Goal: Entertainment & Leisure: Browse casually

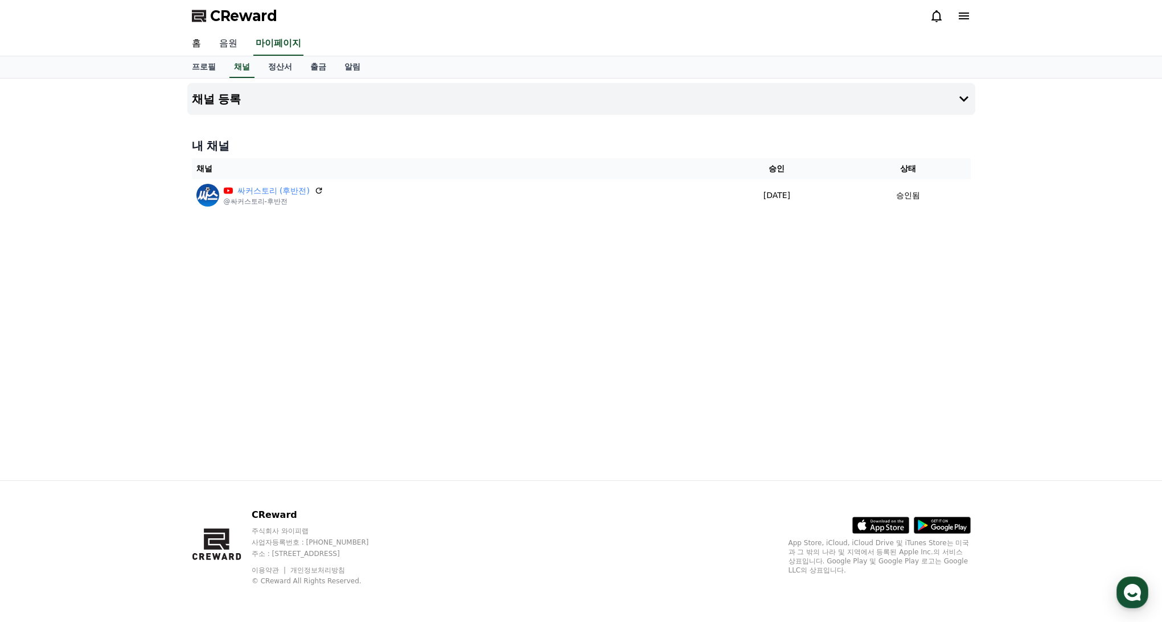
click at [221, 42] on link "음원" at bounding box center [228, 44] width 36 height 24
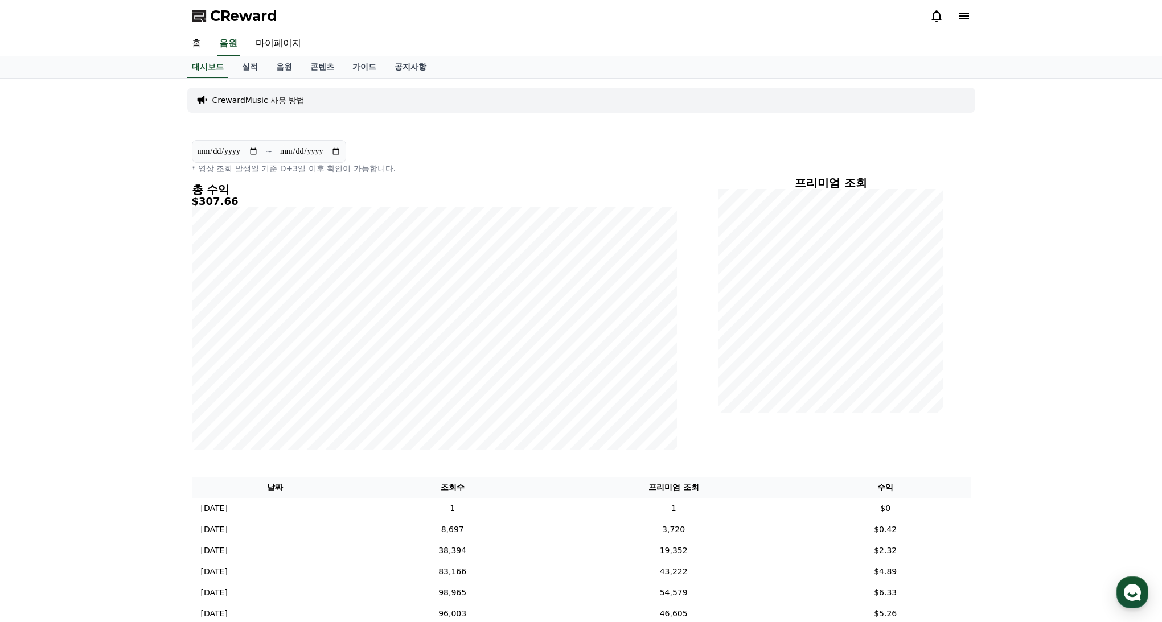
click at [261, 101] on p "CrewardMusic 사용 방법" at bounding box center [258, 99] width 93 height 11
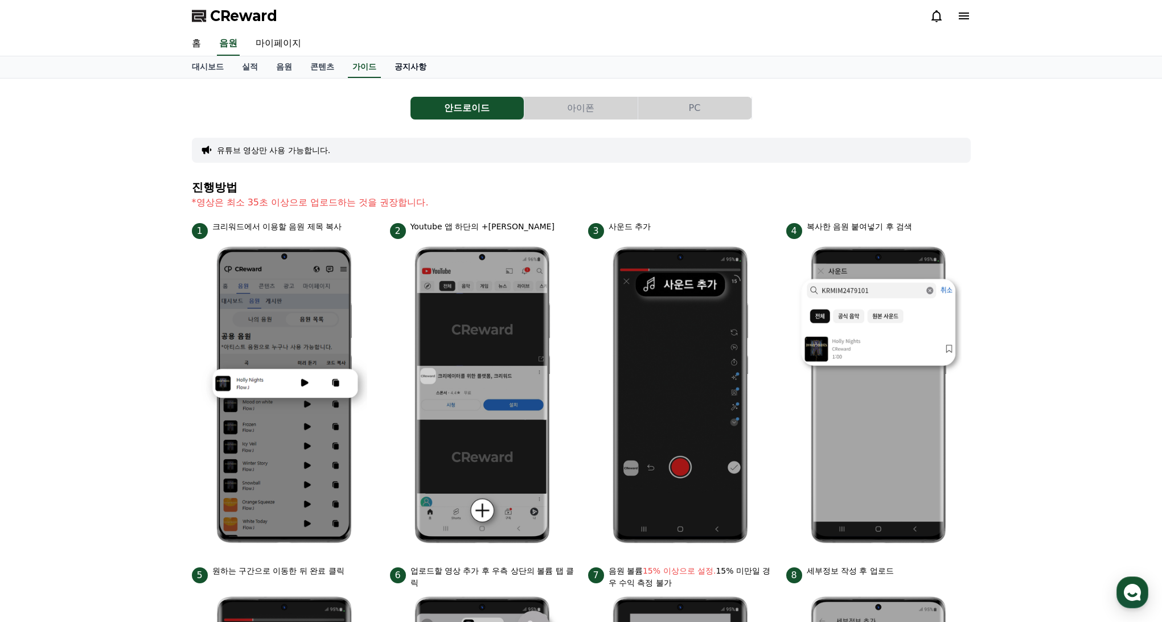
click at [394, 68] on link "공지사항" at bounding box center [410, 67] width 50 height 22
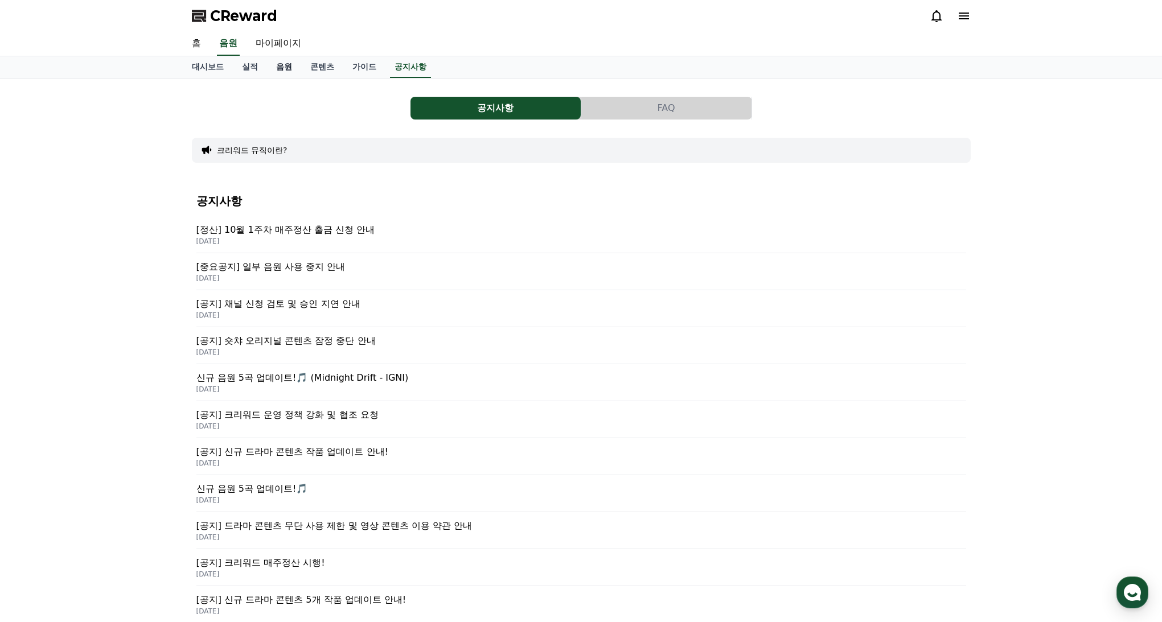
click at [273, 71] on link "음원" at bounding box center [284, 67] width 34 height 22
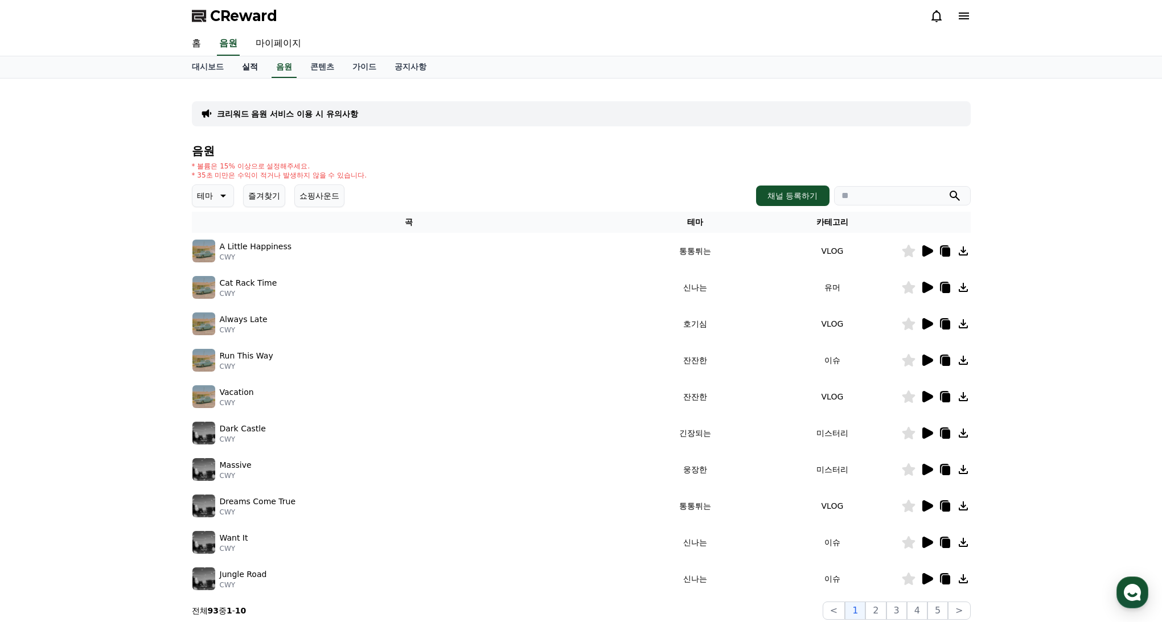
click at [246, 70] on link "실적" at bounding box center [250, 67] width 34 height 22
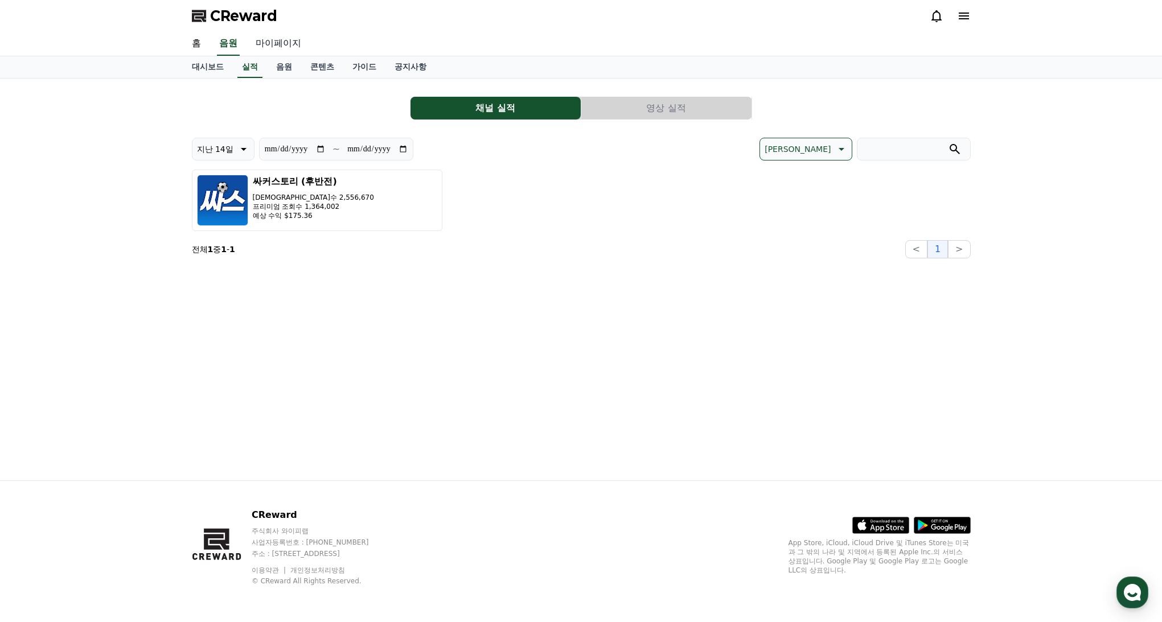
click at [283, 48] on link "마이페이지" at bounding box center [278, 44] width 64 height 24
select select "**********"
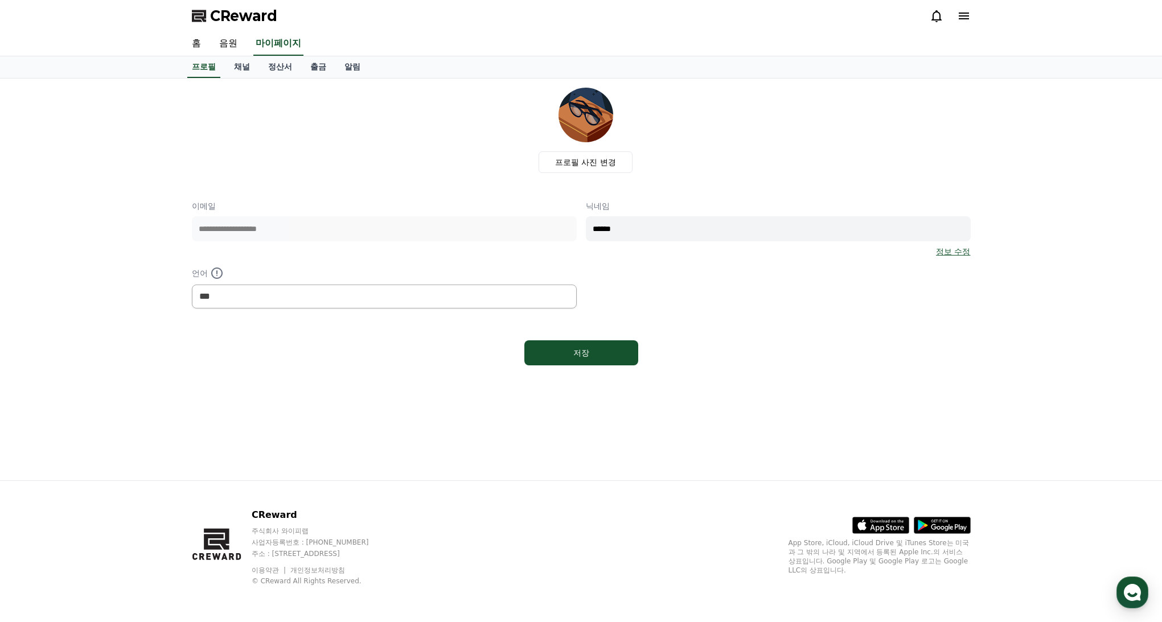
click at [935, 20] on icon at bounding box center [937, 16] width 14 height 14
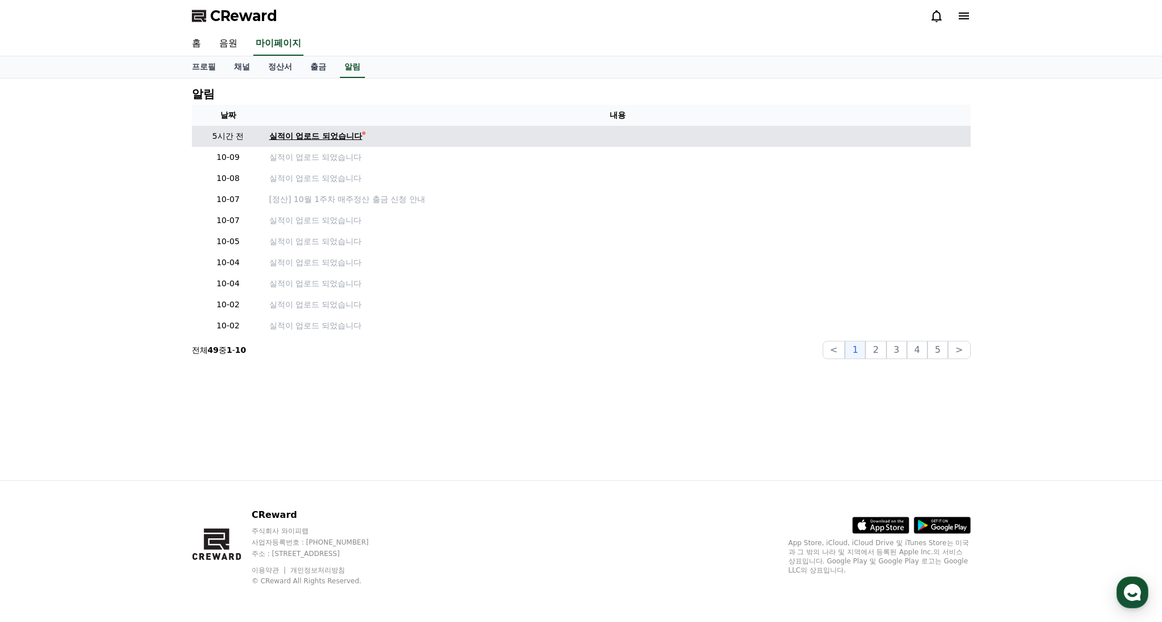
click at [321, 139] on div "실적이 업로드 되었습니다" at bounding box center [315, 136] width 93 height 12
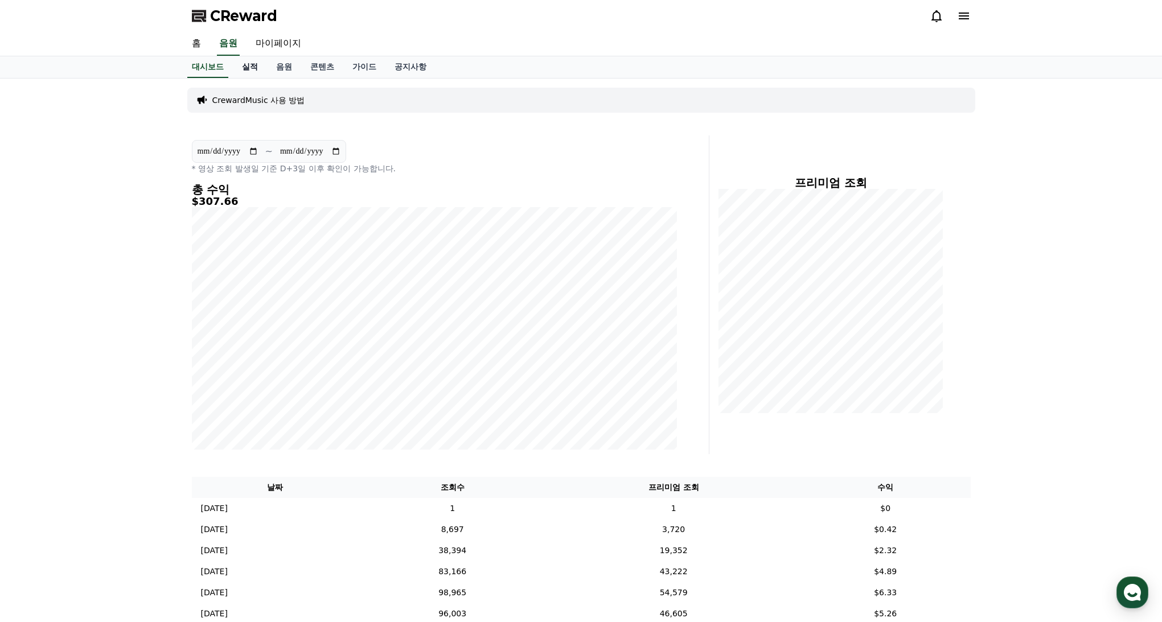
click at [245, 66] on link "실적" at bounding box center [250, 67] width 34 height 22
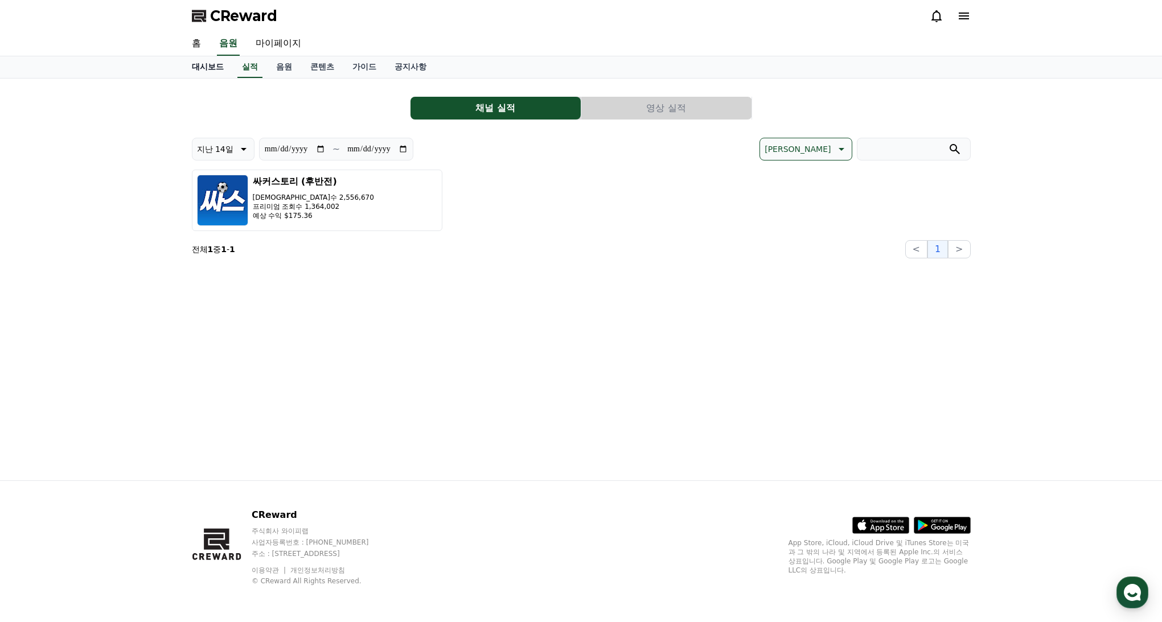
click at [204, 64] on link "대시보드" at bounding box center [208, 67] width 50 height 22
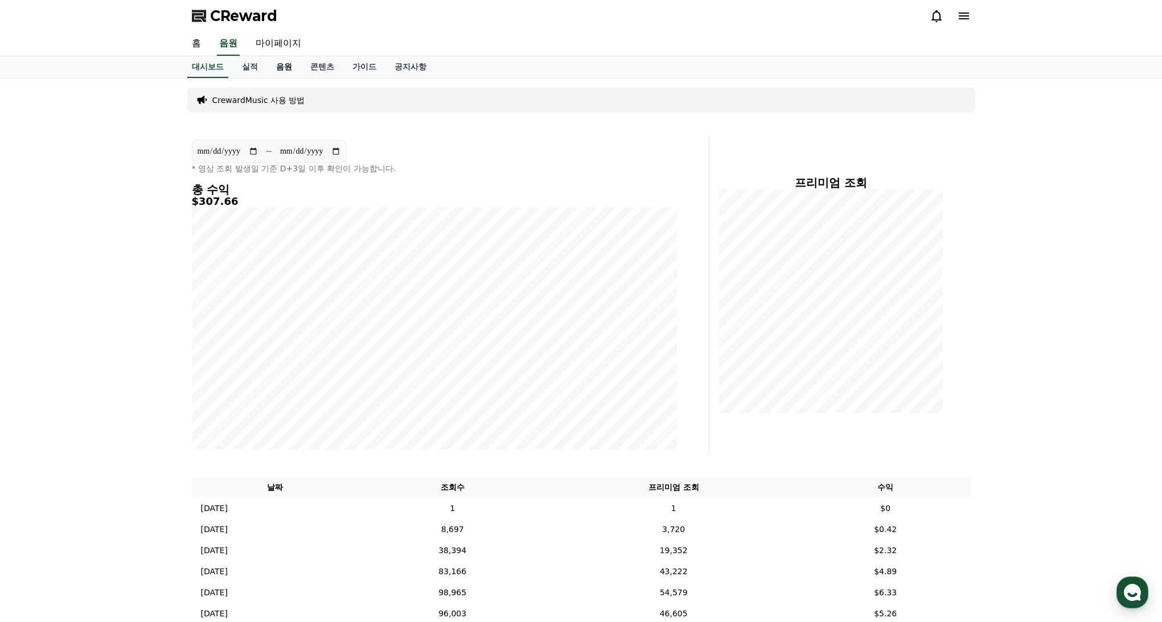
click at [277, 75] on link "음원" at bounding box center [284, 67] width 34 height 22
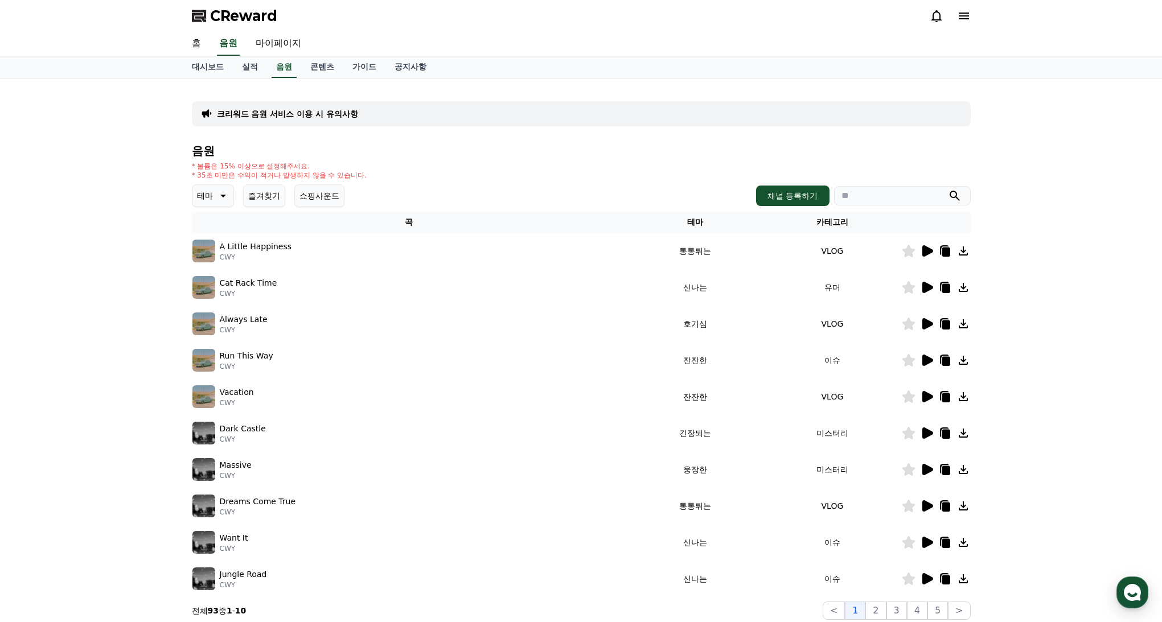
click at [215, 194] on icon at bounding box center [222, 196] width 14 height 14
click at [219, 223] on div "전체 환상적인 호기심 어두운 밝은 통통튀는 신나는 반전 웅장한 드라마틱 즐거움 분위기있는 EDM 그루브 슬픈 잔잔한 귀여운 감동적인 긴장되는 …" at bounding box center [218, 506] width 49 height 587
click at [212, 223] on button "전체" at bounding box center [206, 225] width 25 height 25
click at [926, 357] on icon at bounding box center [927, 360] width 11 height 11
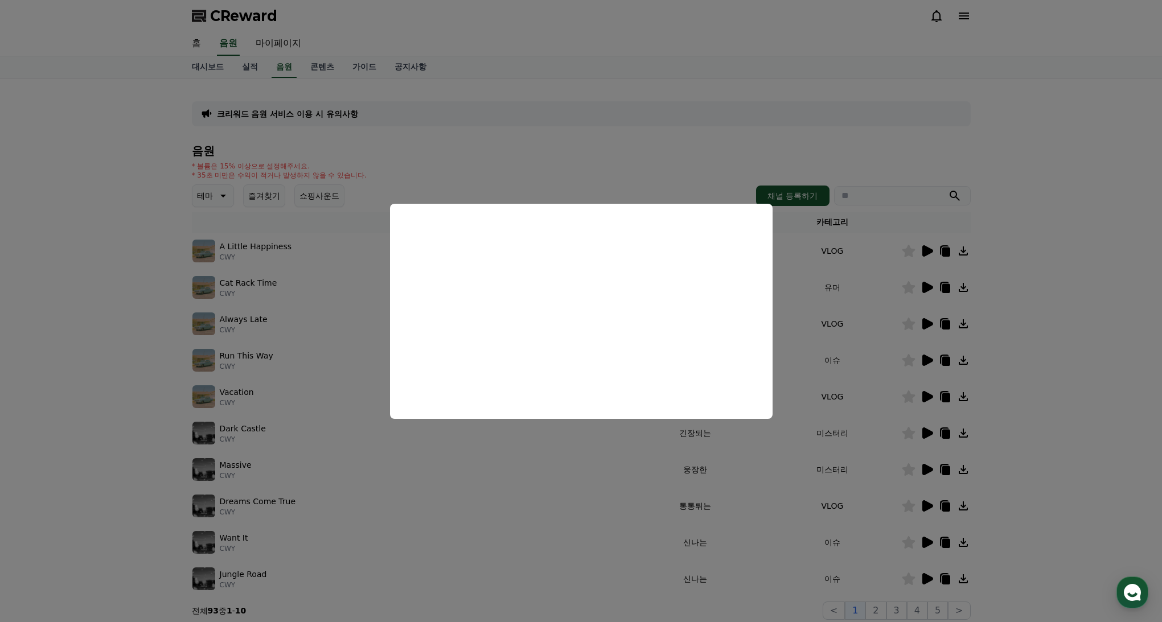
click at [917, 454] on button "close modal" at bounding box center [581, 311] width 1162 height 622
click at [926, 438] on icon at bounding box center [927, 433] width 14 height 14
click at [845, 464] on button "close modal" at bounding box center [581, 311] width 1162 height 622
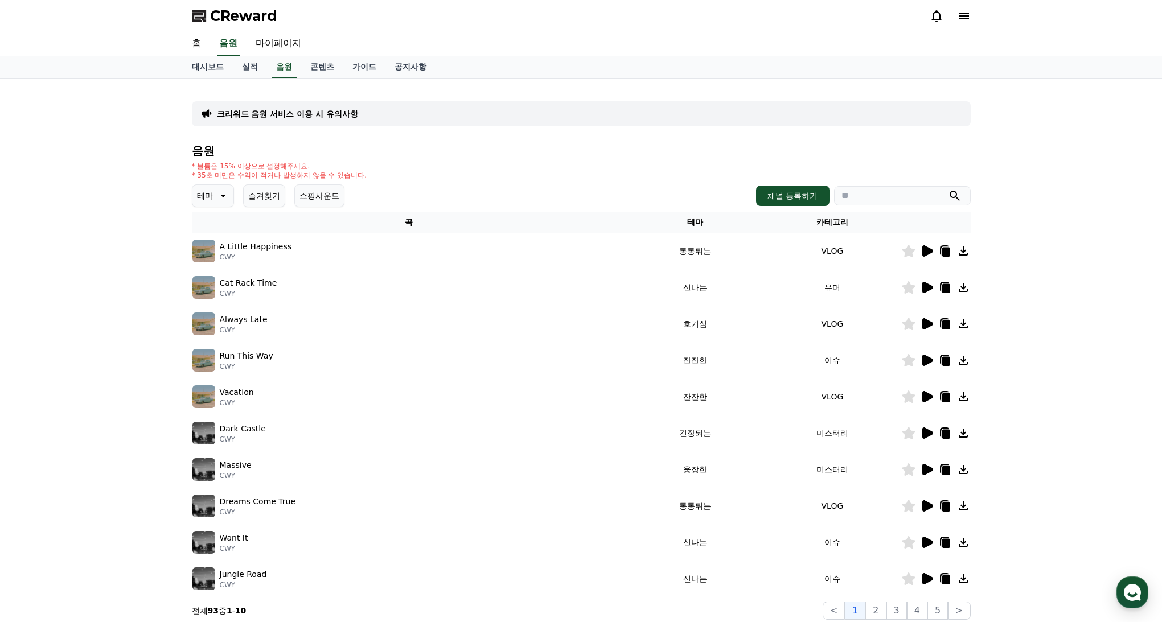
click at [929, 468] on icon at bounding box center [927, 469] width 11 height 11
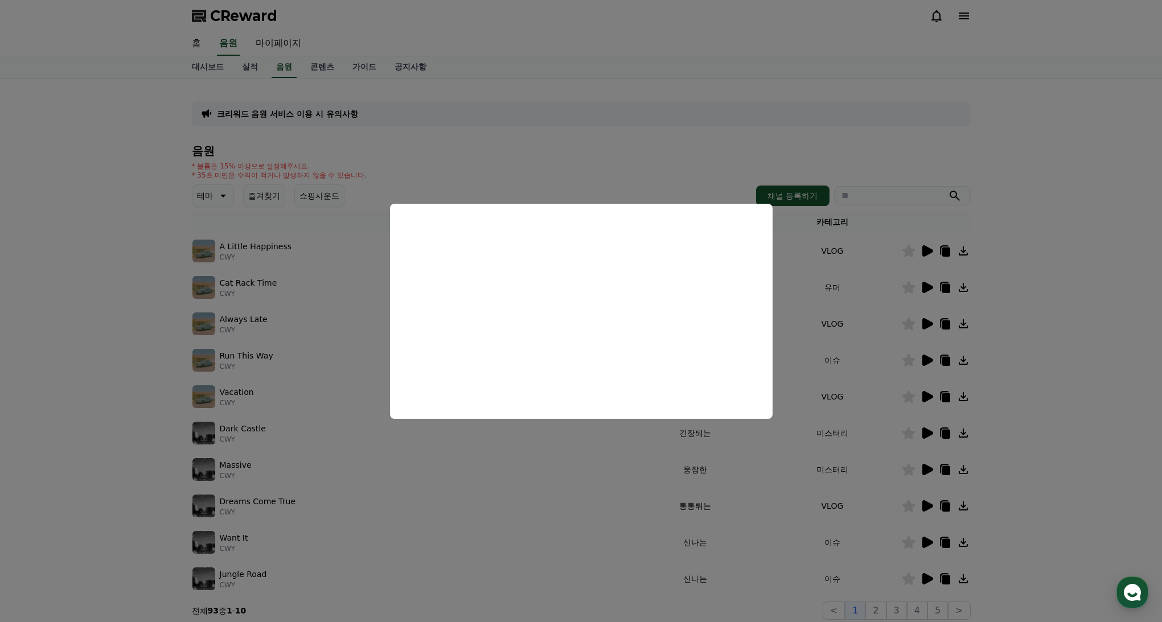
click at [822, 401] on button "close modal" at bounding box center [581, 311] width 1162 height 622
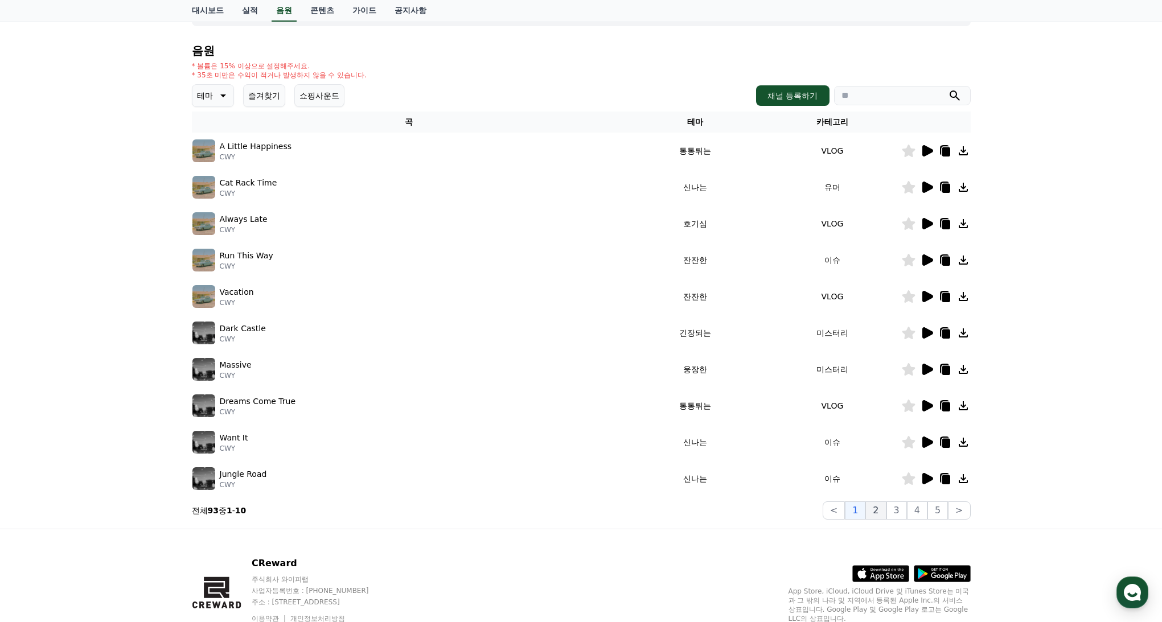
click at [878, 509] on button "2" at bounding box center [875, 510] width 20 height 18
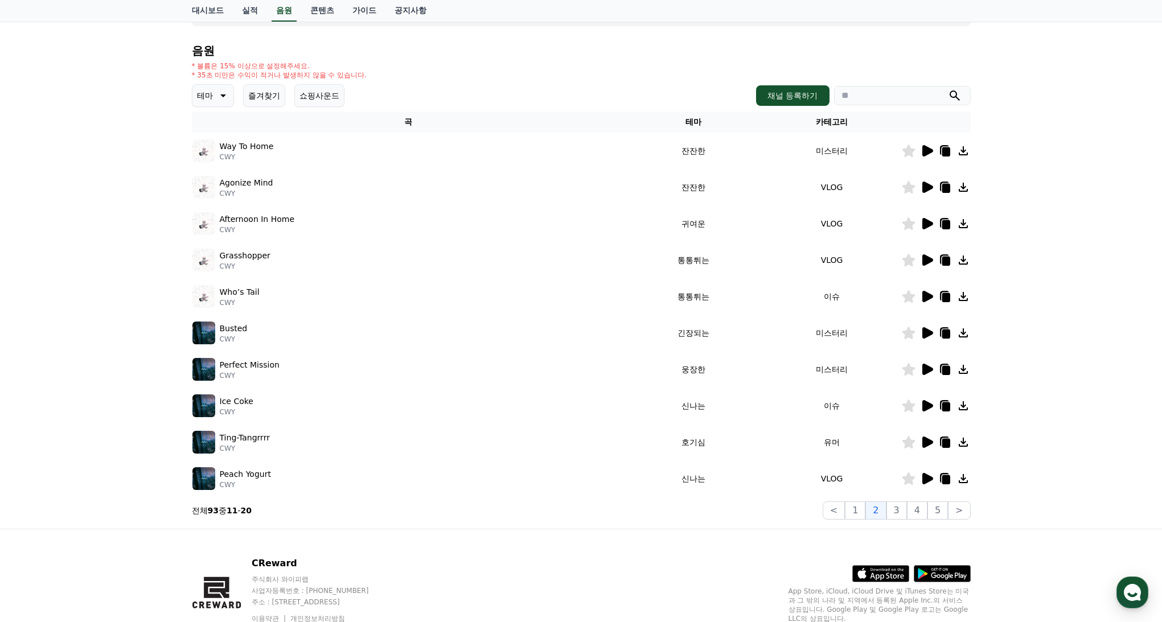
click at [927, 370] on icon at bounding box center [927, 369] width 11 height 11
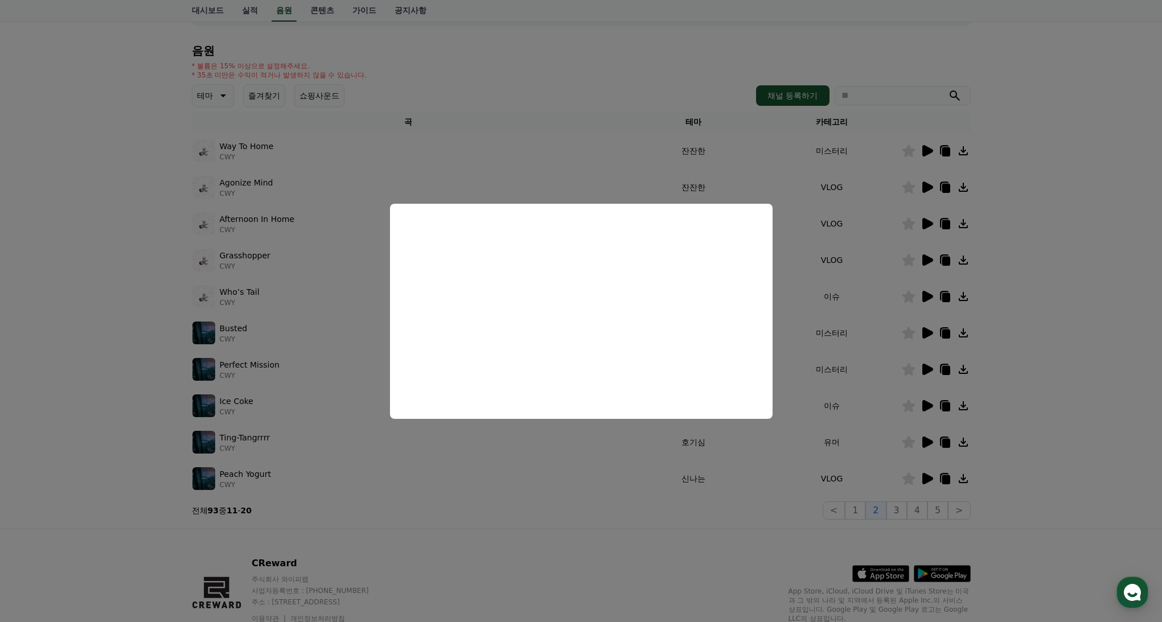
click at [887, 458] on button "close modal" at bounding box center [581, 311] width 1162 height 622
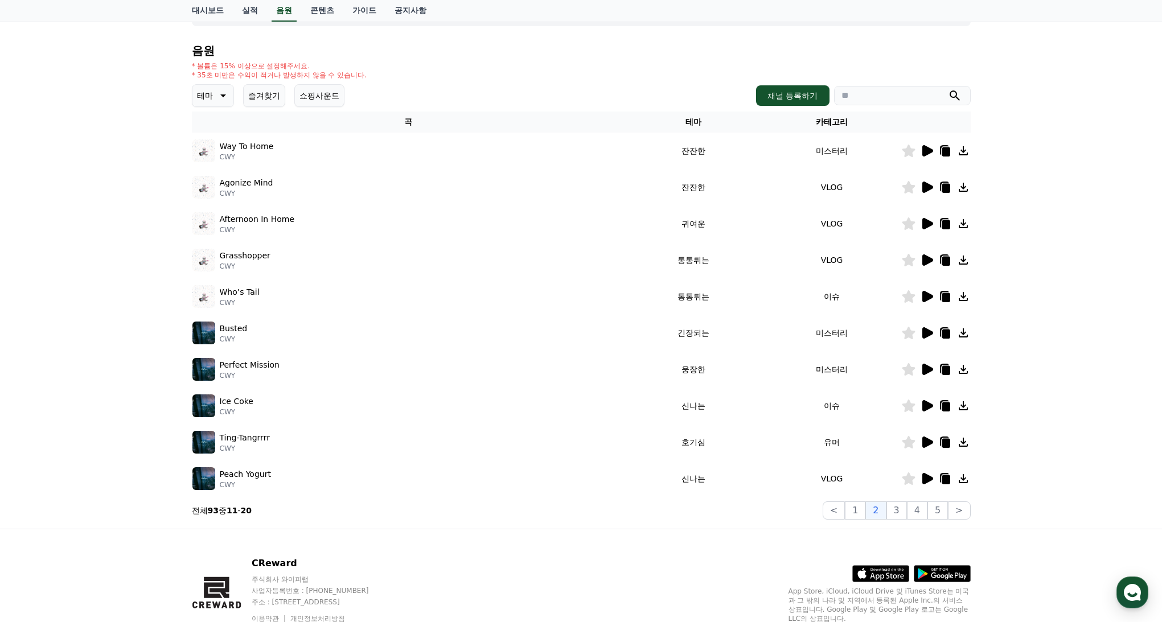
click at [926, 334] on icon at bounding box center [927, 332] width 11 height 11
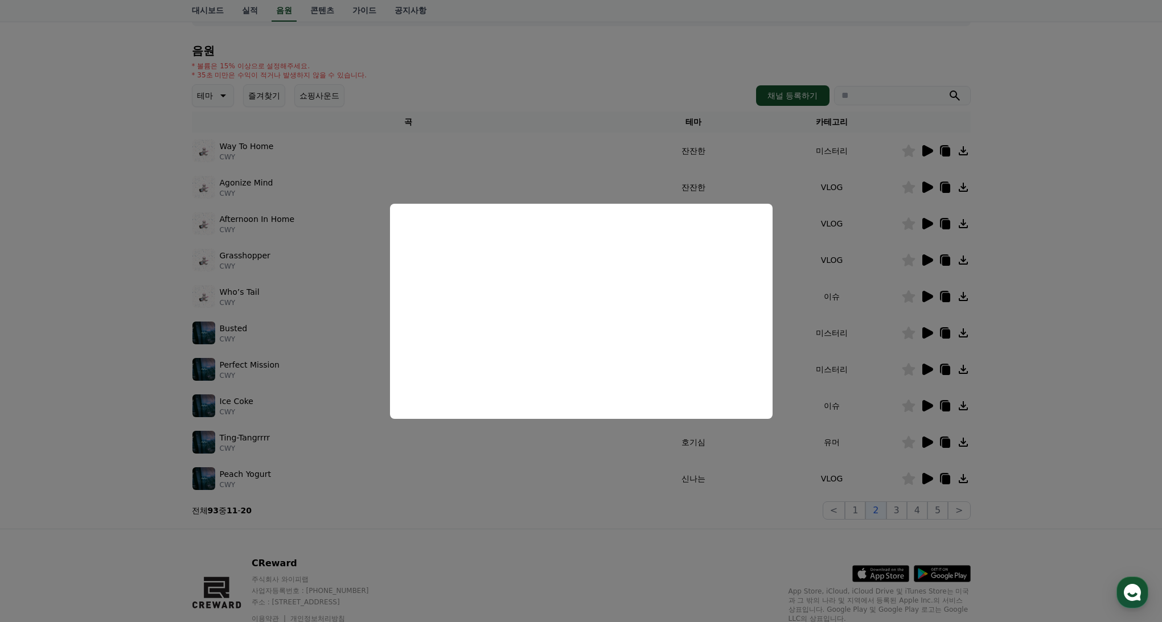
click at [865, 338] on button "close modal" at bounding box center [581, 311] width 1162 height 622
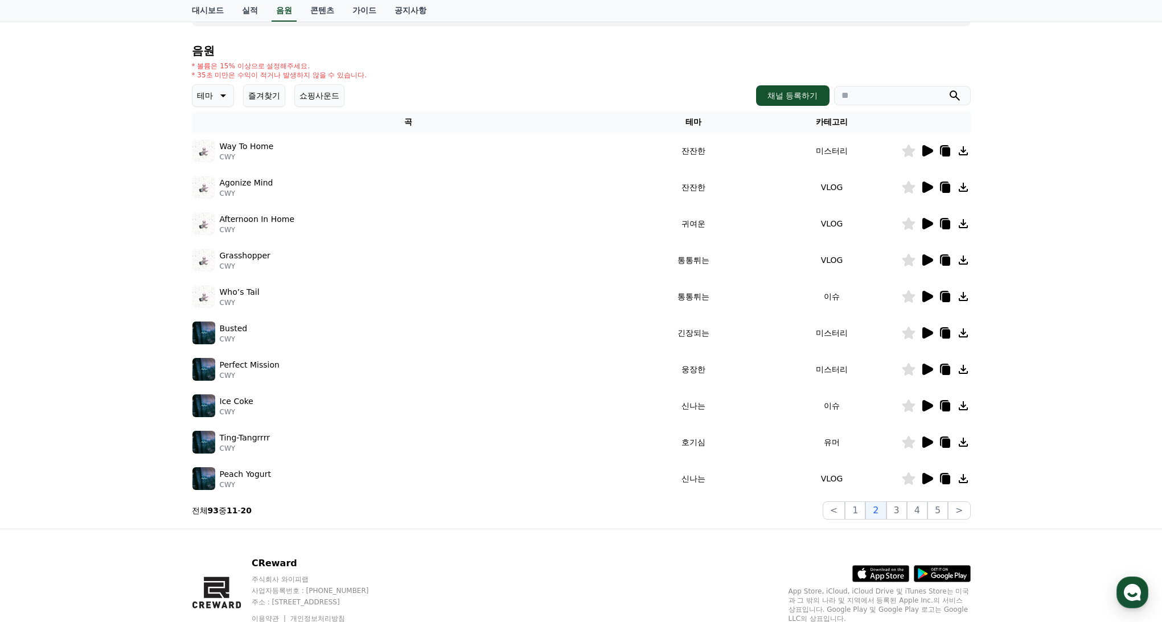
click at [907, 334] on icon at bounding box center [908, 333] width 13 height 13
click at [899, 511] on button "3" at bounding box center [896, 510] width 20 height 18
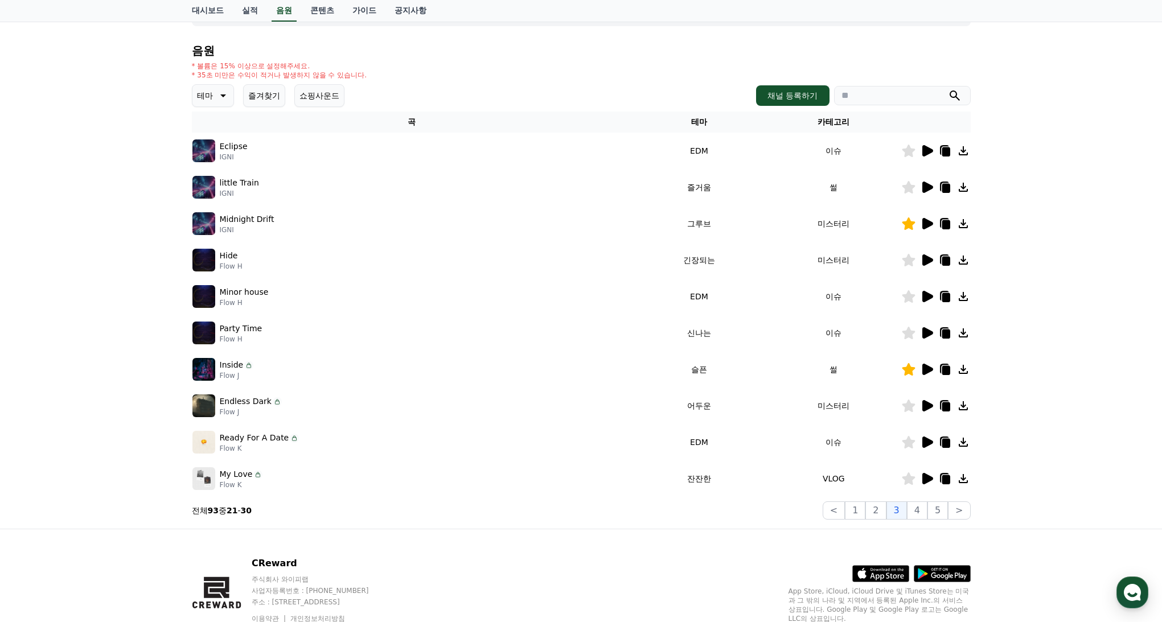
click at [927, 370] on icon at bounding box center [927, 369] width 11 height 11
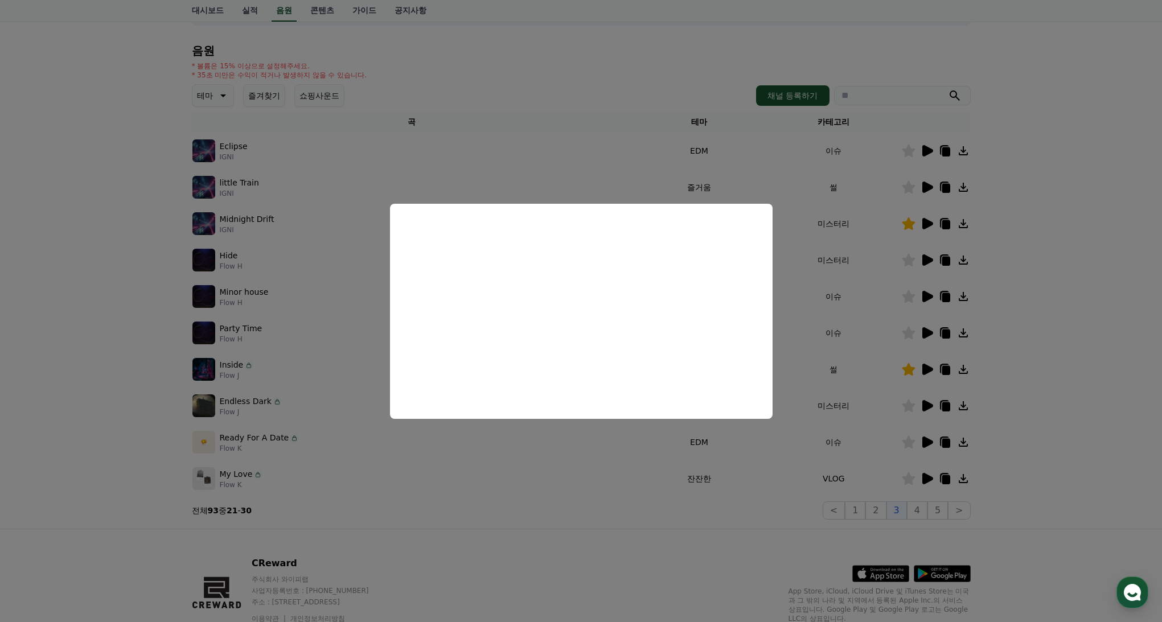
click at [926, 224] on button "close modal" at bounding box center [581, 311] width 1162 height 622
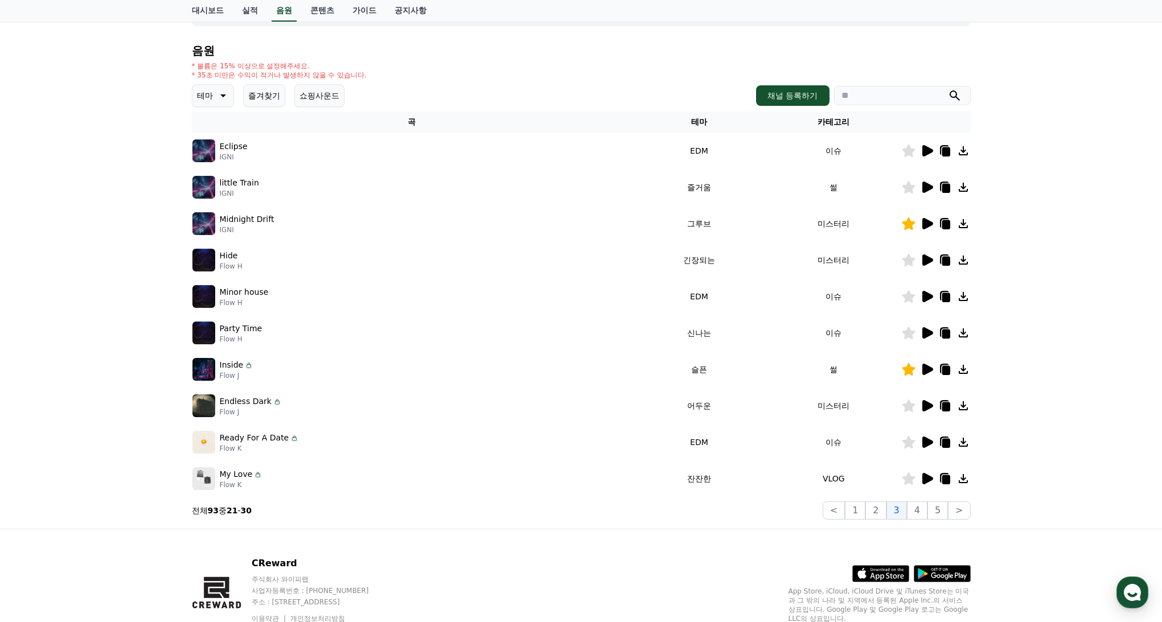
click at [927, 223] on icon at bounding box center [927, 223] width 11 height 11
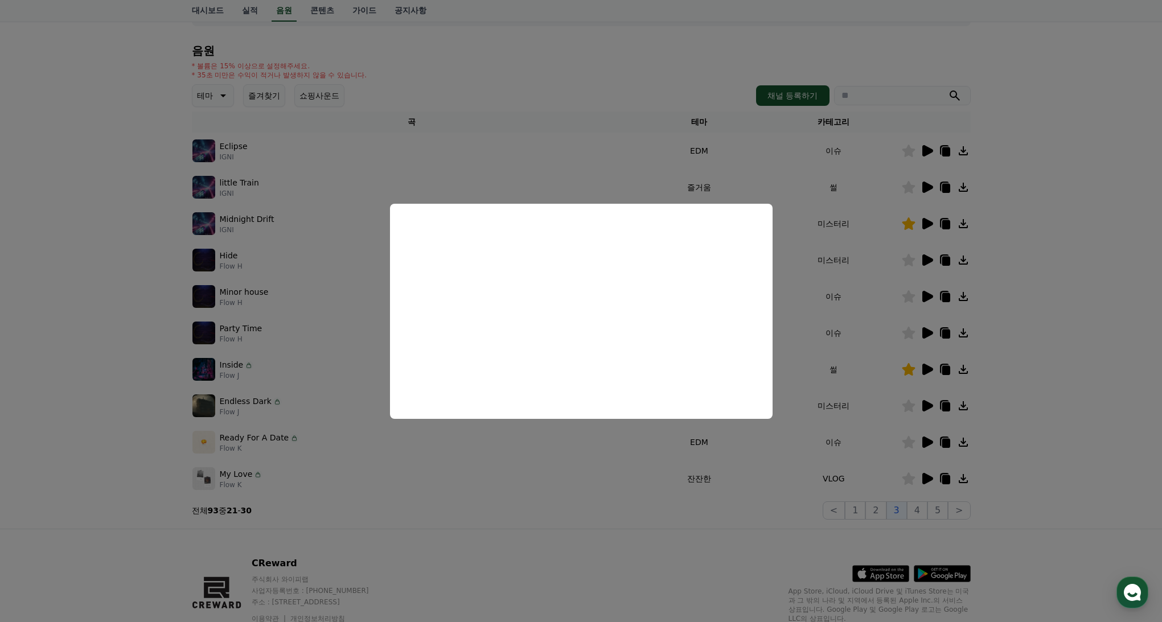
click at [927, 260] on button "close modal" at bounding box center [581, 311] width 1162 height 622
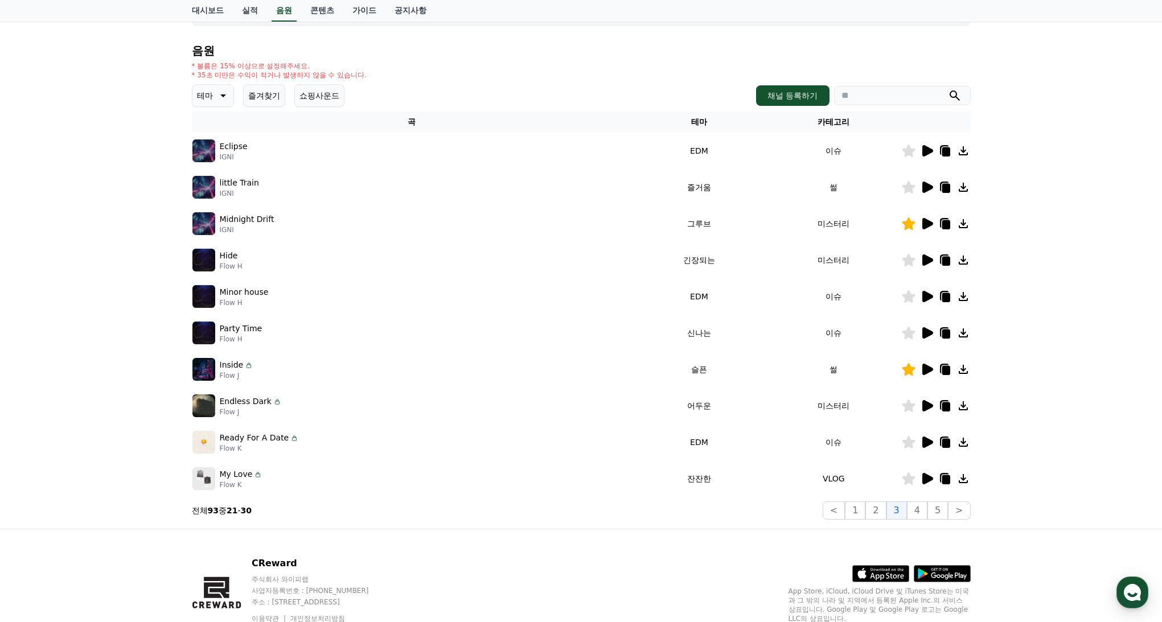
click at [927, 260] on icon at bounding box center [927, 259] width 11 height 11
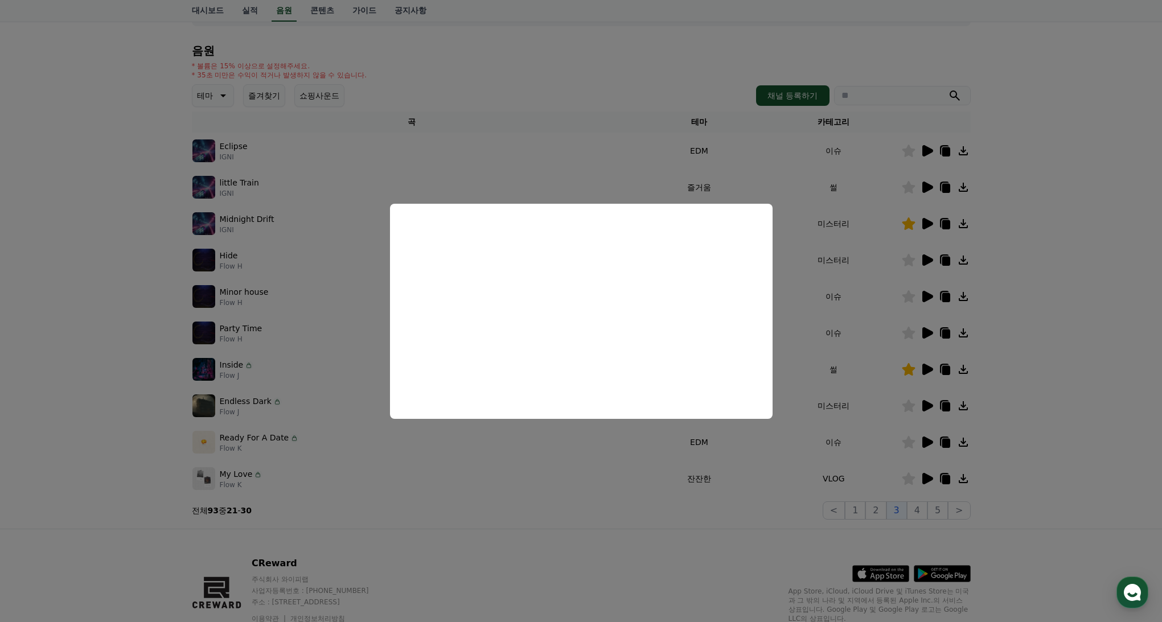
click at [848, 306] on button "close modal" at bounding box center [581, 311] width 1162 height 622
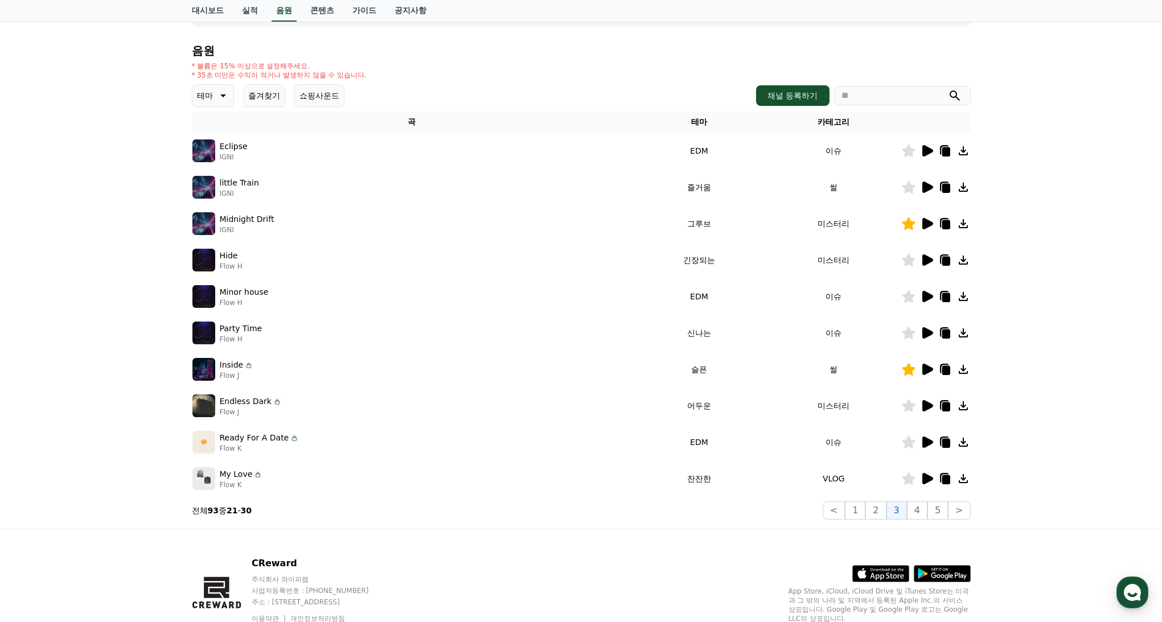
click at [929, 332] on icon at bounding box center [927, 332] width 11 height 11
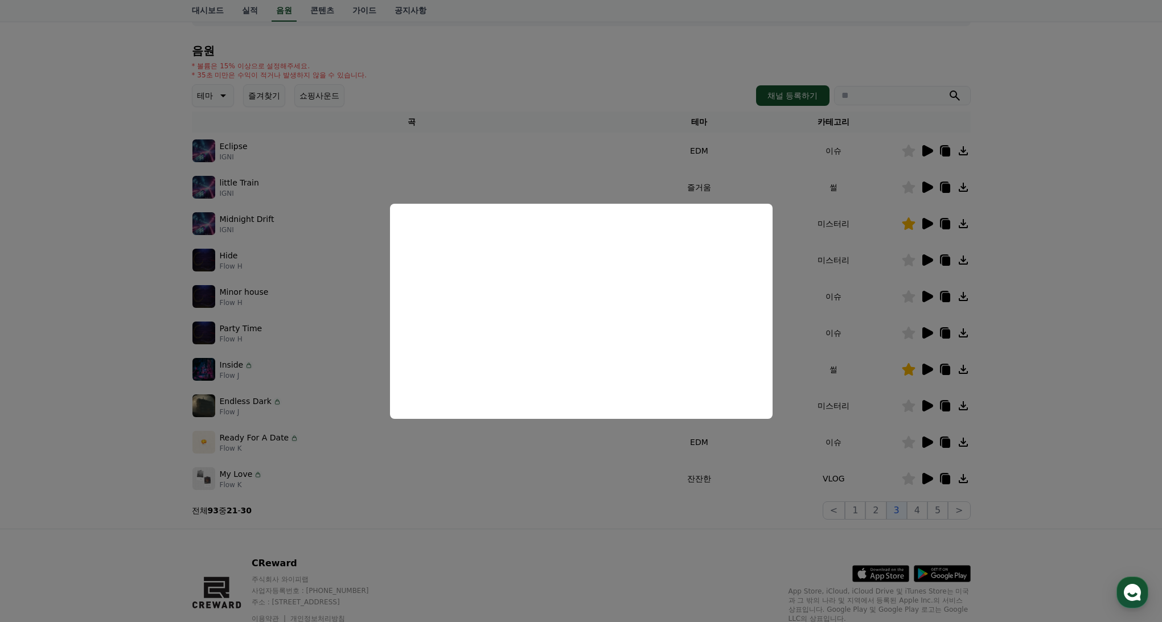
click at [911, 331] on button "close modal" at bounding box center [581, 311] width 1162 height 622
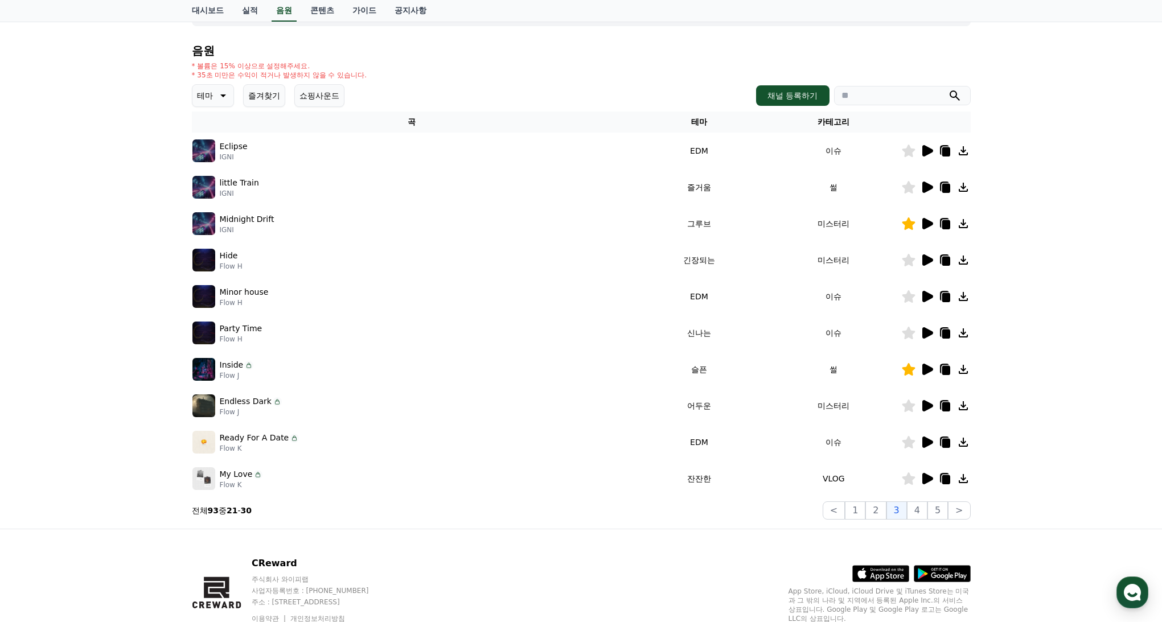
click at [910, 334] on icon at bounding box center [908, 333] width 13 height 13
click at [931, 441] on icon at bounding box center [927, 442] width 11 height 11
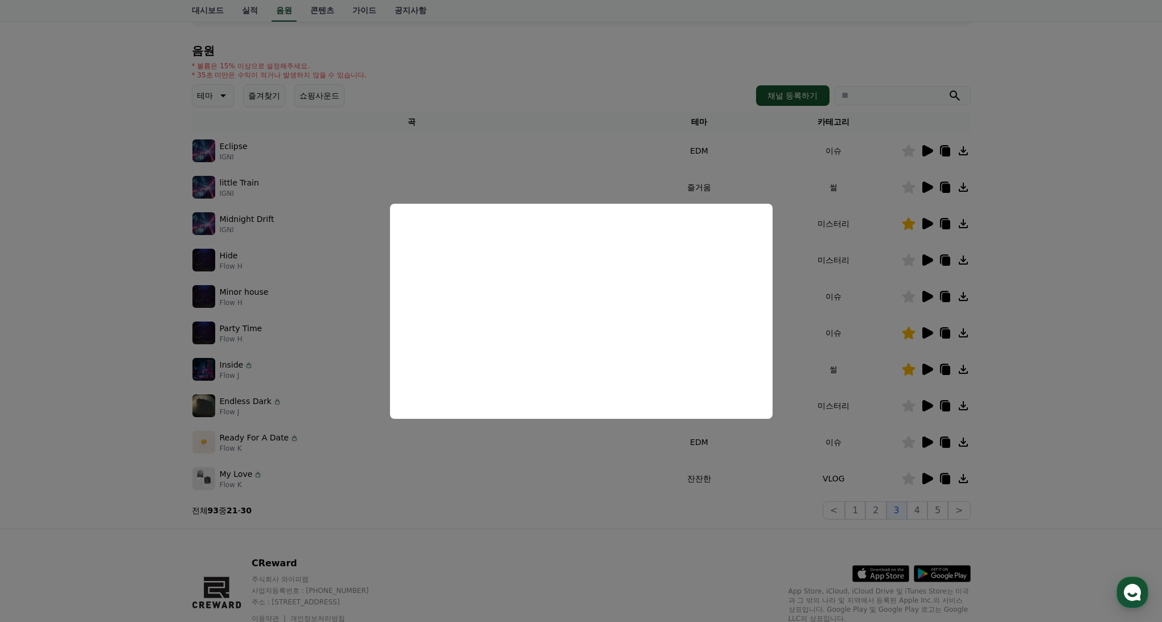
click at [932, 480] on button "close modal" at bounding box center [581, 311] width 1162 height 622
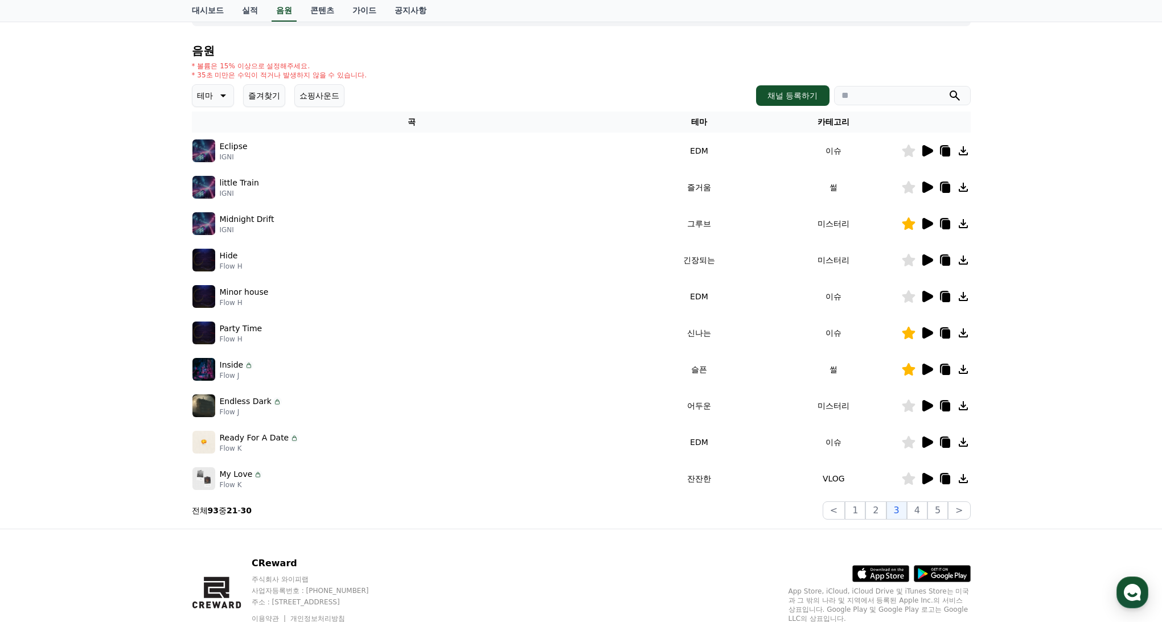
click at [928, 479] on icon at bounding box center [927, 478] width 11 height 11
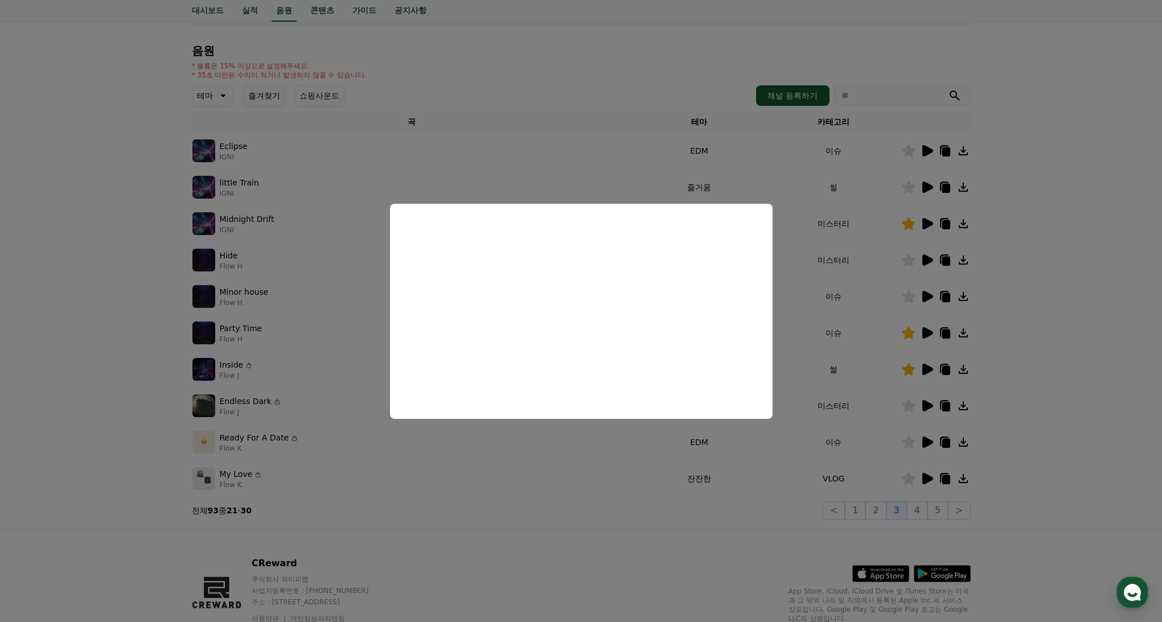
click at [816, 337] on button "close modal" at bounding box center [581, 311] width 1162 height 622
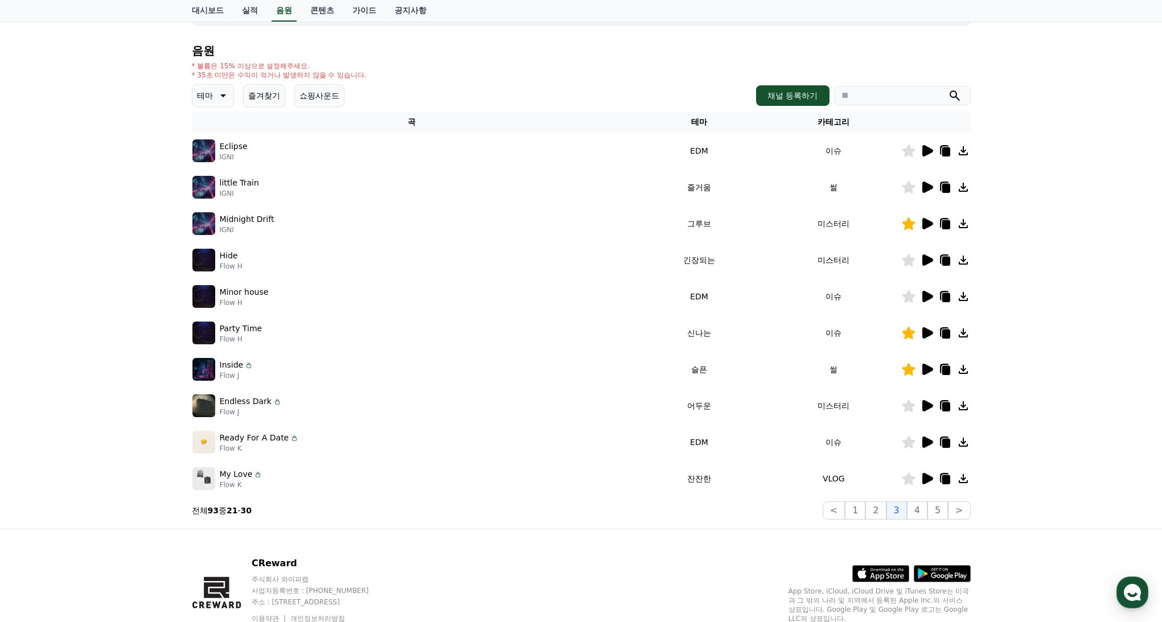
click at [926, 367] on icon at bounding box center [927, 369] width 11 height 11
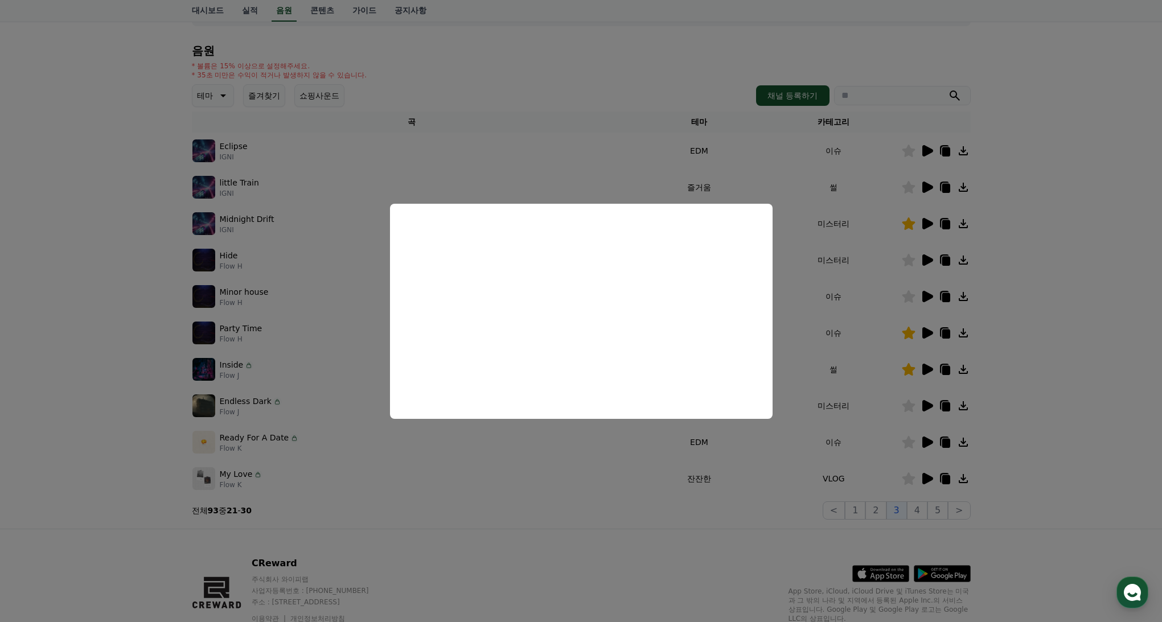
click at [583, 481] on button "close modal" at bounding box center [581, 311] width 1162 height 622
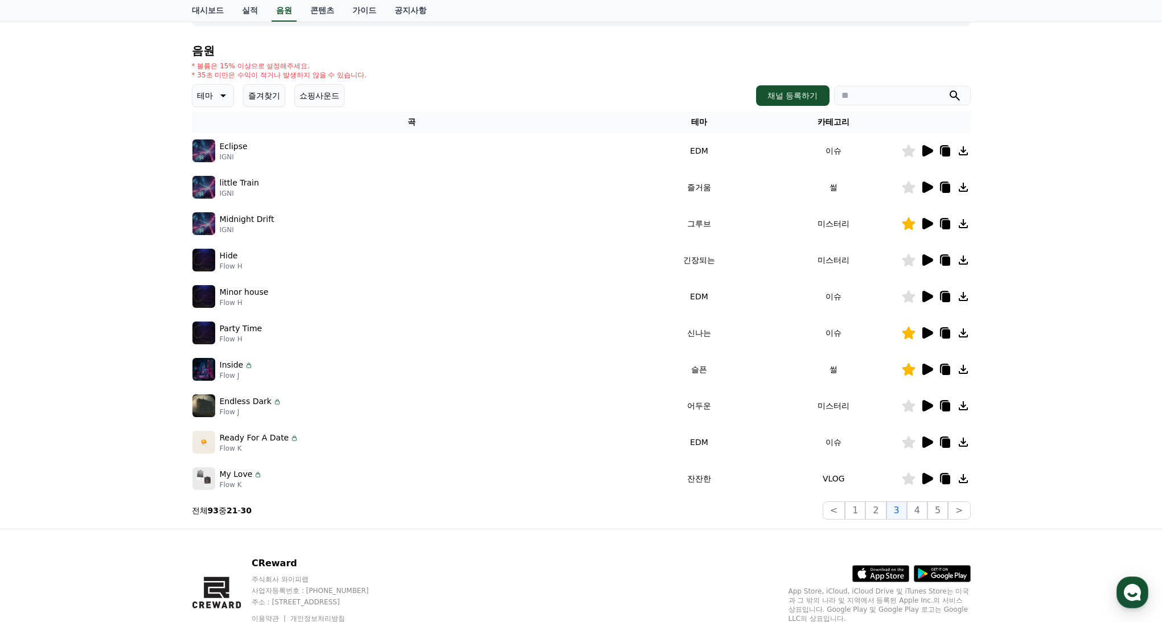
click at [923, 405] on icon at bounding box center [927, 405] width 11 height 11
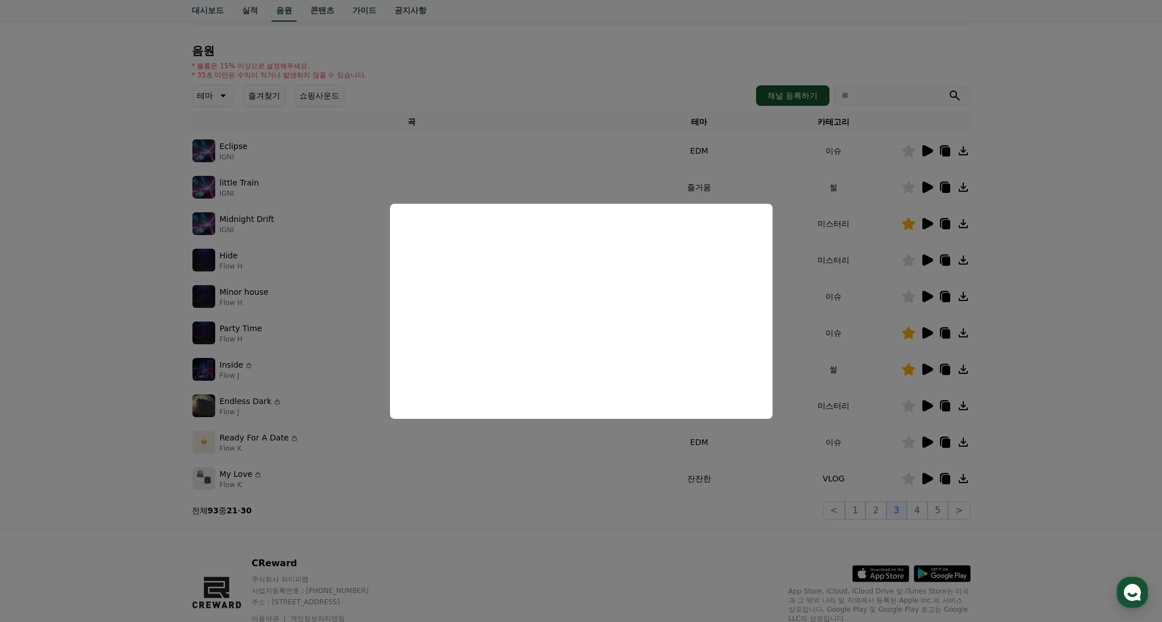
click at [914, 509] on button "close modal" at bounding box center [581, 311] width 1162 height 622
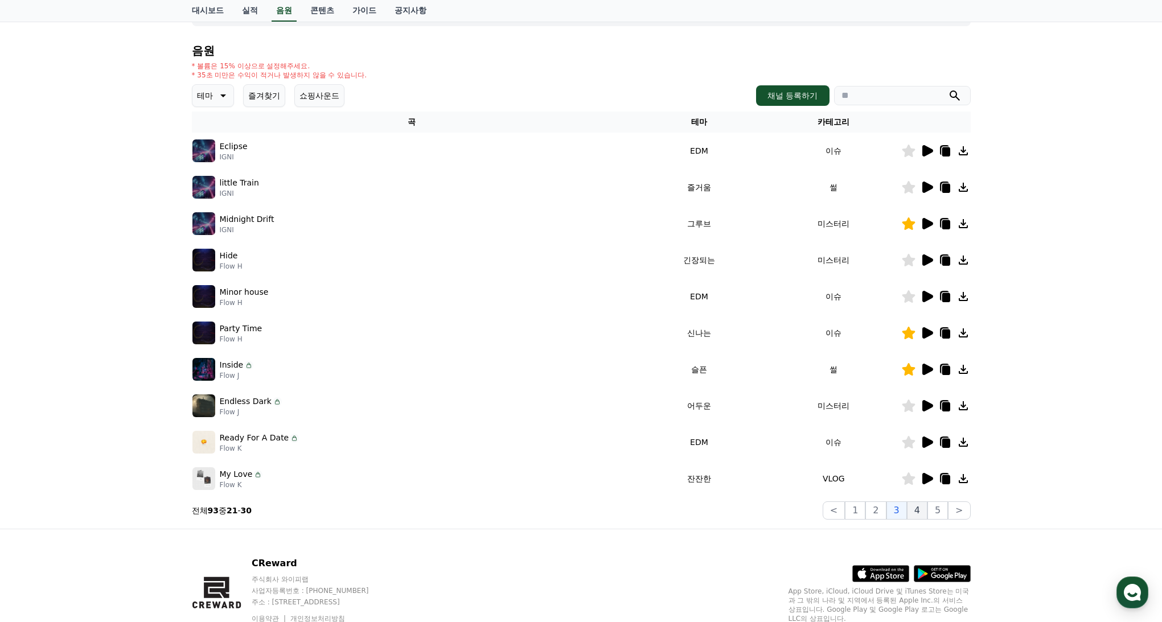
click at [919, 511] on button "4" at bounding box center [917, 510] width 20 height 18
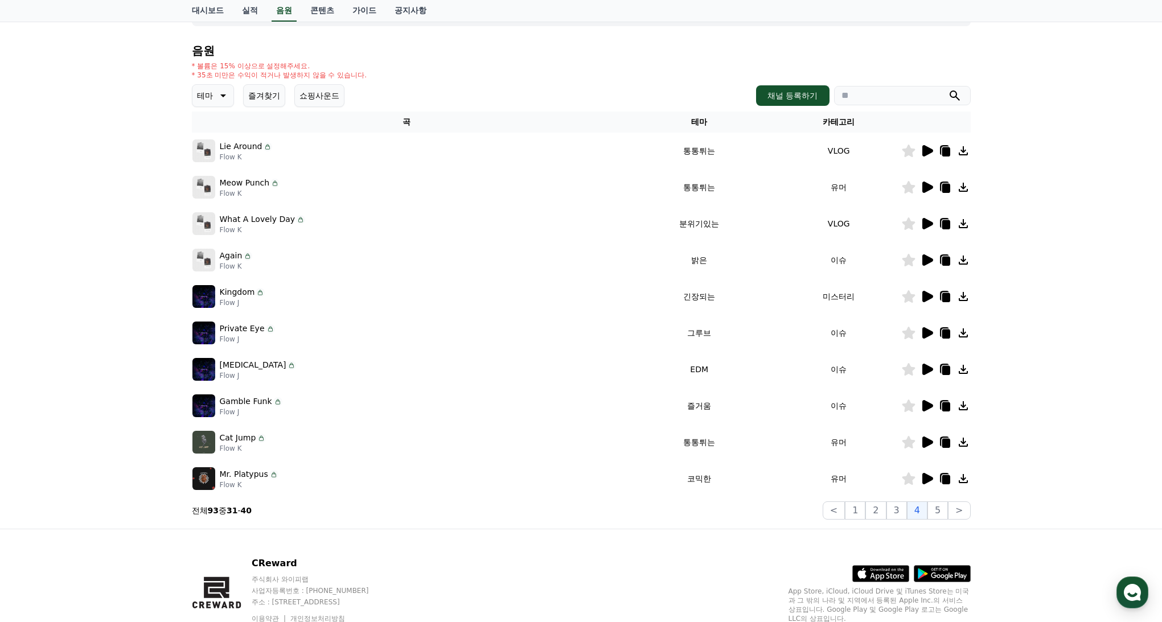
click at [929, 370] on icon at bounding box center [927, 369] width 11 height 11
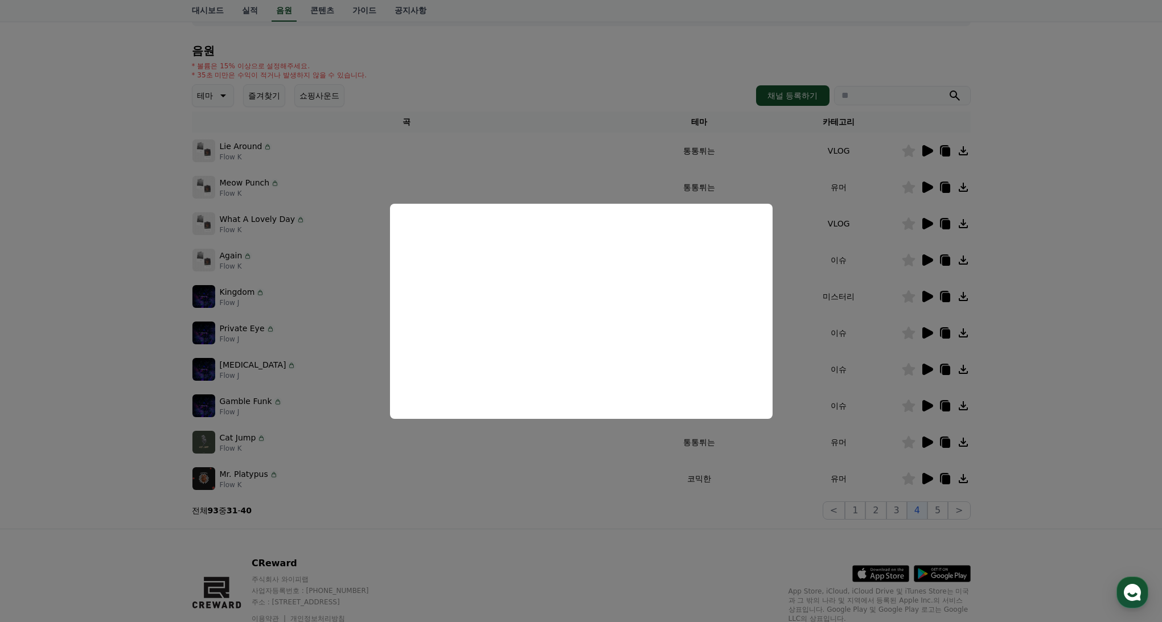
click at [906, 369] on button "close modal" at bounding box center [581, 311] width 1162 height 622
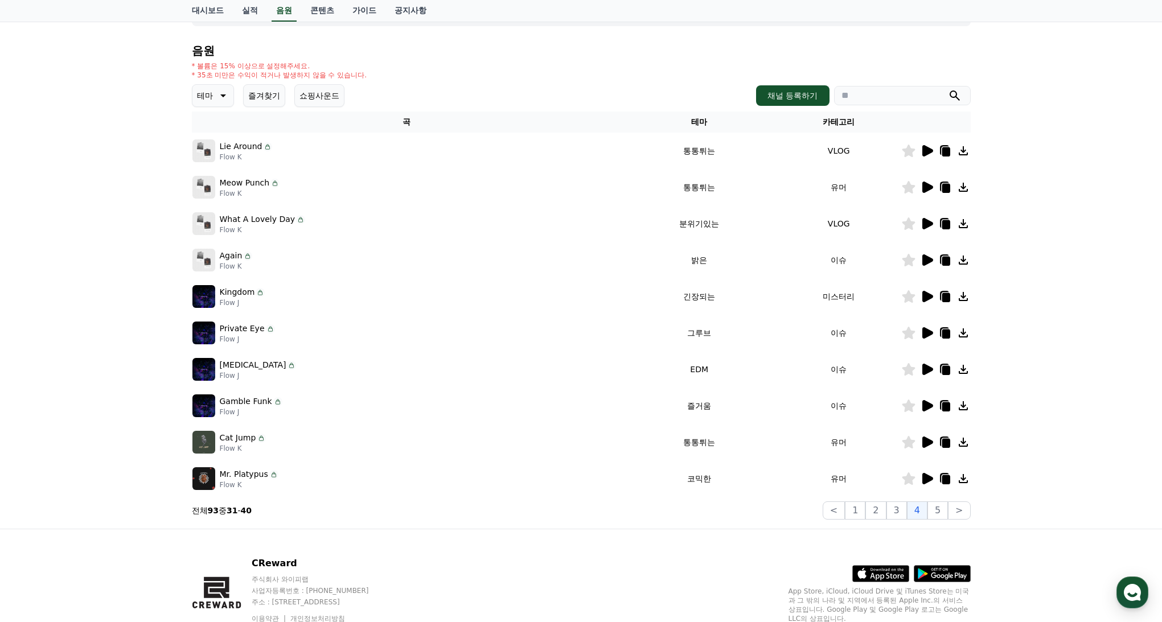
click at [906, 372] on icon at bounding box center [908, 369] width 13 height 13
click at [923, 369] on icon at bounding box center [927, 369] width 11 height 11
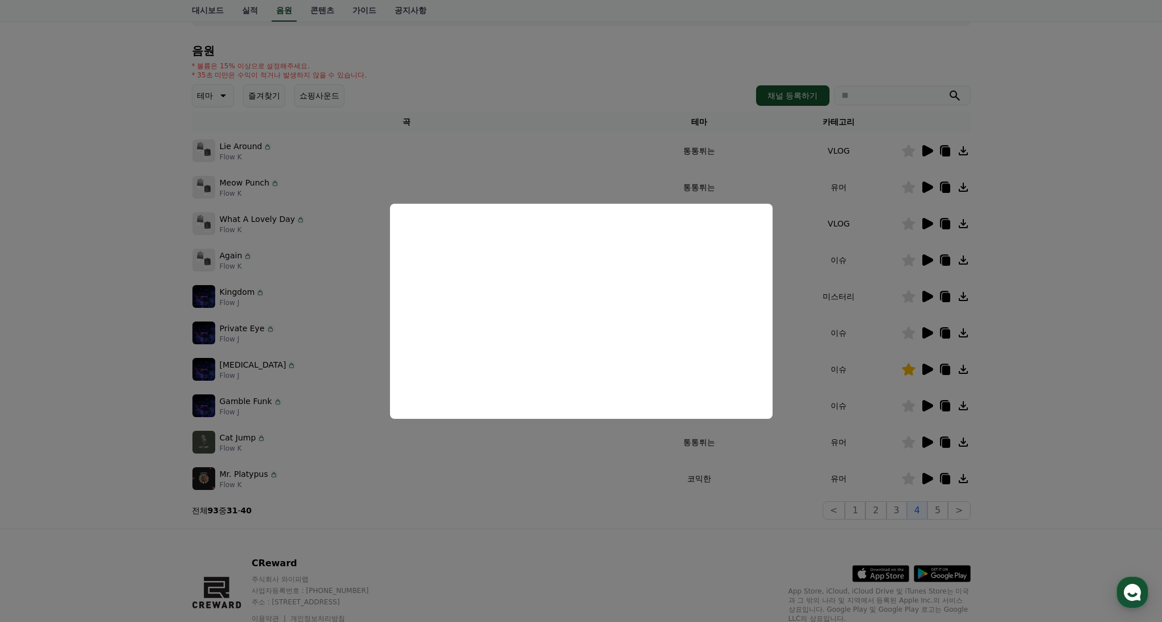
click at [923, 405] on button "close modal" at bounding box center [581, 311] width 1162 height 622
click at [924, 404] on icon at bounding box center [927, 405] width 11 height 11
click at [926, 408] on button "close modal" at bounding box center [581, 311] width 1162 height 622
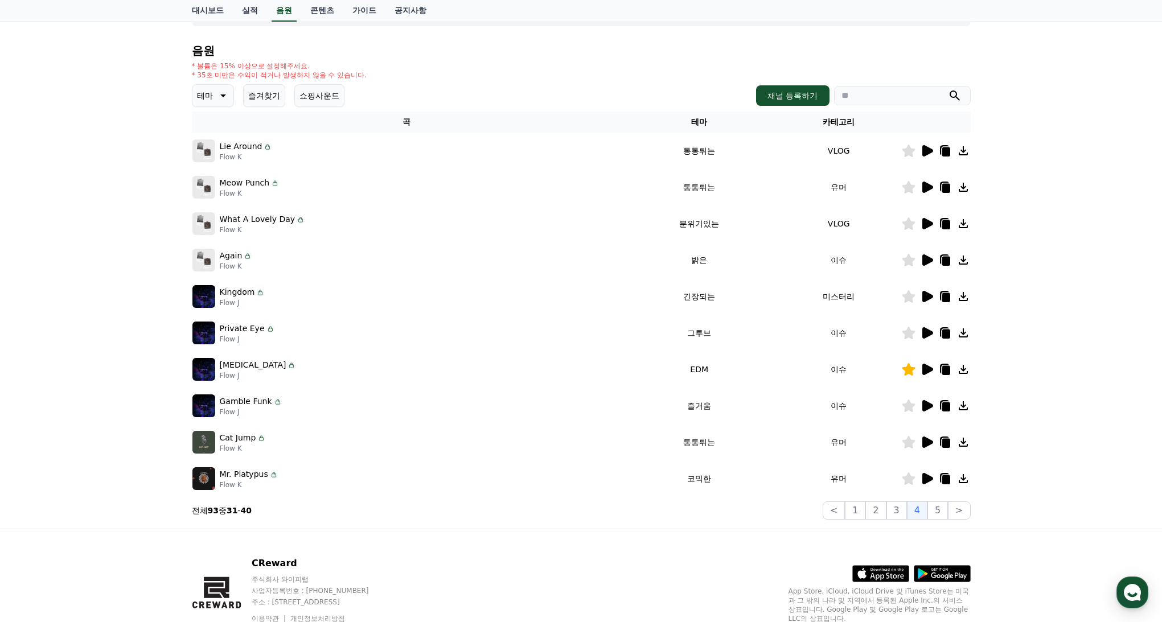
click at [927, 404] on icon at bounding box center [927, 405] width 11 height 11
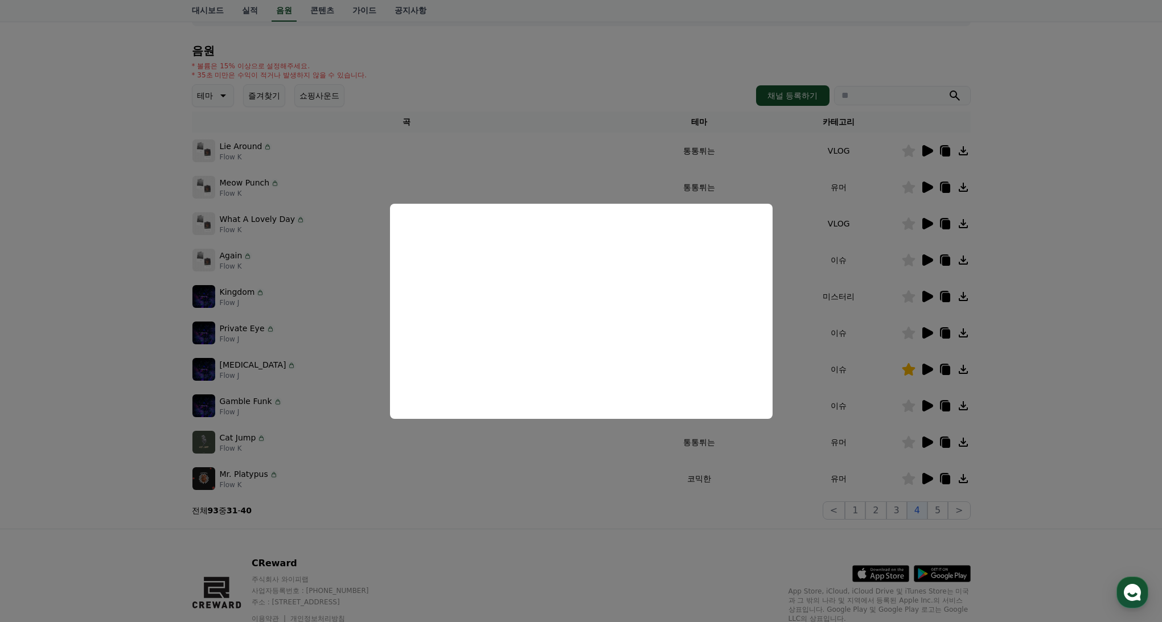
click at [870, 337] on button "close modal" at bounding box center [581, 311] width 1162 height 622
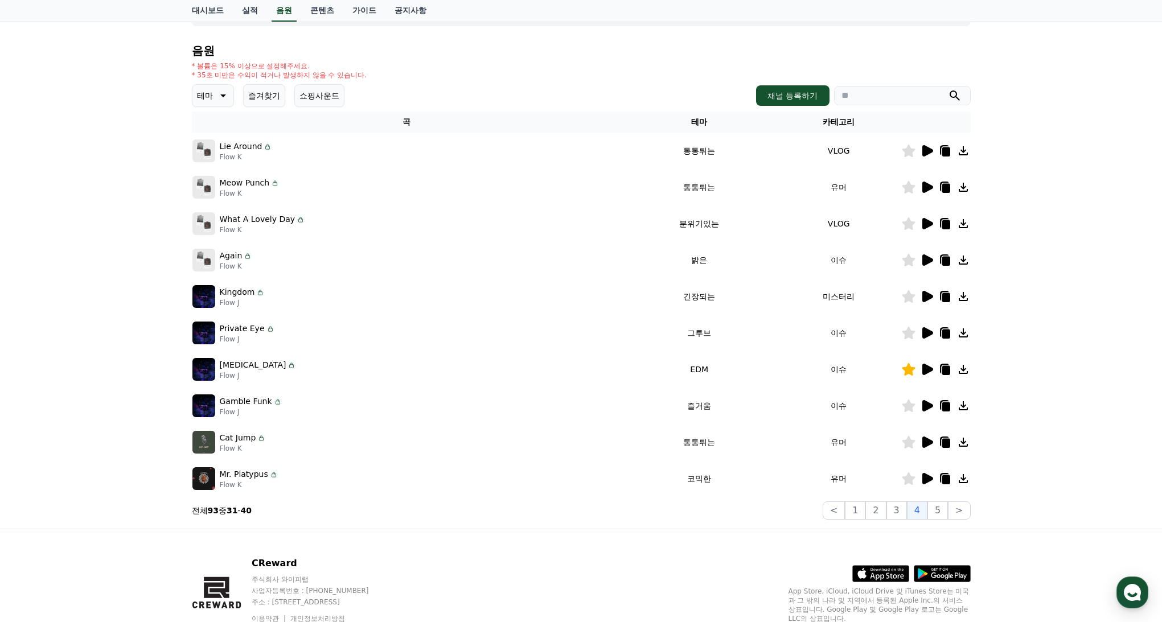
click at [931, 328] on icon at bounding box center [927, 333] width 14 height 14
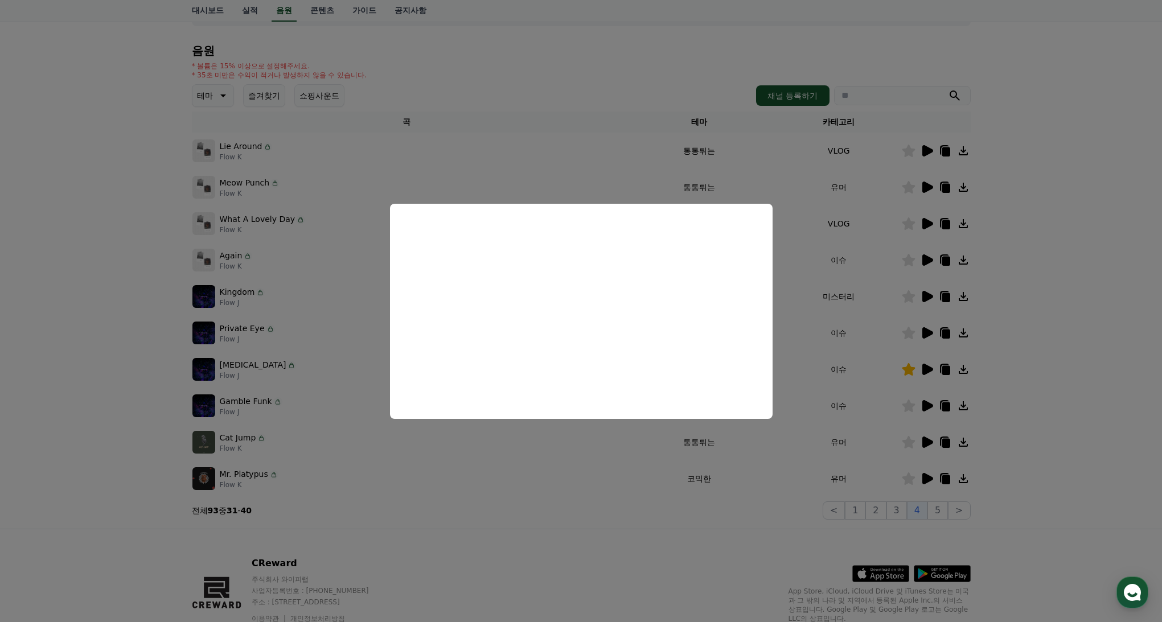
click at [930, 294] on button "close modal" at bounding box center [581, 311] width 1162 height 622
click at [927, 297] on icon at bounding box center [927, 296] width 11 height 11
click at [854, 260] on button "close modal" at bounding box center [581, 311] width 1162 height 622
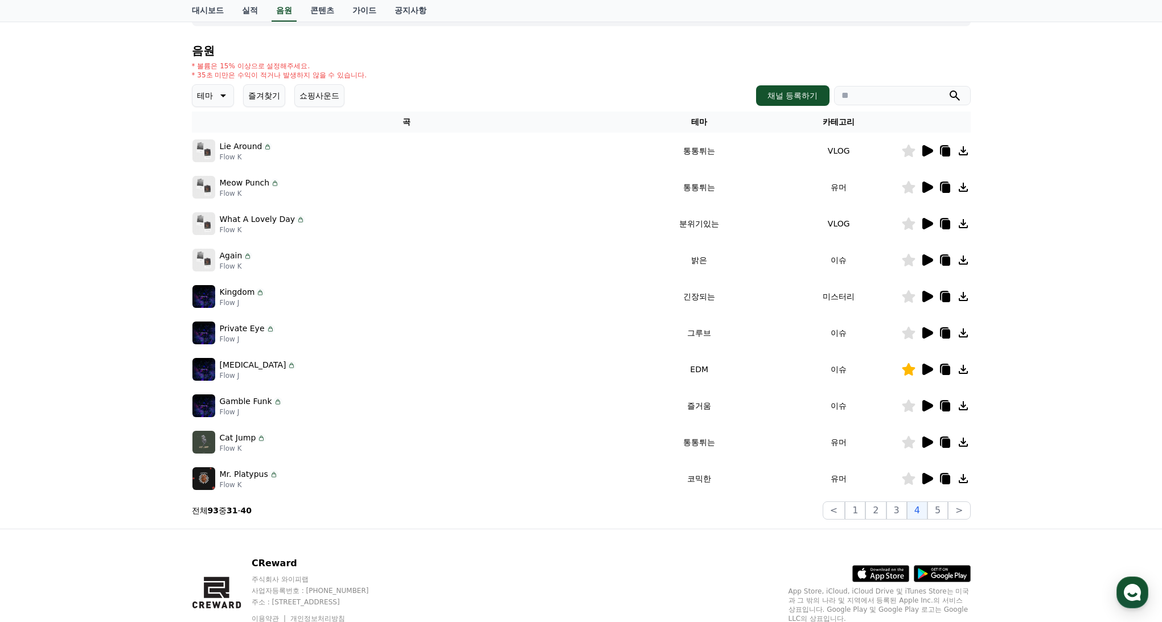
click at [927, 298] on icon at bounding box center [927, 296] width 11 height 11
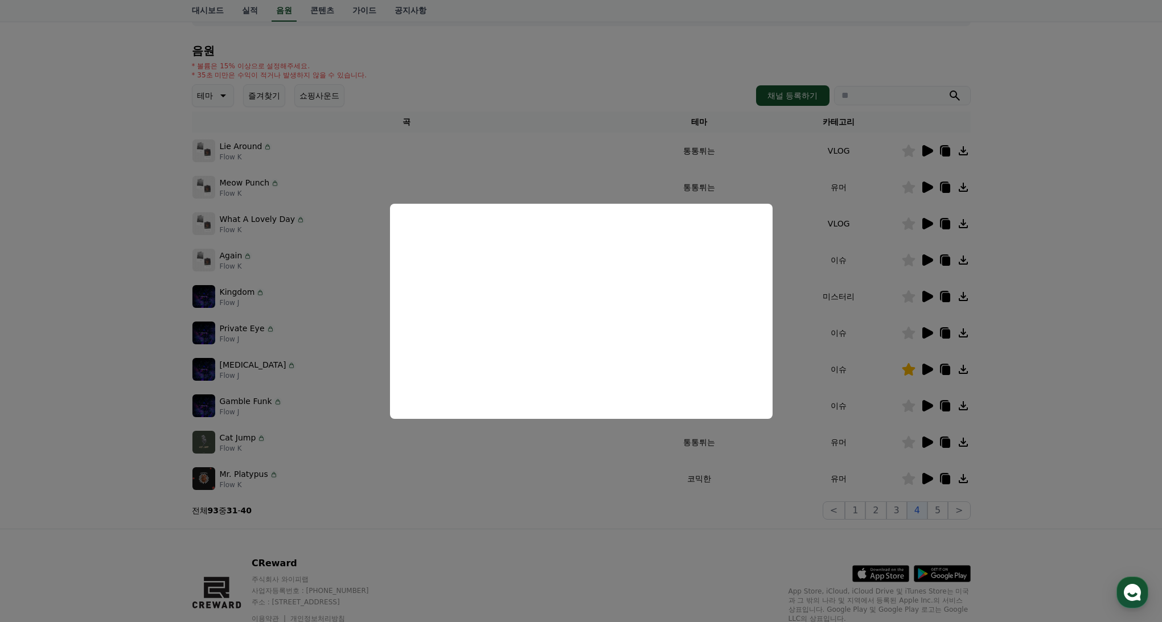
click at [562, 478] on button "close modal" at bounding box center [581, 311] width 1162 height 622
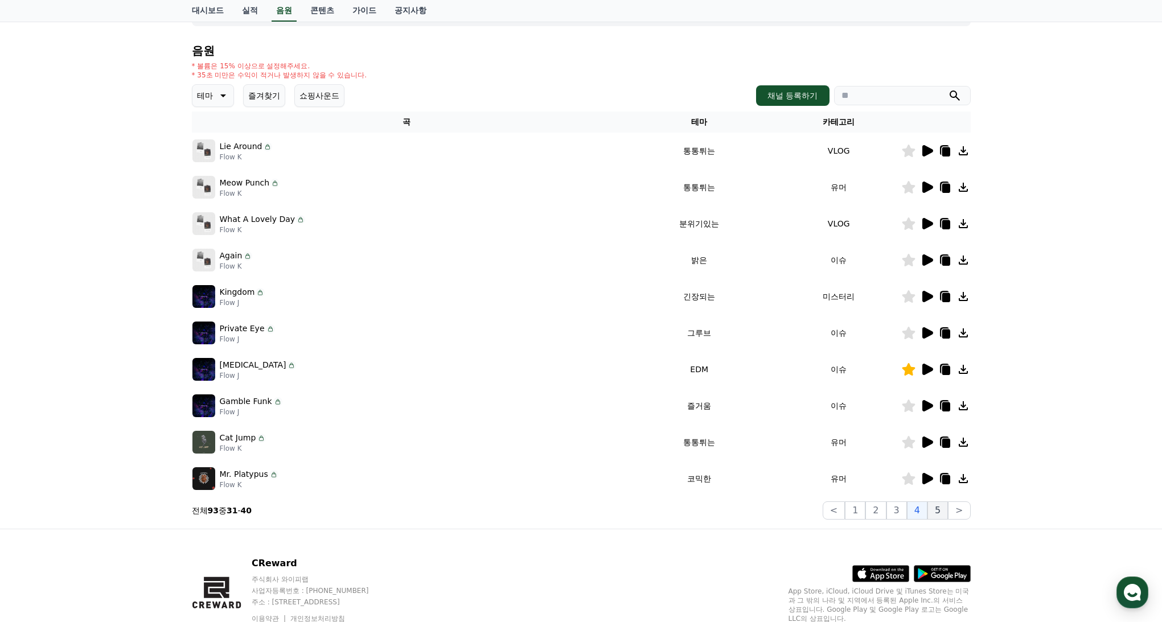
click at [937, 513] on button "5" at bounding box center [937, 510] width 20 height 18
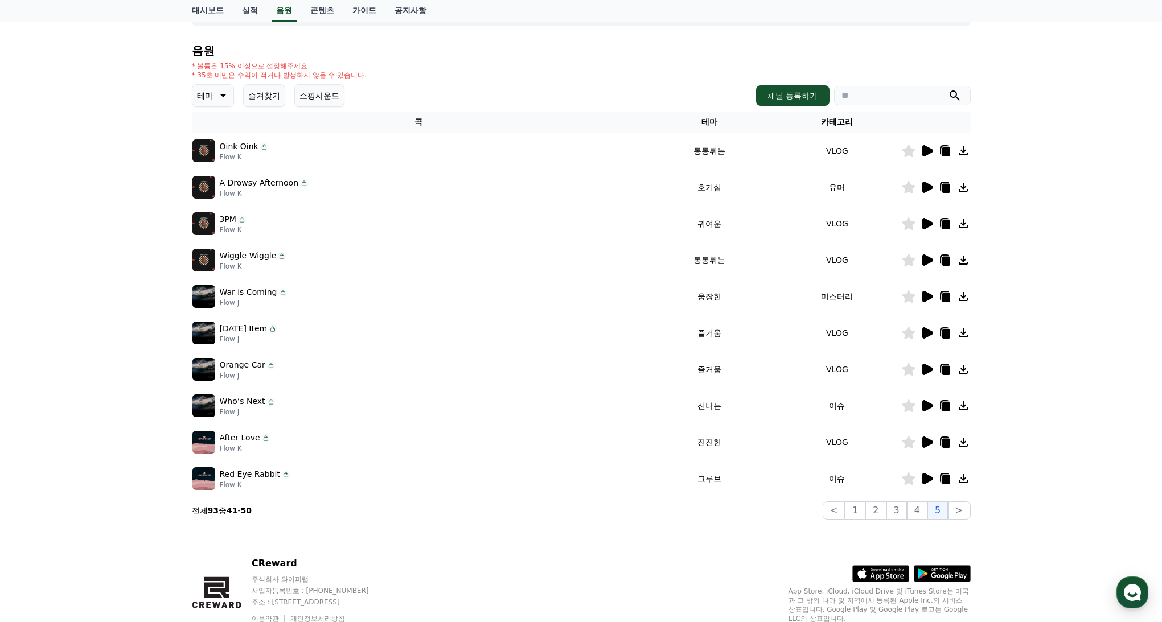
click at [927, 294] on icon at bounding box center [927, 296] width 11 height 11
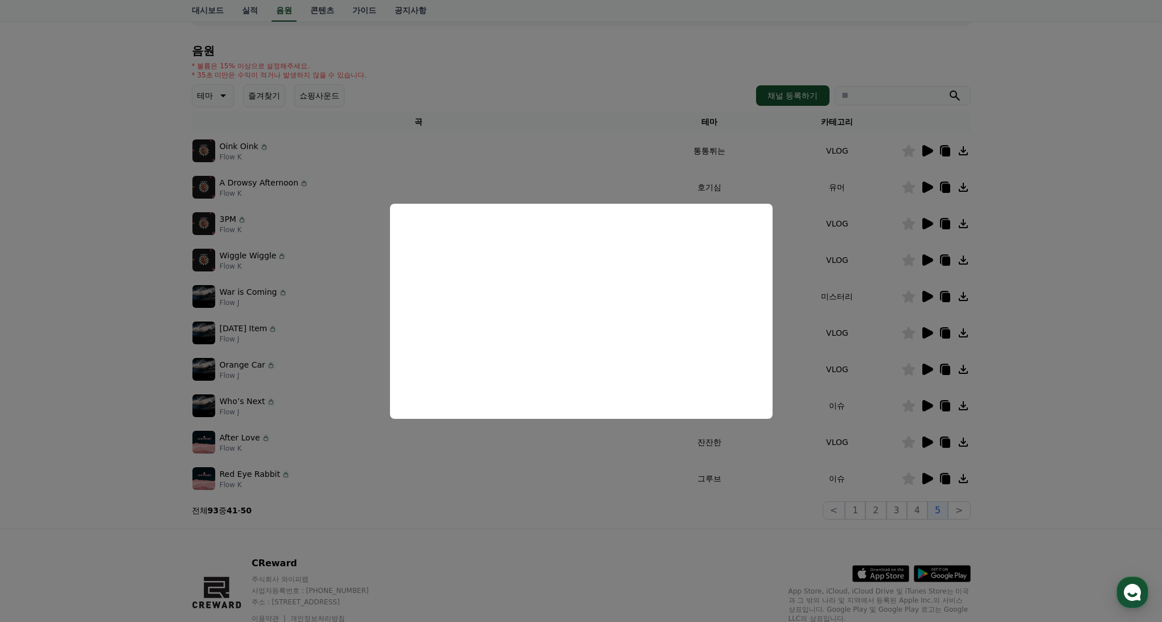
click at [924, 334] on button "close modal" at bounding box center [581, 311] width 1162 height 622
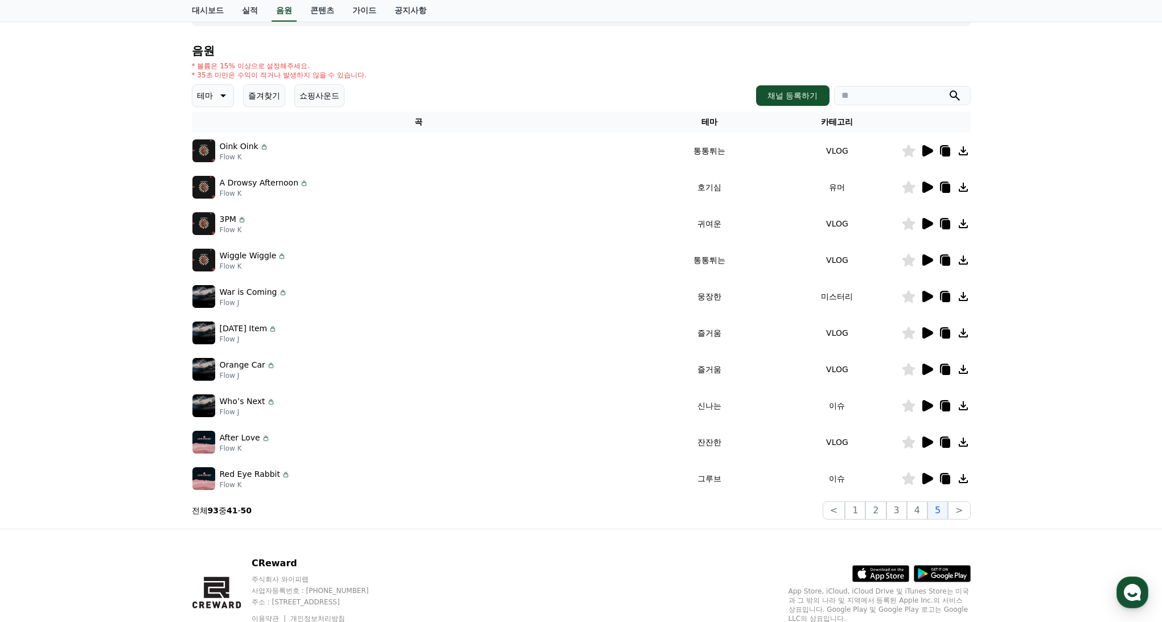
click at [927, 331] on icon at bounding box center [927, 332] width 11 height 11
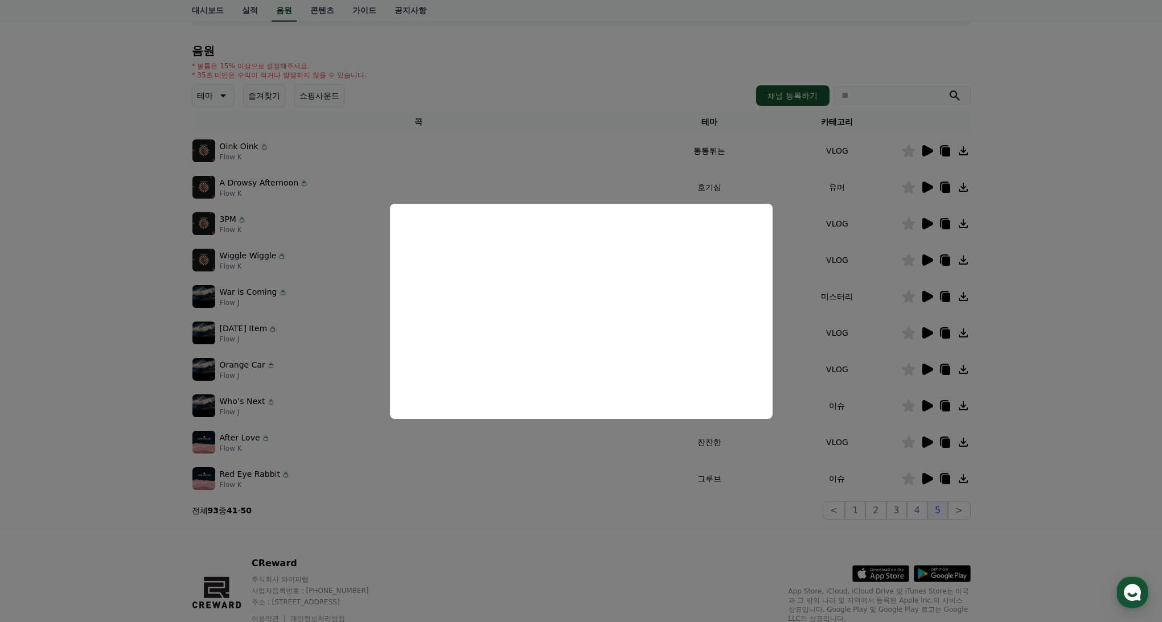
click at [928, 221] on button "close modal" at bounding box center [581, 311] width 1162 height 622
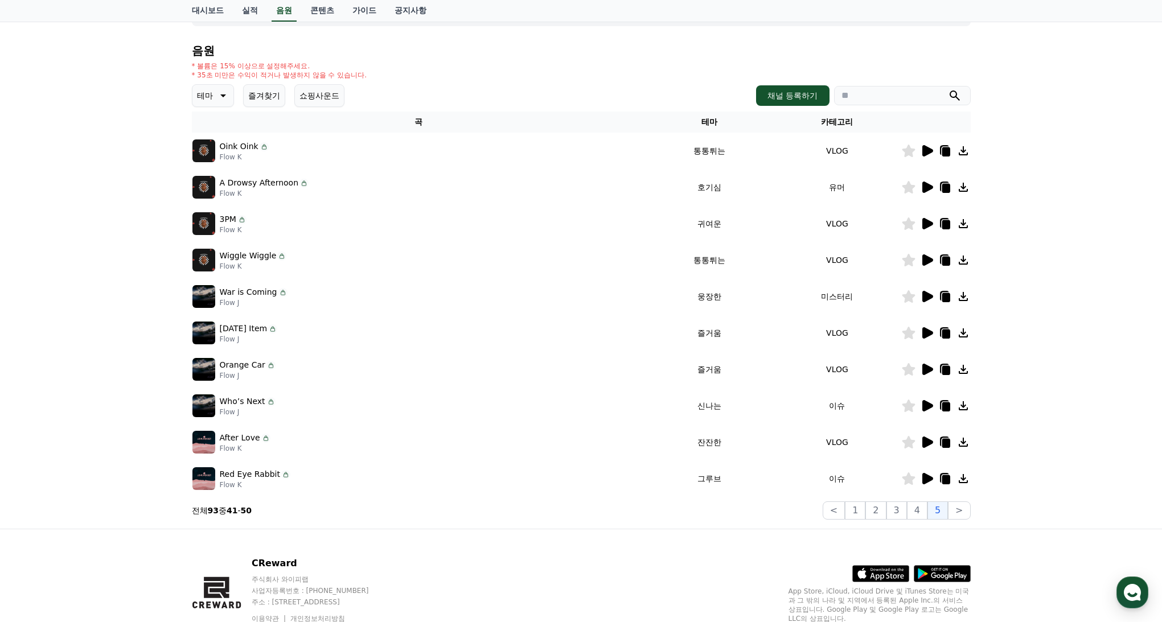
click at [928, 221] on icon at bounding box center [927, 223] width 11 height 11
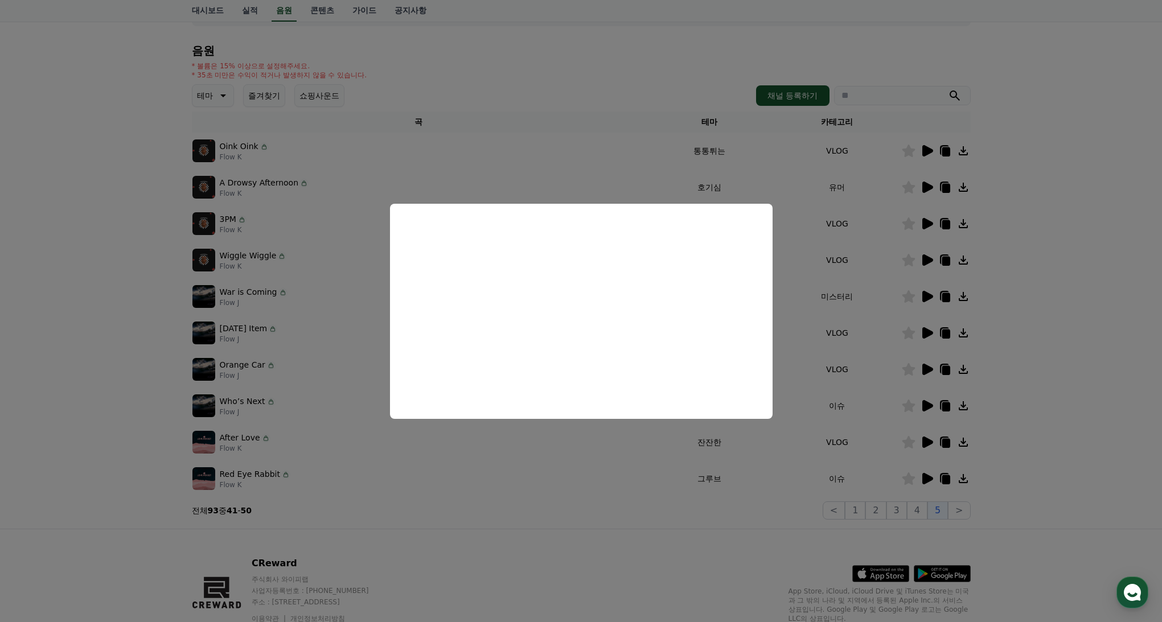
click at [809, 287] on button "close modal" at bounding box center [581, 311] width 1162 height 622
click at [806, 286] on td "미스터리" at bounding box center [837, 296] width 128 height 36
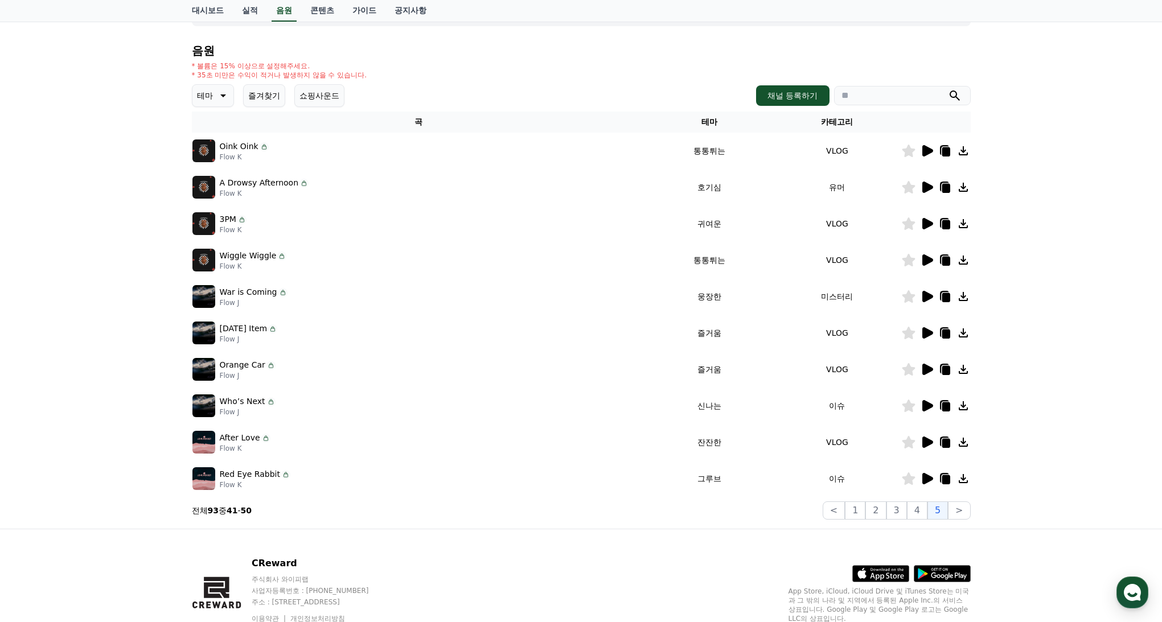
click at [929, 371] on icon at bounding box center [927, 369] width 11 height 11
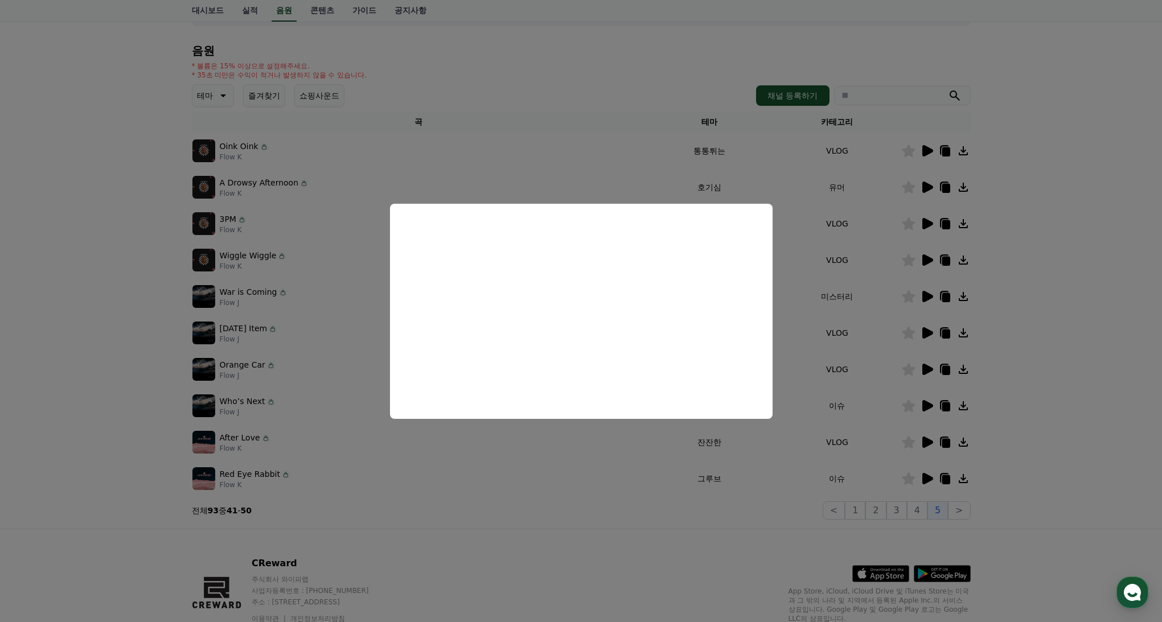
click at [782, 449] on button "close modal" at bounding box center [581, 311] width 1162 height 622
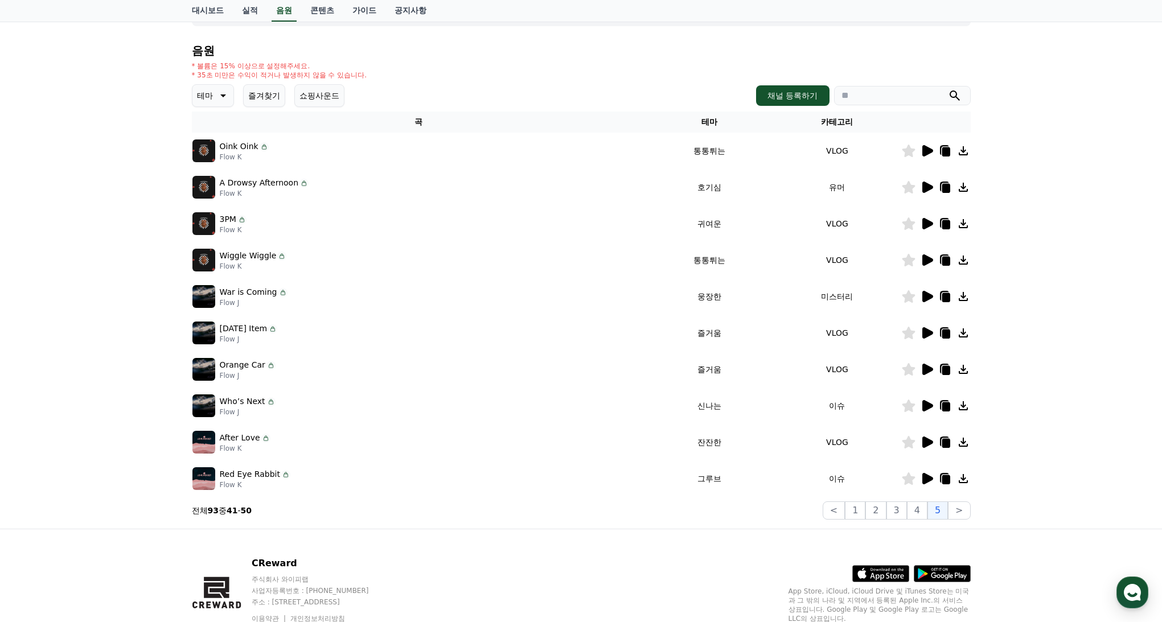
click at [926, 480] on icon at bounding box center [927, 478] width 11 height 11
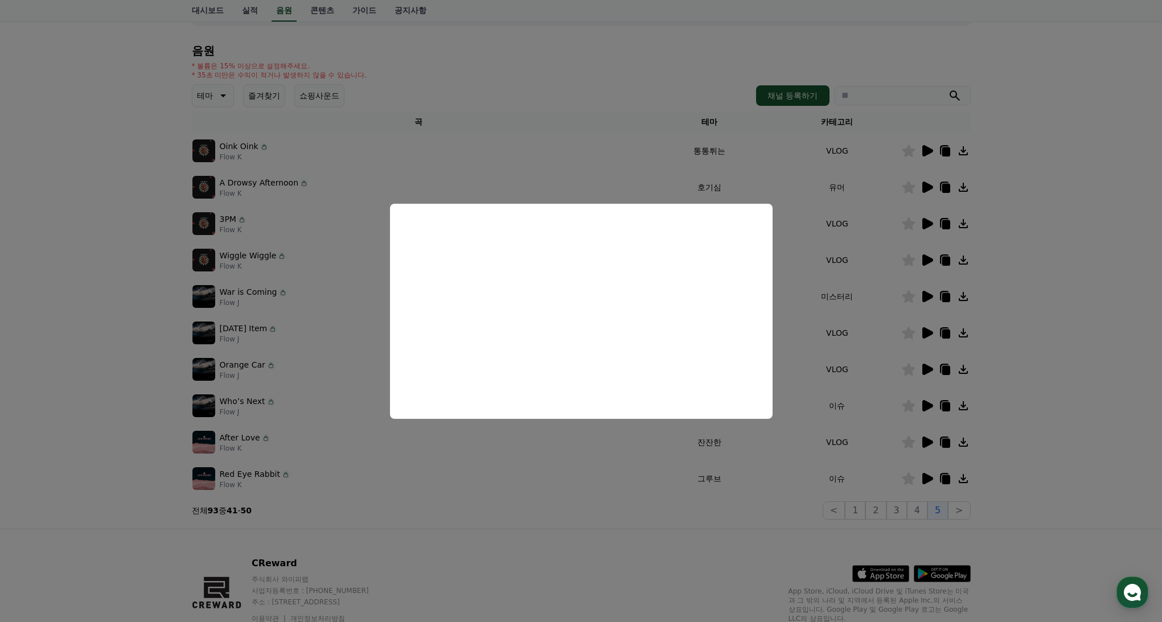
click at [872, 523] on button "close modal" at bounding box center [581, 311] width 1162 height 622
click at [960, 511] on button ">" at bounding box center [959, 510] width 22 height 18
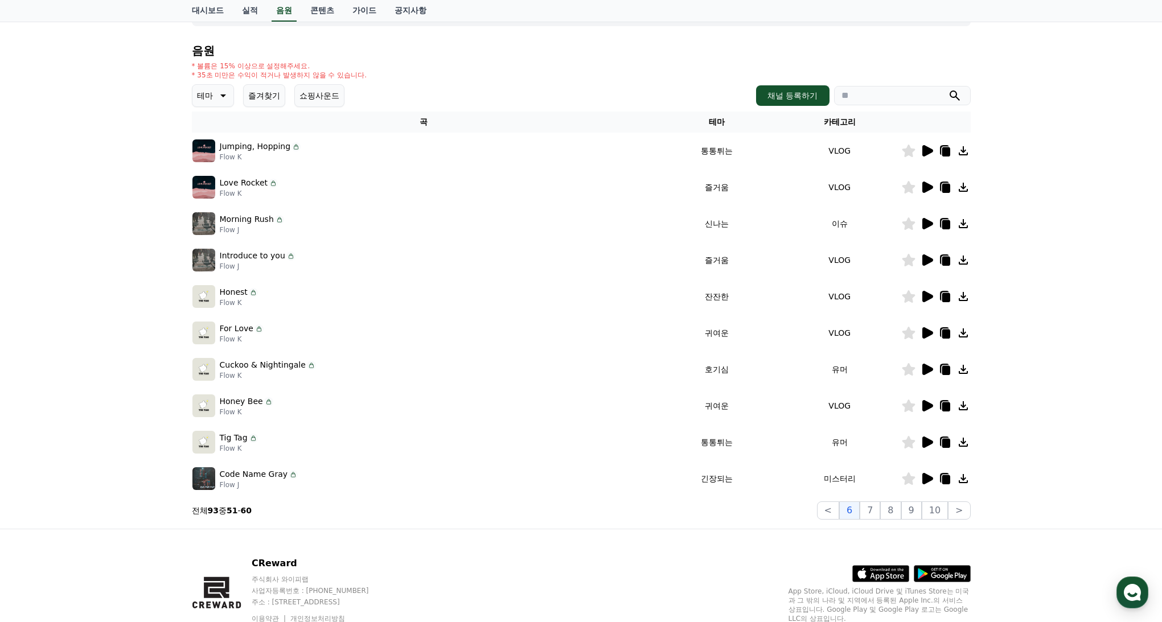
click at [930, 482] on icon at bounding box center [927, 479] width 14 height 14
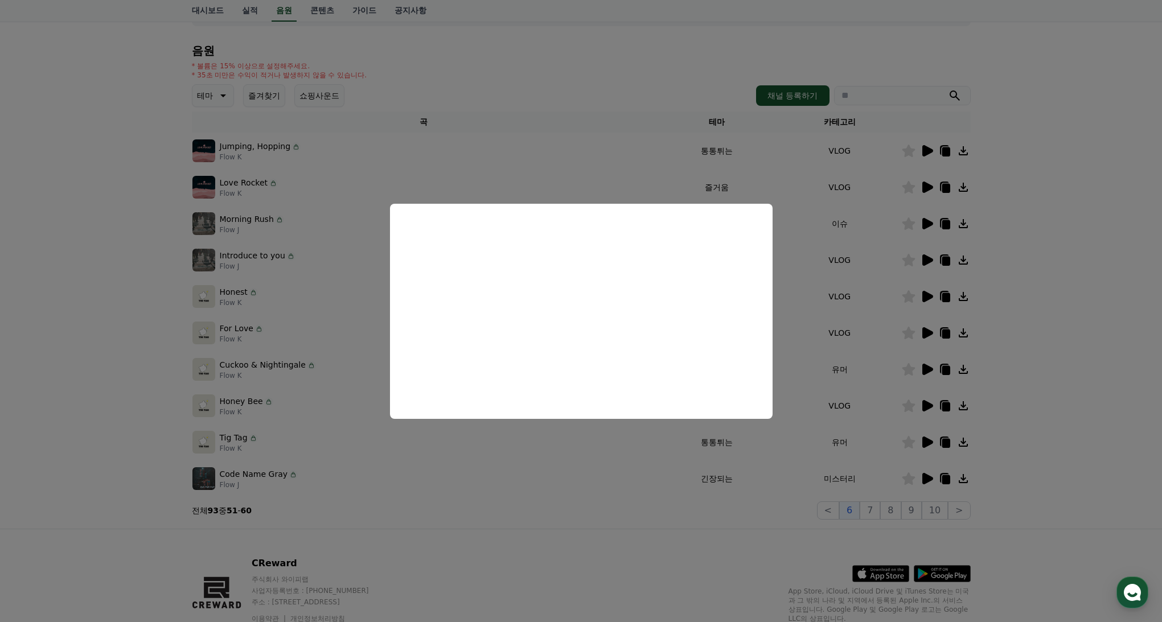
click at [869, 324] on button "close modal" at bounding box center [581, 311] width 1162 height 622
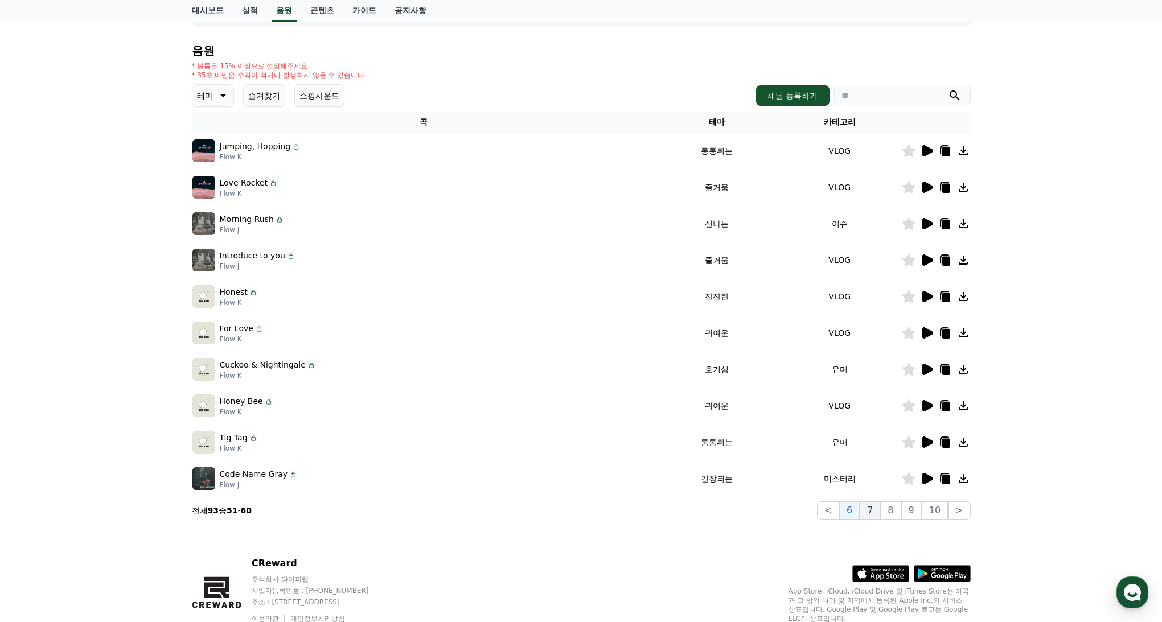
click at [874, 513] on button "7" at bounding box center [870, 510] width 20 height 18
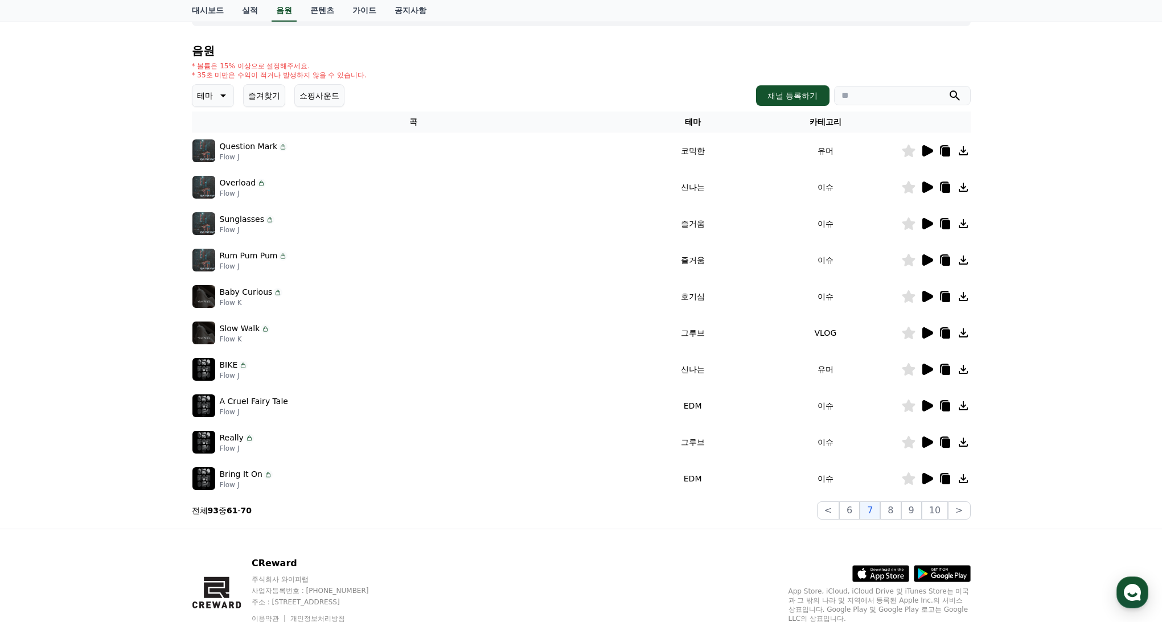
click at [931, 476] on icon at bounding box center [927, 479] width 14 height 14
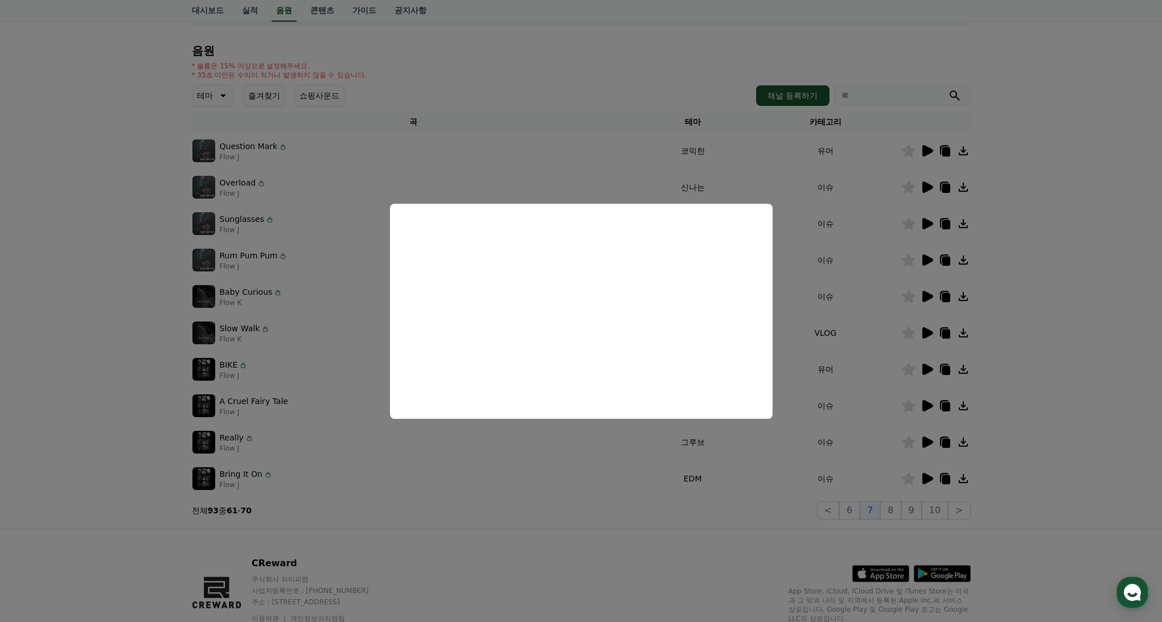
click at [924, 445] on button "close modal" at bounding box center [581, 311] width 1162 height 622
click at [926, 441] on icon at bounding box center [927, 442] width 11 height 11
click at [850, 379] on button "close modal" at bounding box center [581, 311] width 1162 height 622
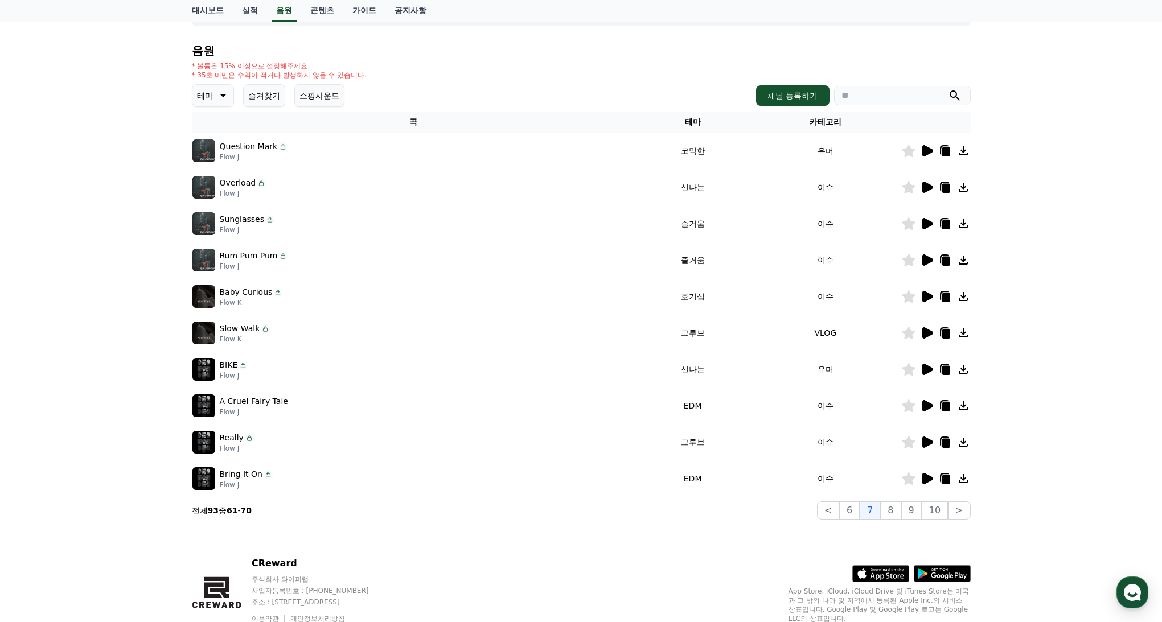
click at [910, 483] on icon at bounding box center [908, 478] width 13 height 13
click at [907, 439] on icon at bounding box center [908, 442] width 13 height 13
click at [925, 444] on icon at bounding box center [927, 442] width 11 height 11
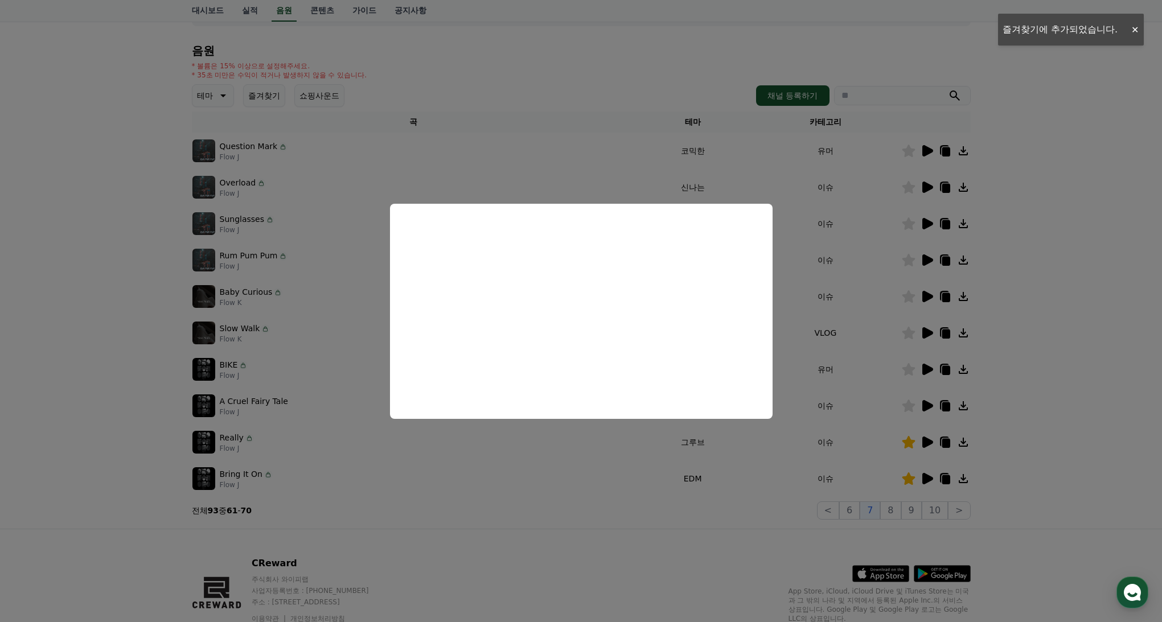
click at [825, 437] on button "close modal" at bounding box center [581, 311] width 1162 height 622
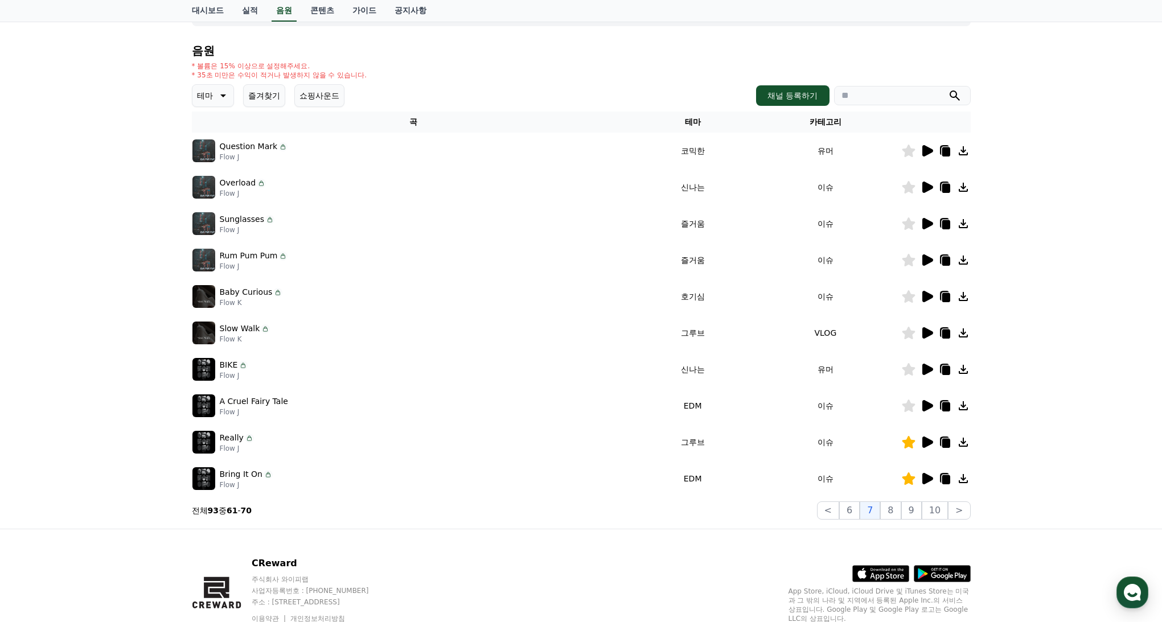
click at [924, 404] on icon at bounding box center [927, 405] width 11 height 11
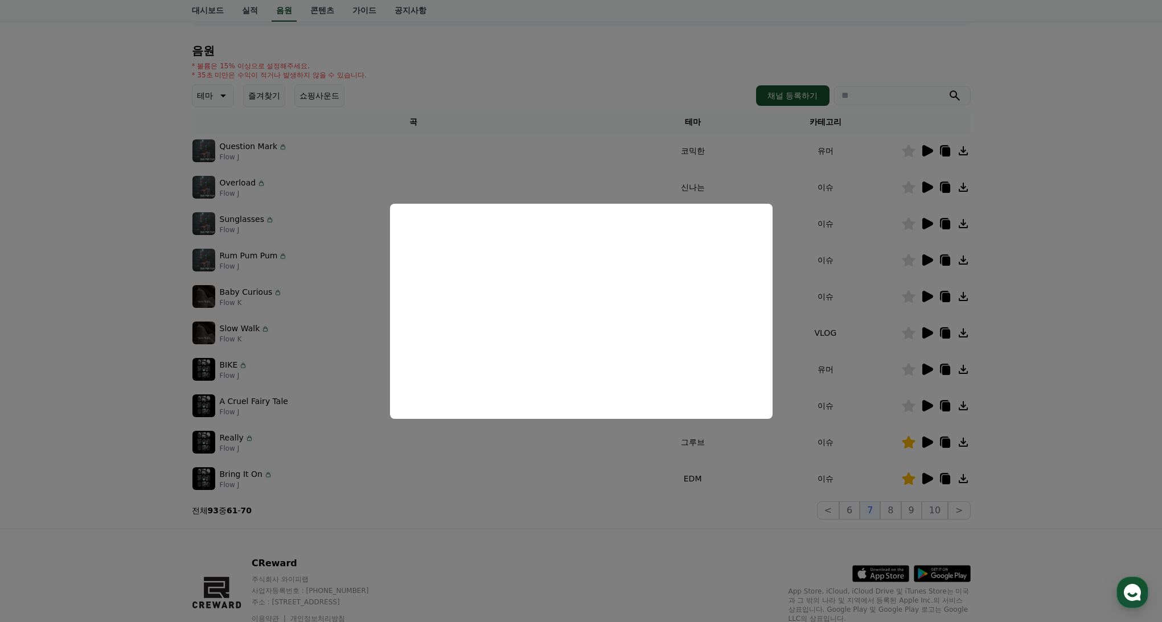
click at [907, 406] on button "close modal" at bounding box center [581, 311] width 1162 height 622
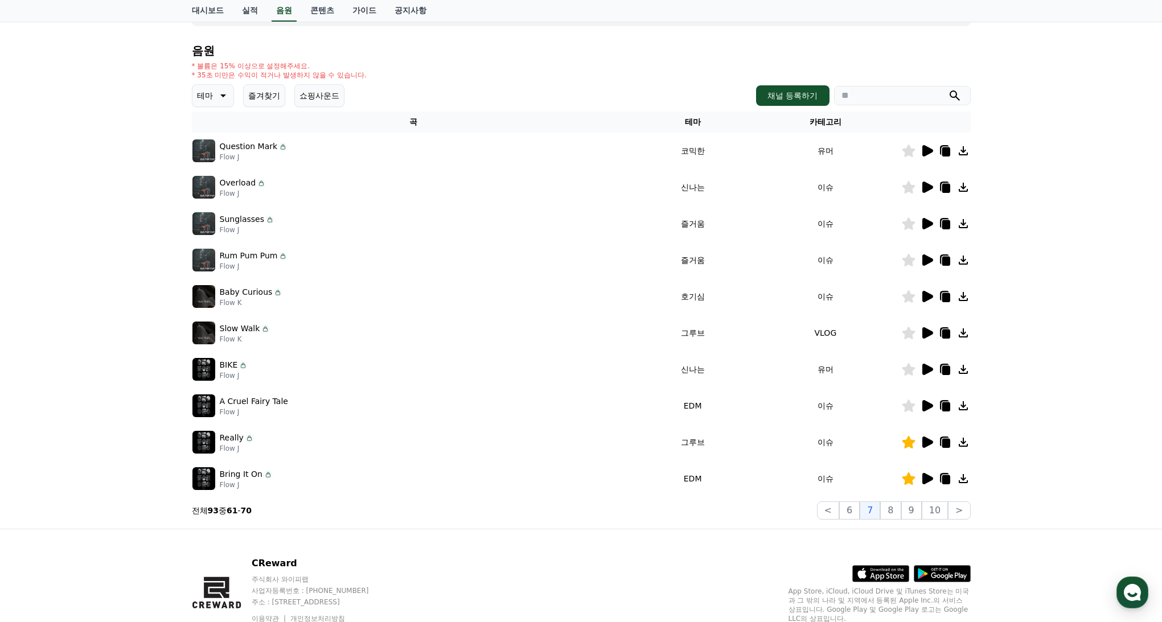
click at [908, 409] on icon at bounding box center [908, 406] width 13 height 13
click at [900, 509] on button "8" at bounding box center [890, 510] width 20 height 18
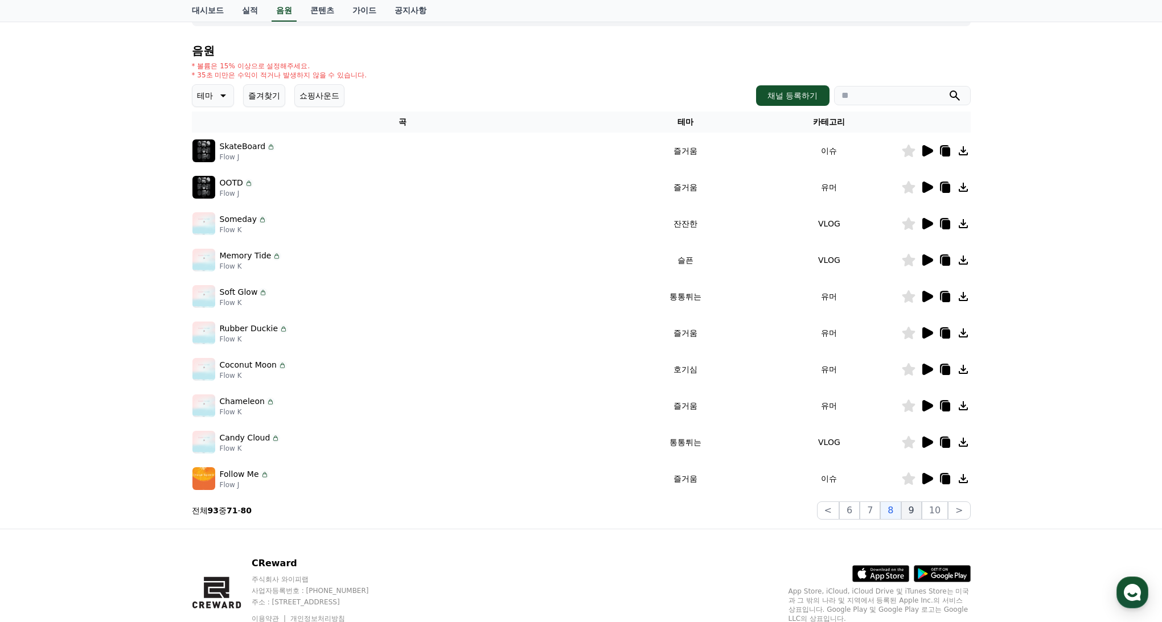
click at [912, 508] on button "9" at bounding box center [911, 510] width 20 height 18
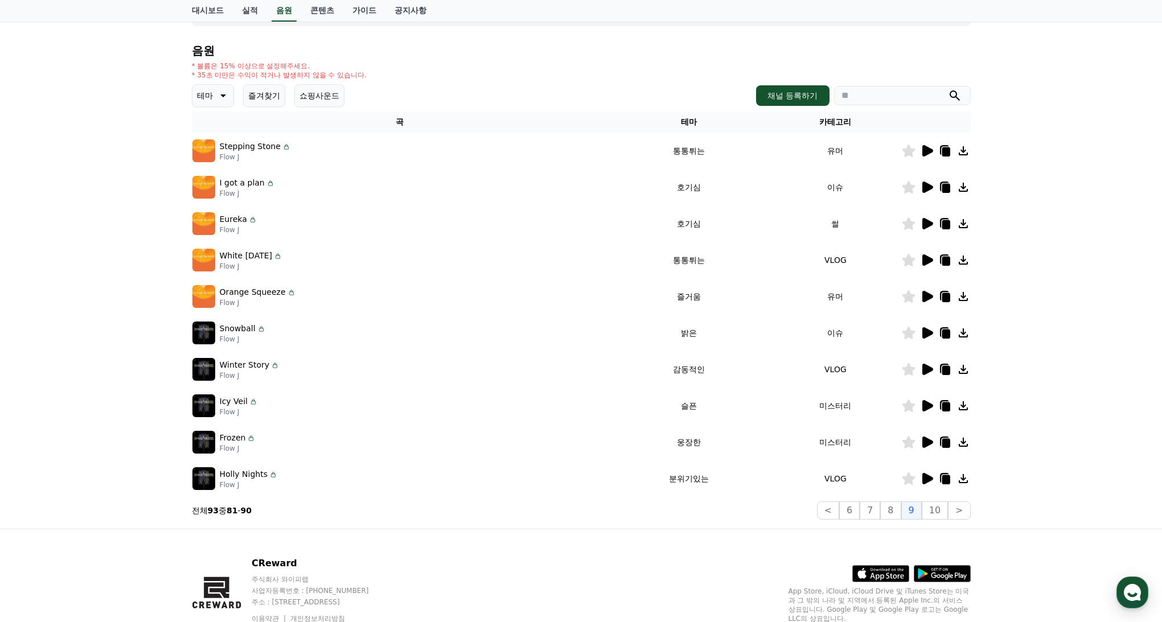
click at [217, 93] on icon at bounding box center [222, 96] width 14 height 14
click at [210, 184] on button "웅장한" at bounding box center [210, 182] width 33 height 25
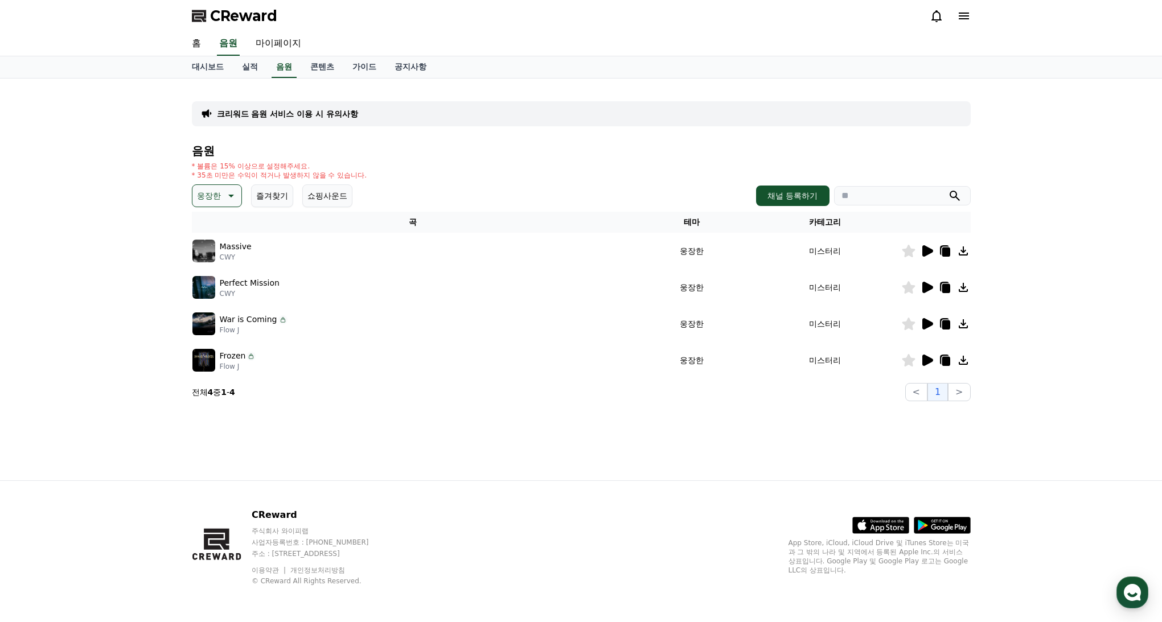
click at [928, 364] on icon at bounding box center [927, 360] width 14 height 14
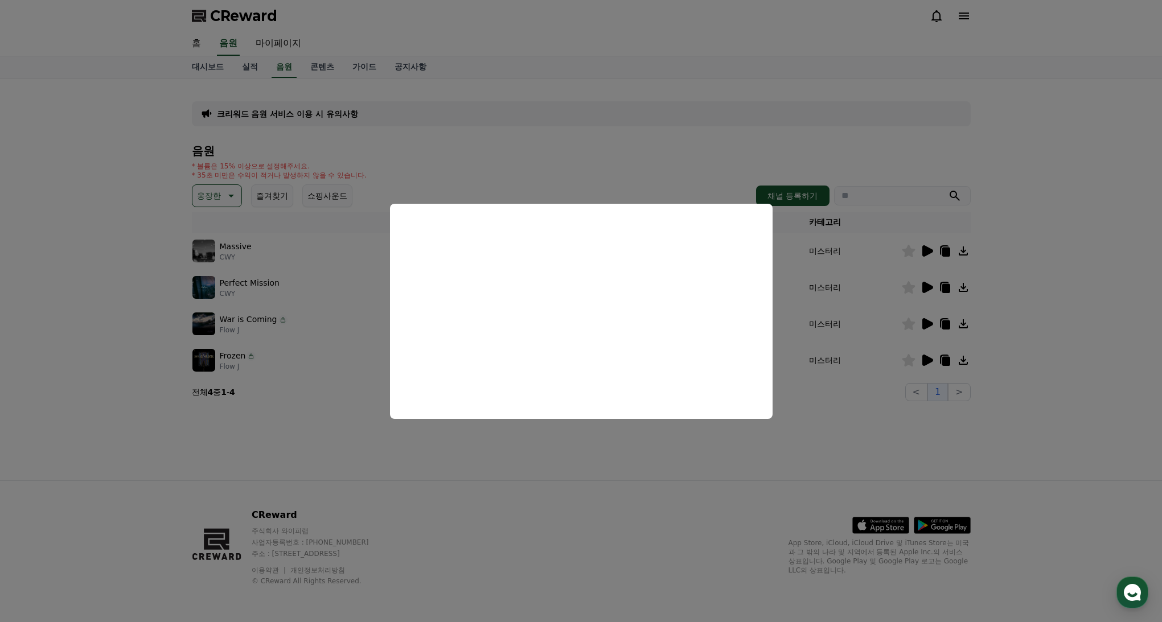
click at [926, 328] on button "close modal" at bounding box center [581, 311] width 1162 height 622
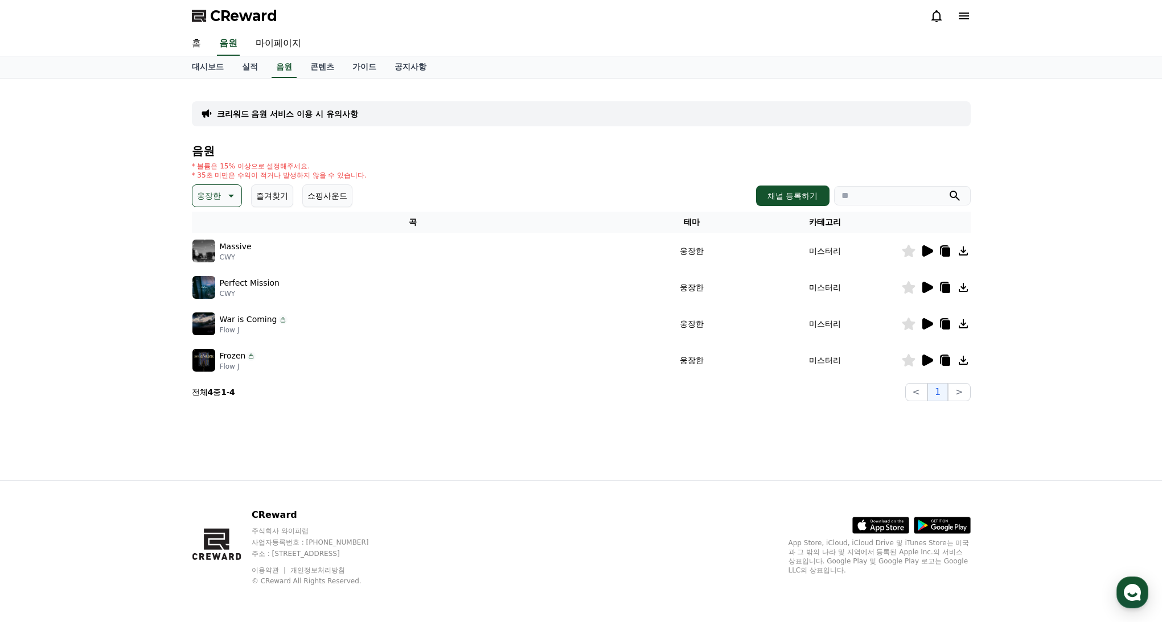
click at [926, 286] on icon at bounding box center [927, 287] width 11 height 11
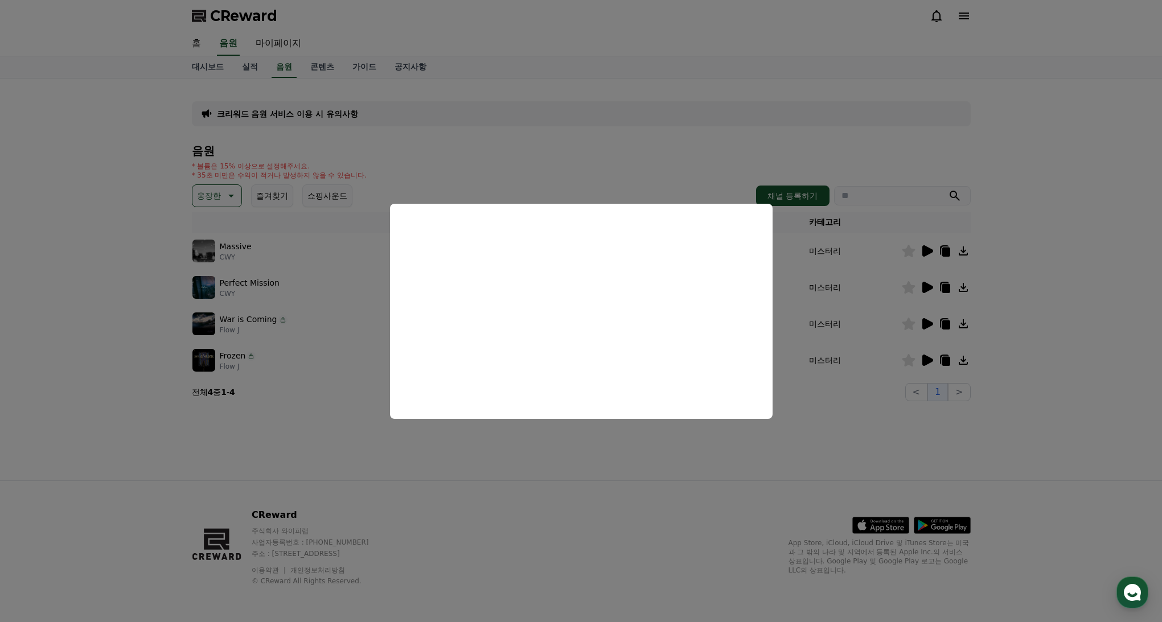
click at [932, 253] on button "close modal" at bounding box center [581, 311] width 1162 height 622
click at [929, 249] on icon at bounding box center [927, 250] width 11 height 11
click at [94, 162] on button "close modal" at bounding box center [581, 311] width 1162 height 622
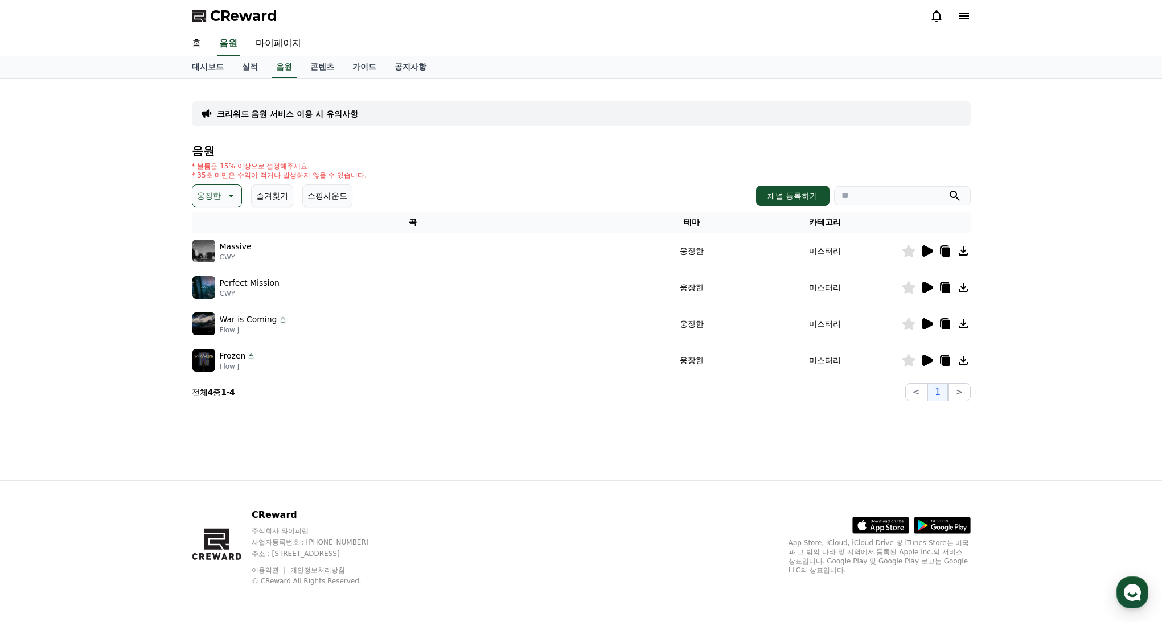
drag, startPoint x: 208, startPoint y: 203, endPoint x: 209, endPoint y: 197, distance: 5.8
click at [208, 203] on p "웅장한" at bounding box center [209, 196] width 24 height 16
click at [212, 217] on button "전체" at bounding box center [206, 225] width 25 height 25
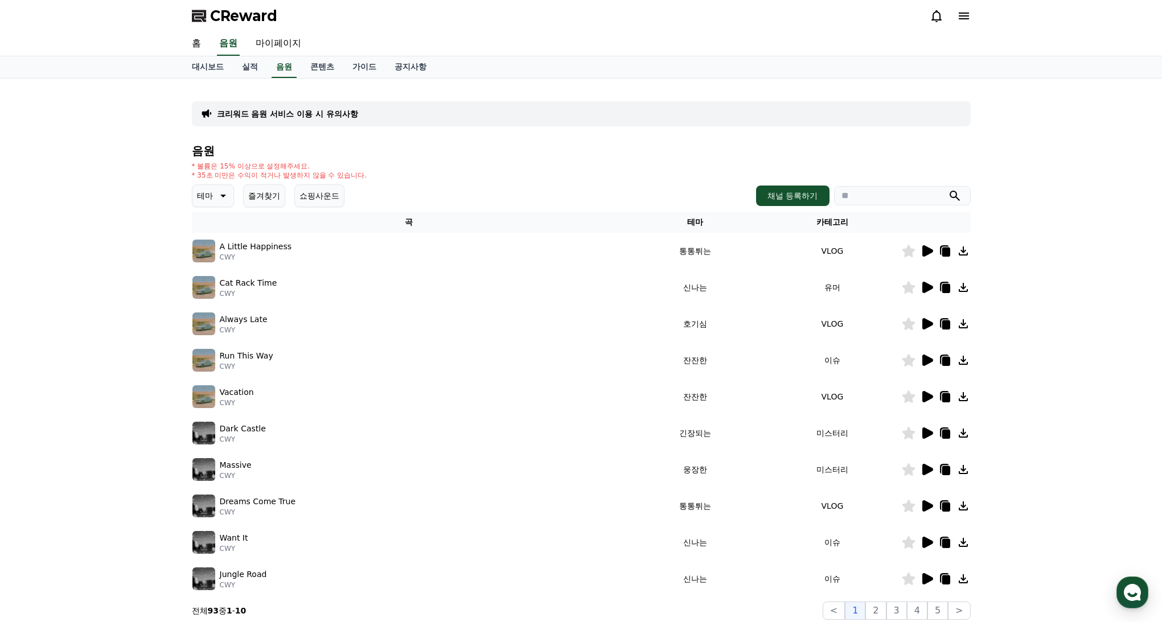
click at [209, 196] on p "테마" at bounding box center [205, 196] width 16 height 16
click at [217, 221] on div "전체 환상적인 호기심 어두운 밝은 통통튀는 신나는 반전 웅장한 드라마틱 즐거움 분위기있는 EDM 그루브 슬픈 잔잔한 귀여운 감동적인 긴장되는 …" at bounding box center [218, 506] width 49 height 587
click at [207, 227] on button "전체" at bounding box center [206, 225] width 25 height 25
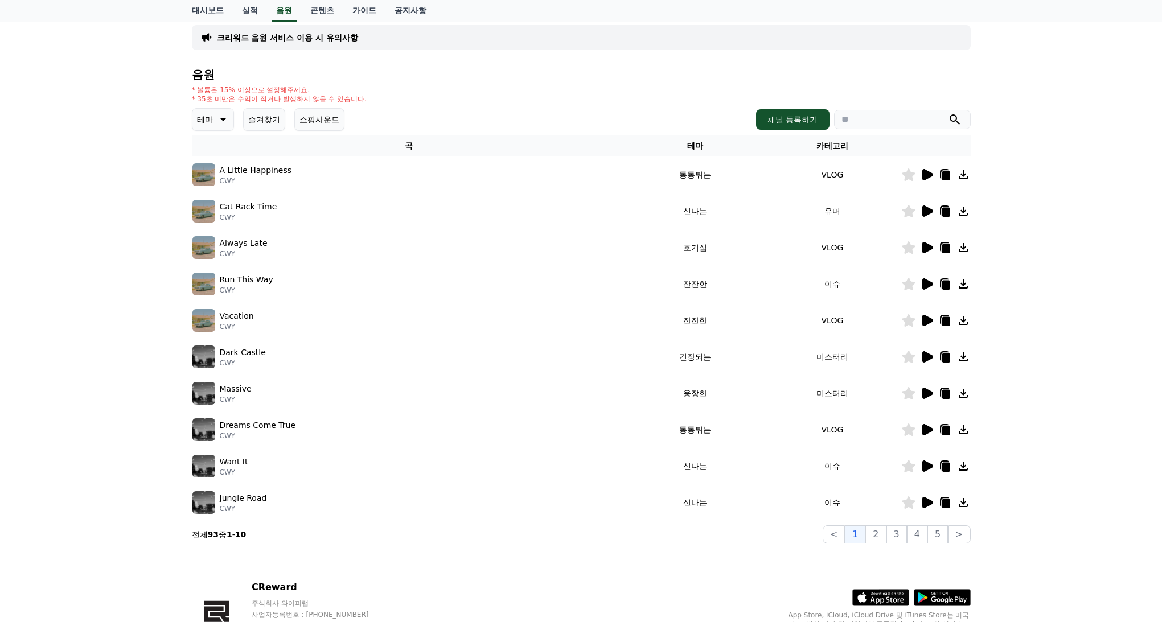
scroll to position [149, 0]
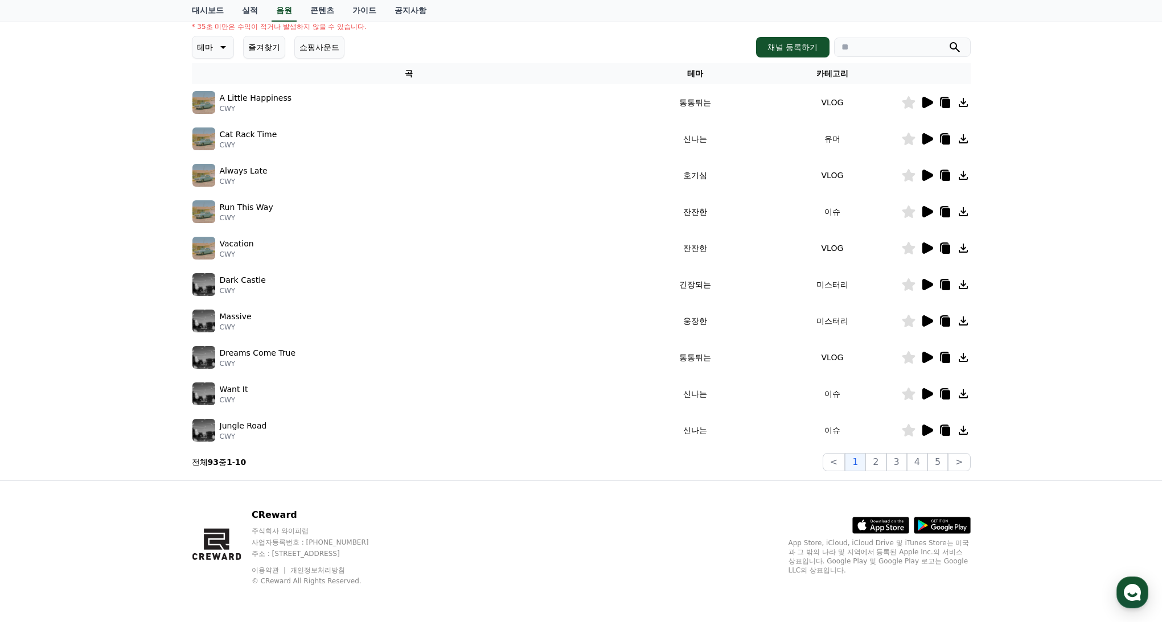
click at [941, 474] on div "크리워드 음원 서비스 이용 시 유의사항 음원 * 볼륨은 15% 이상으로 설정해주세요. * 35초 미만은 수익이 적거나 발생하지 않을 수 있습니…" at bounding box center [581, 205] width 788 height 541
click at [941, 466] on button "5" at bounding box center [937, 462] width 20 height 18
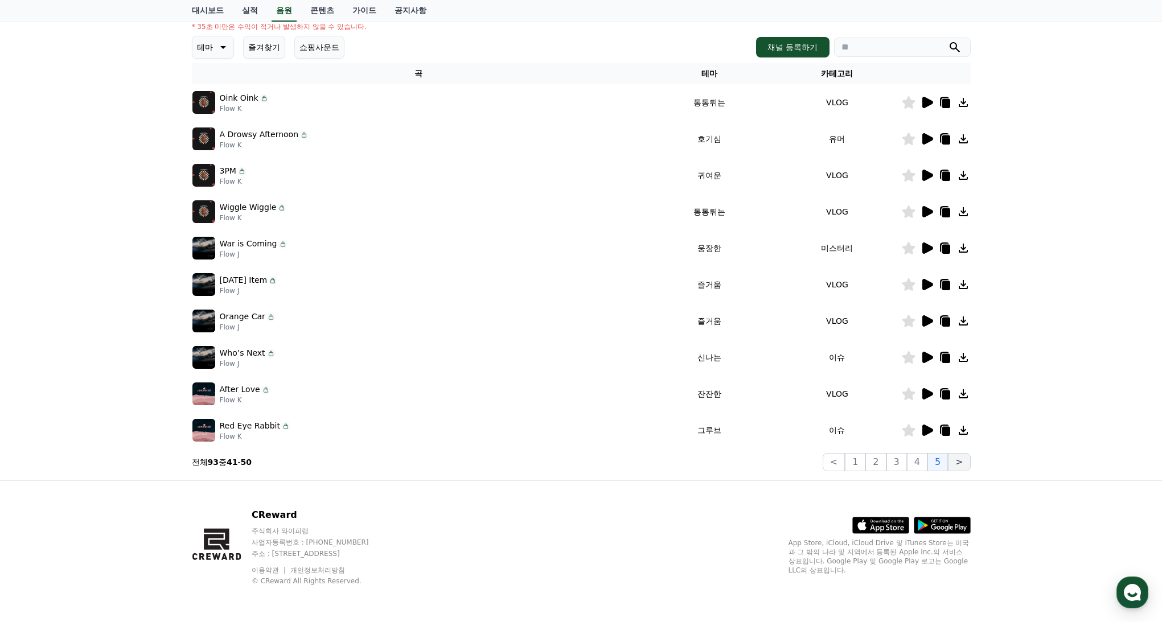
click at [964, 463] on button ">" at bounding box center [959, 462] width 22 height 18
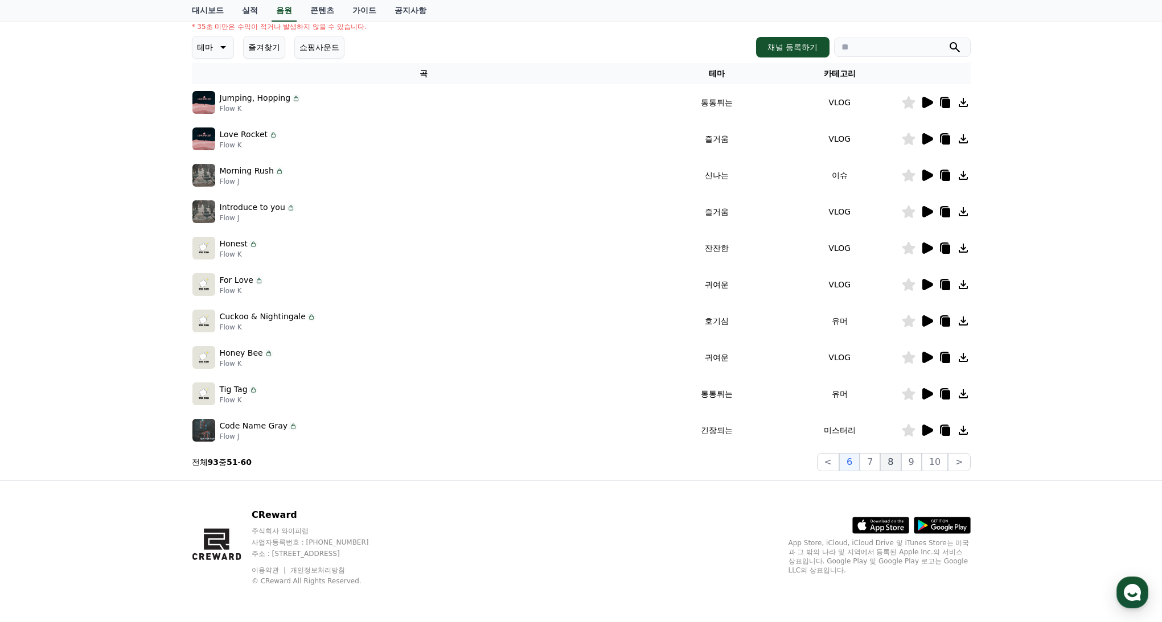
click at [885, 464] on button "8" at bounding box center [890, 462] width 20 height 18
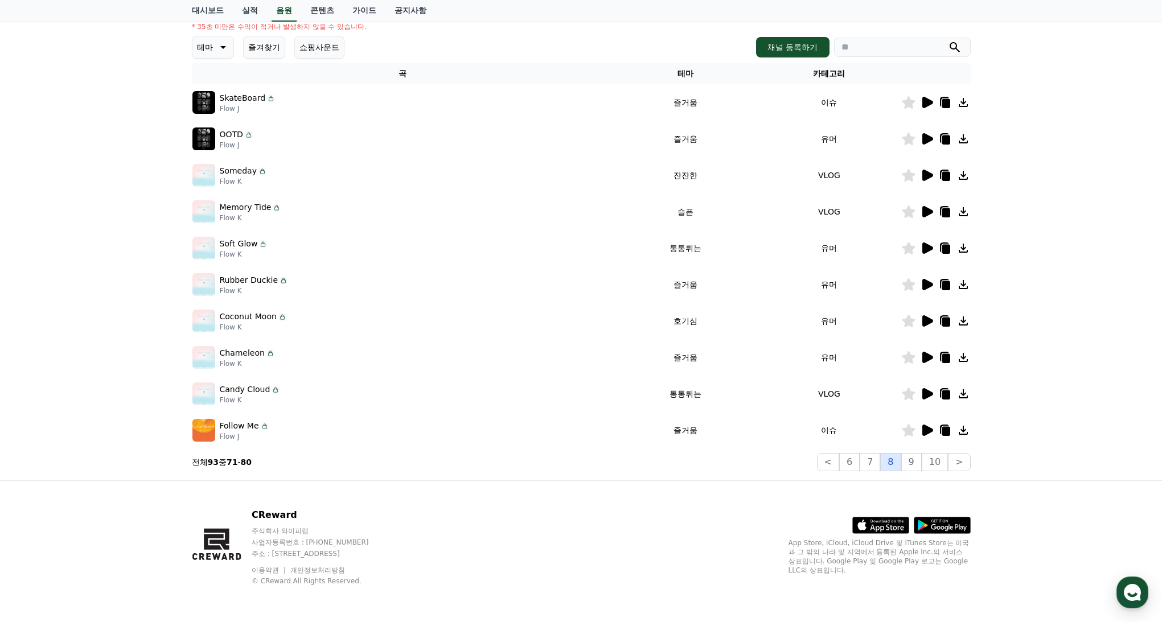
click at [895, 465] on button "8" at bounding box center [890, 462] width 20 height 18
click at [914, 465] on button "9" at bounding box center [911, 462] width 20 height 18
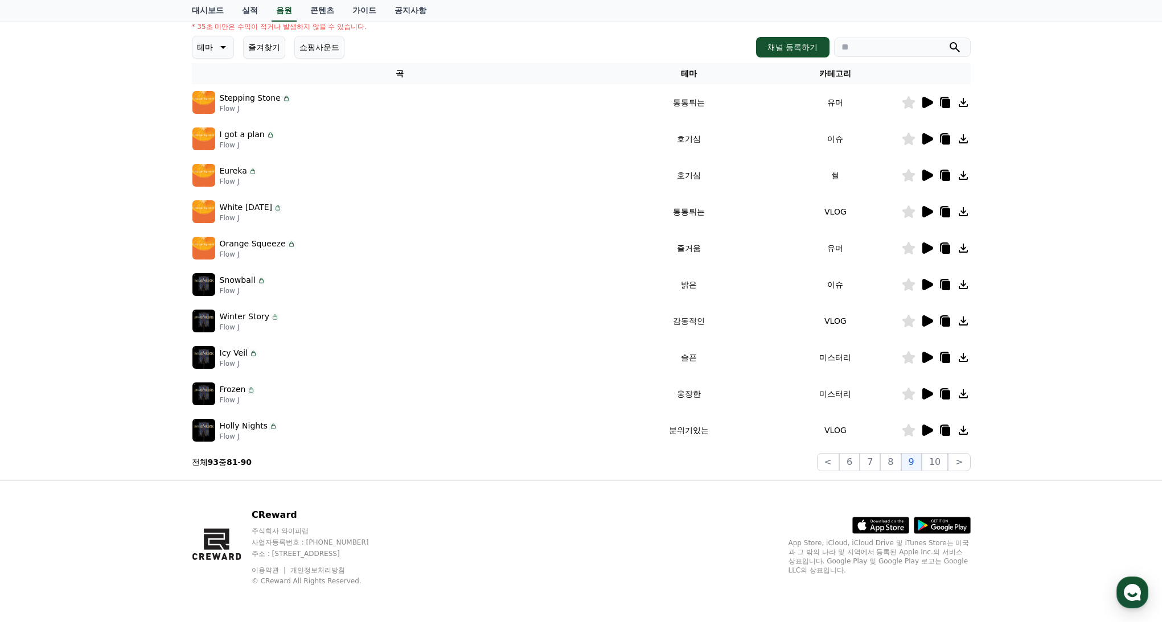
click at [926, 392] on icon at bounding box center [927, 393] width 11 height 11
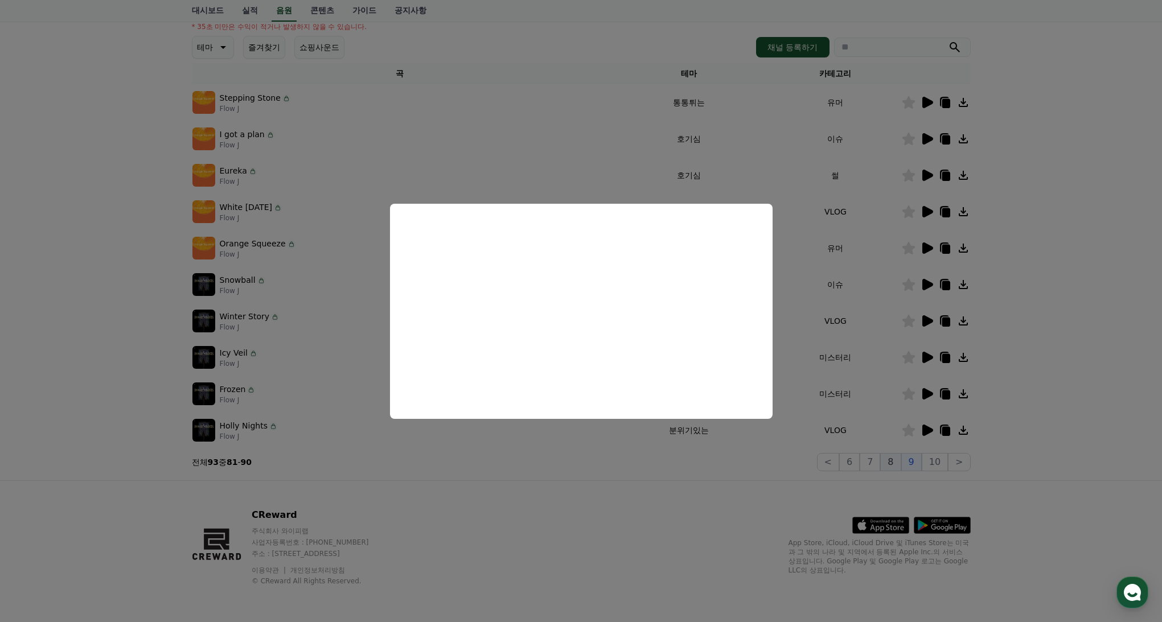
click at [891, 461] on button "close modal" at bounding box center [581, 311] width 1162 height 622
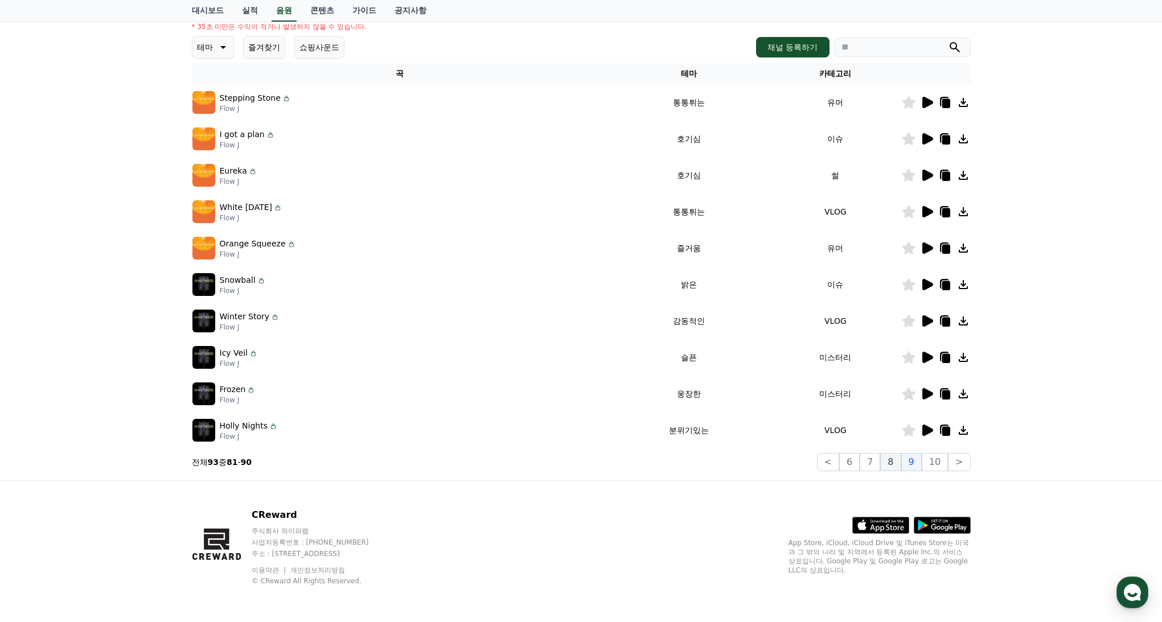
click at [895, 465] on button "8" at bounding box center [890, 462] width 20 height 18
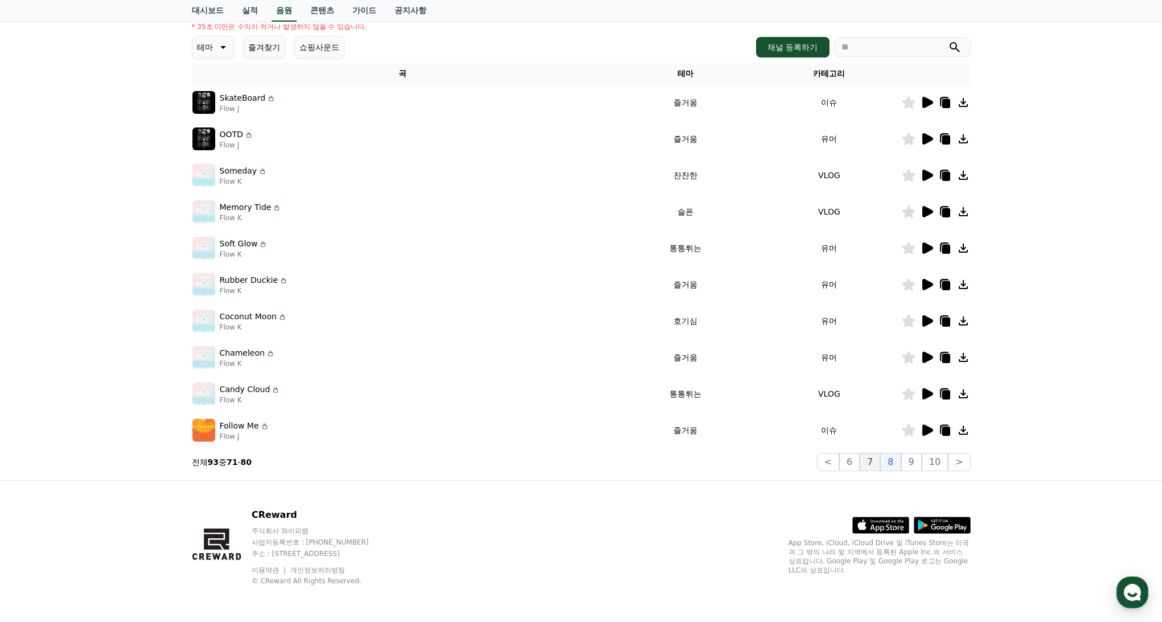
click at [875, 461] on button "7" at bounding box center [870, 462] width 20 height 18
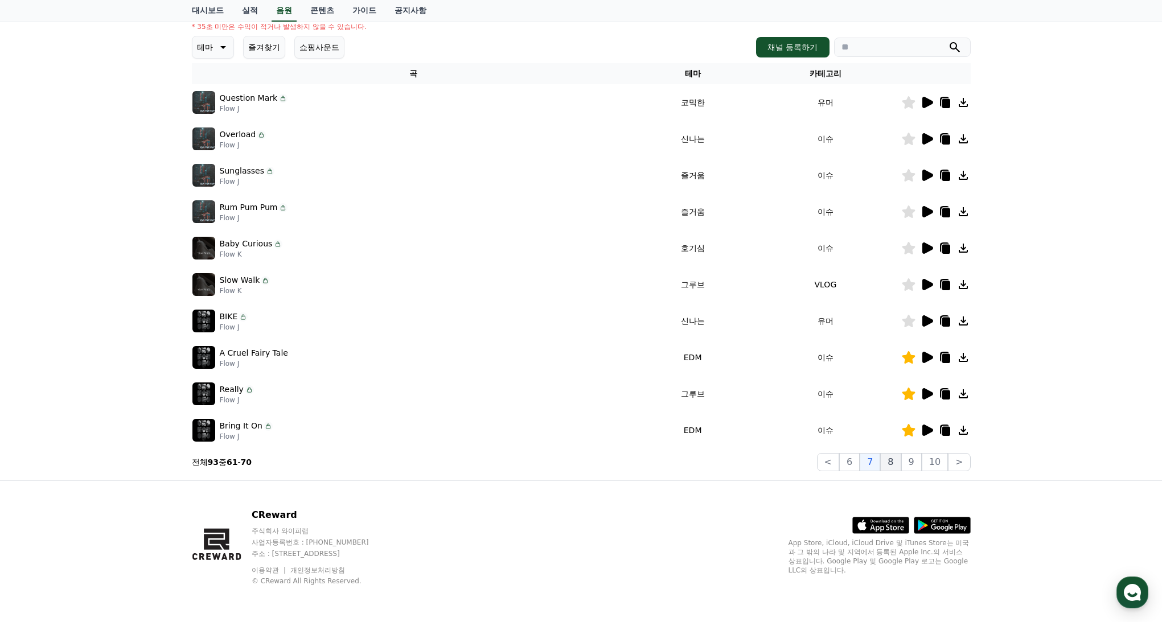
click at [894, 461] on button "8" at bounding box center [890, 462] width 20 height 18
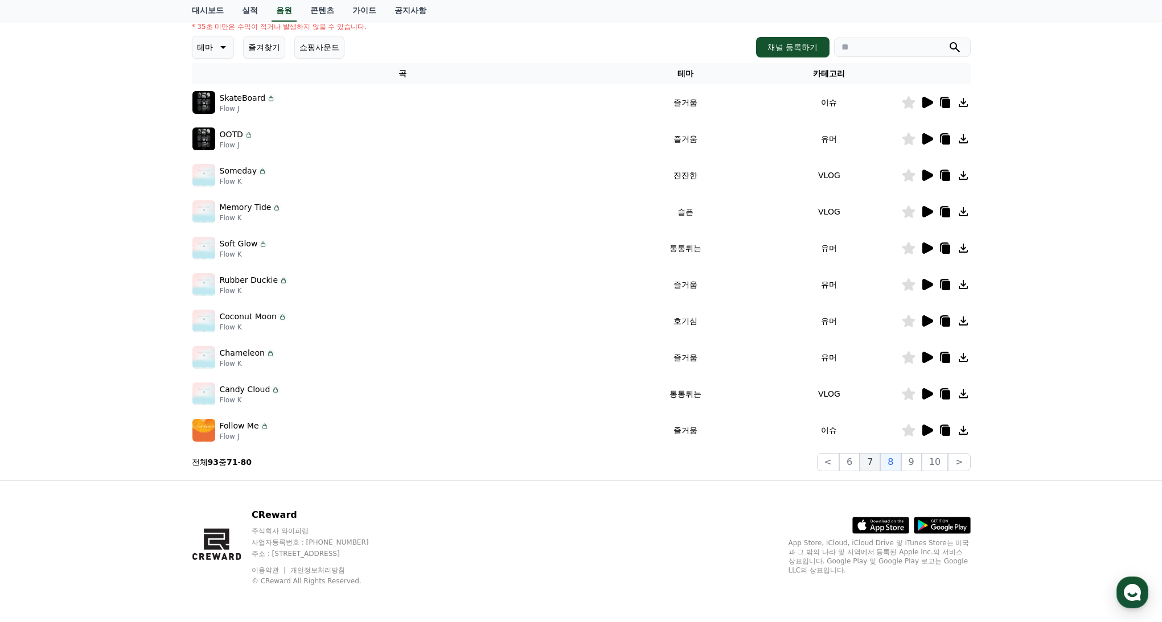
click at [878, 465] on button "7" at bounding box center [870, 462] width 20 height 18
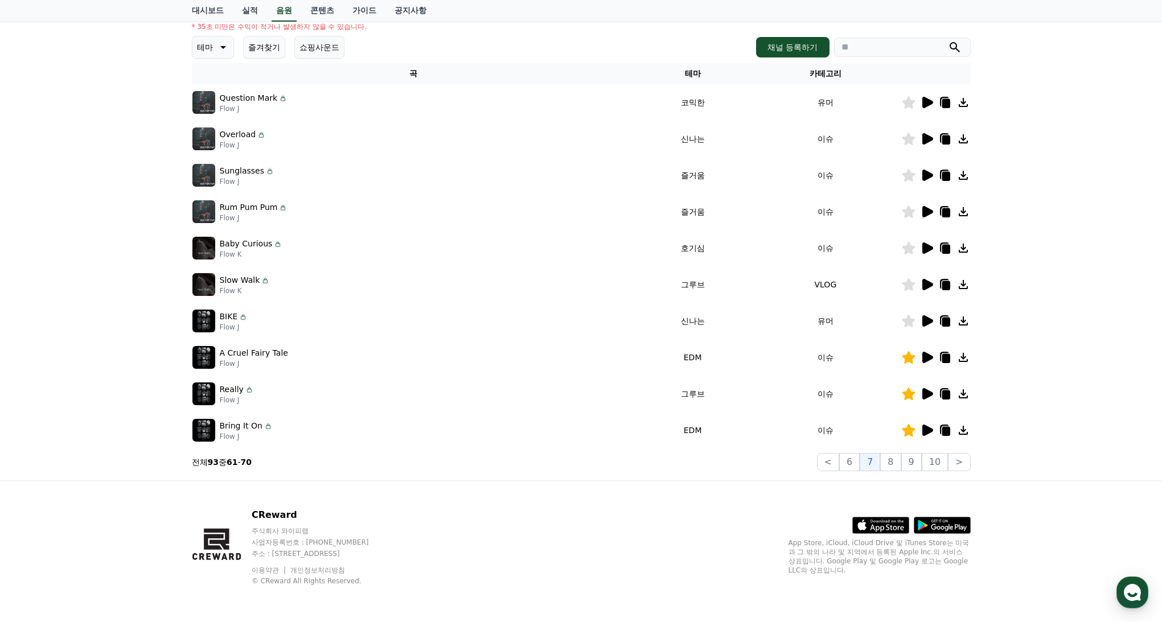
click at [926, 358] on icon at bounding box center [927, 357] width 11 height 11
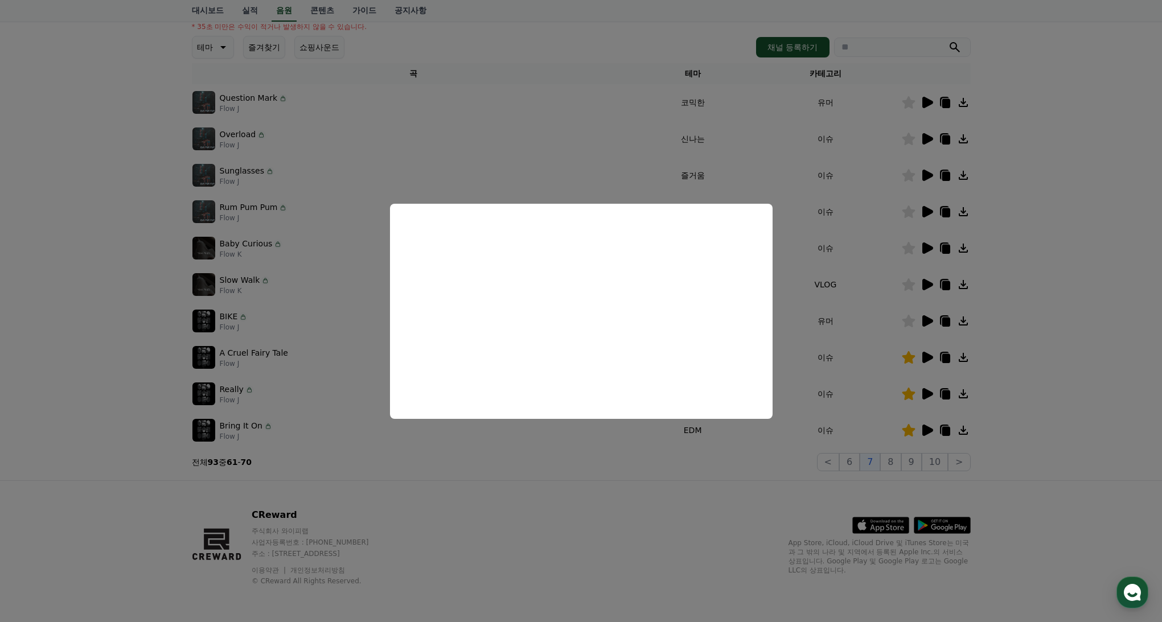
click at [590, 469] on button "close modal" at bounding box center [581, 311] width 1162 height 622
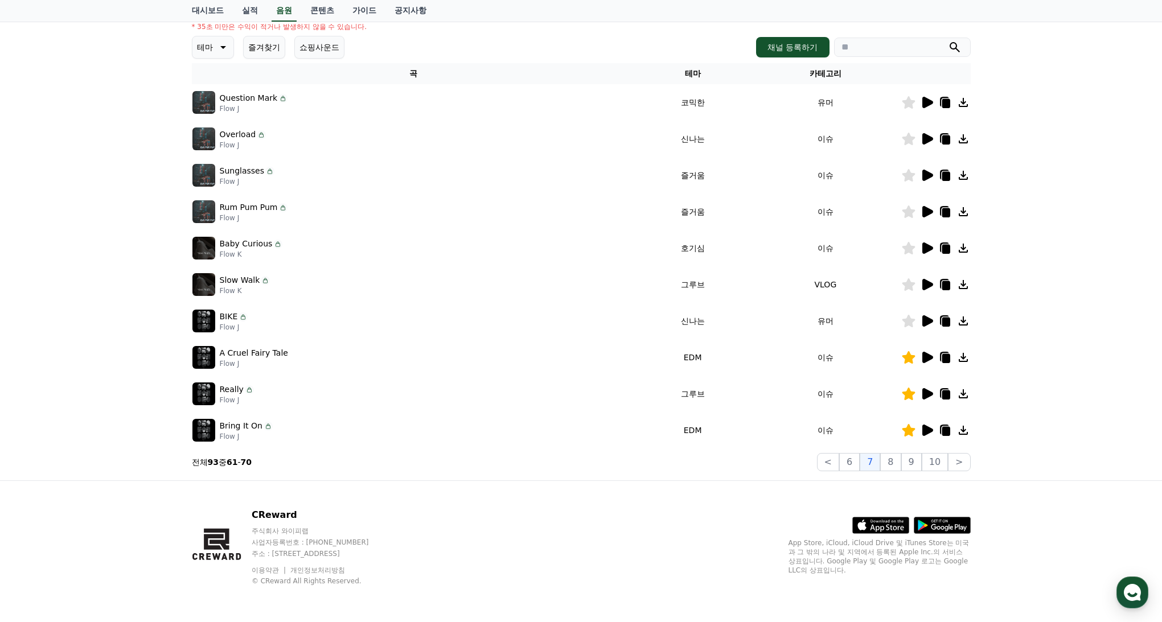
click at [949, 357] on icon at bounding box center [945, 358] width 8 height 9
click at [945, 357] on icon at bounding box center [945, 358] width 8 height 9
click at [946, 357] on icon at bounding box center [945, 358] width 8 height 9
click at [940, 356] on icon at bounding box center [944, 357] width 9 height 10
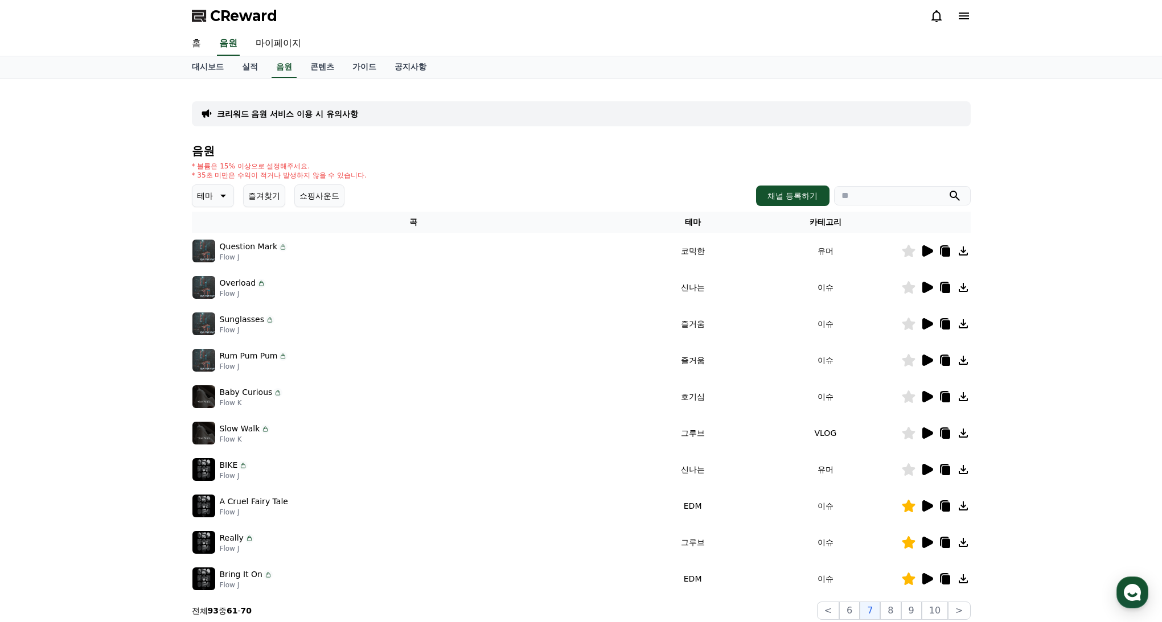
click at [266, 195] on button "즐겨찾기" at bounding box center [264, 195] width 42 height 23
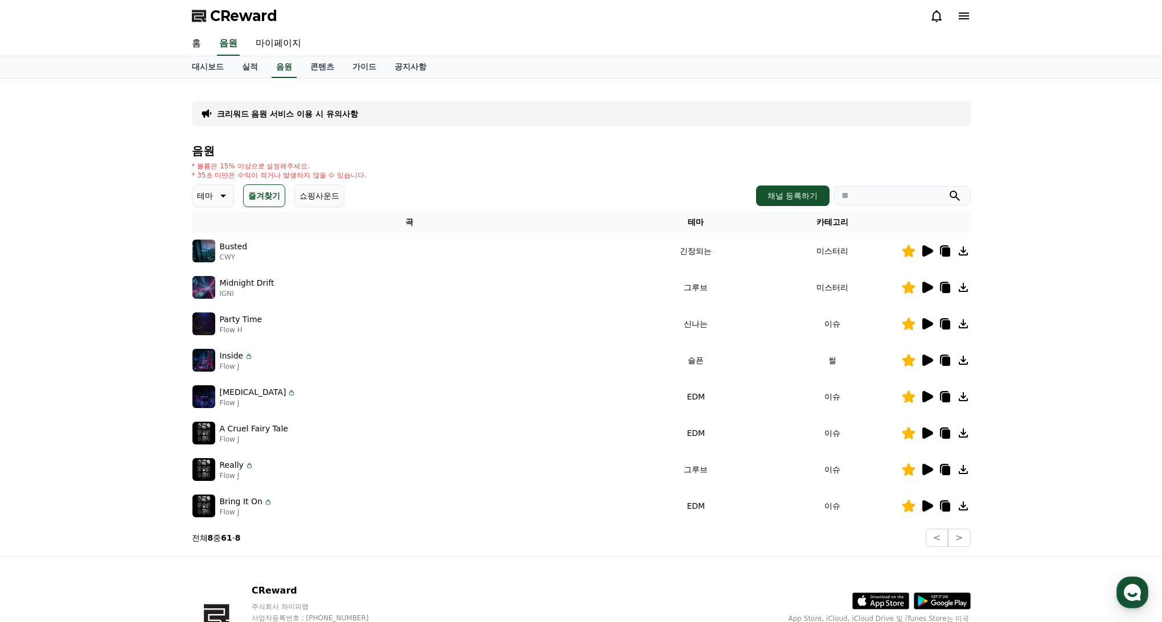
click at [928, 254] on icon at bounding box center [927, 250] width 11 height 11
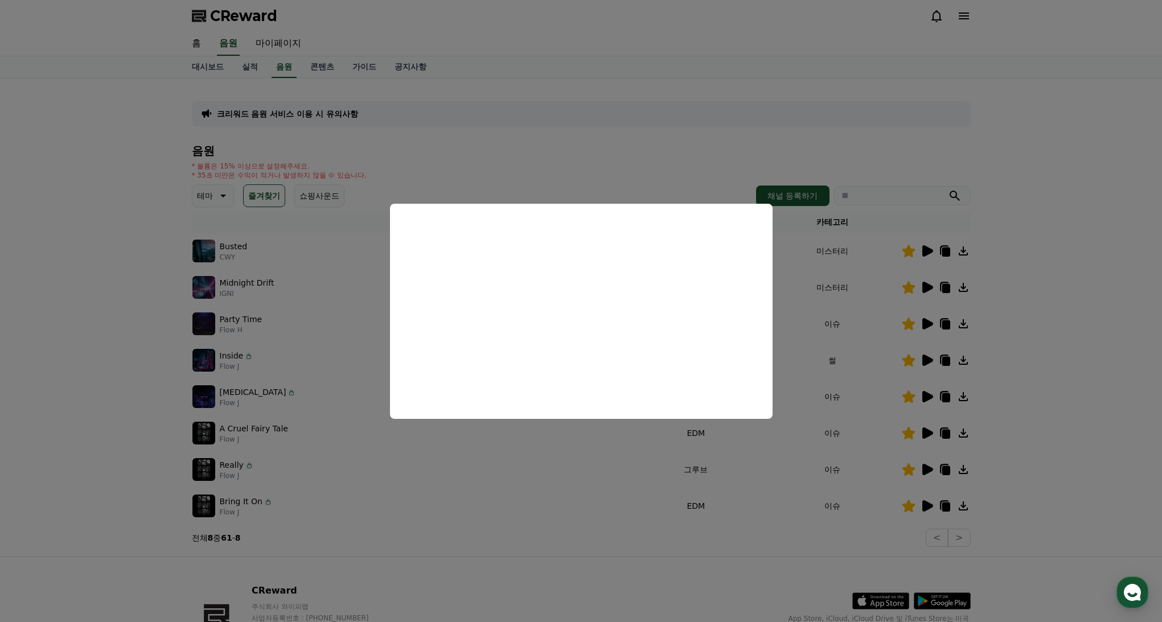
click at [924, 287] on button "close modal" at bounding box center [581, 311] width 1162 height 622
click at [926, 287] on icon at bounding box center [927, 287] width 11 height 11
click at [942, 324] on button "close modal" at bounding box center [581, 311] width 1162 height 622
click at [923, 322] on icon at bounding box center [927, 323] width 11 height 11
click at [931, 358] on button "close modal" at bounding box center [581, 311] width 1162 height 622
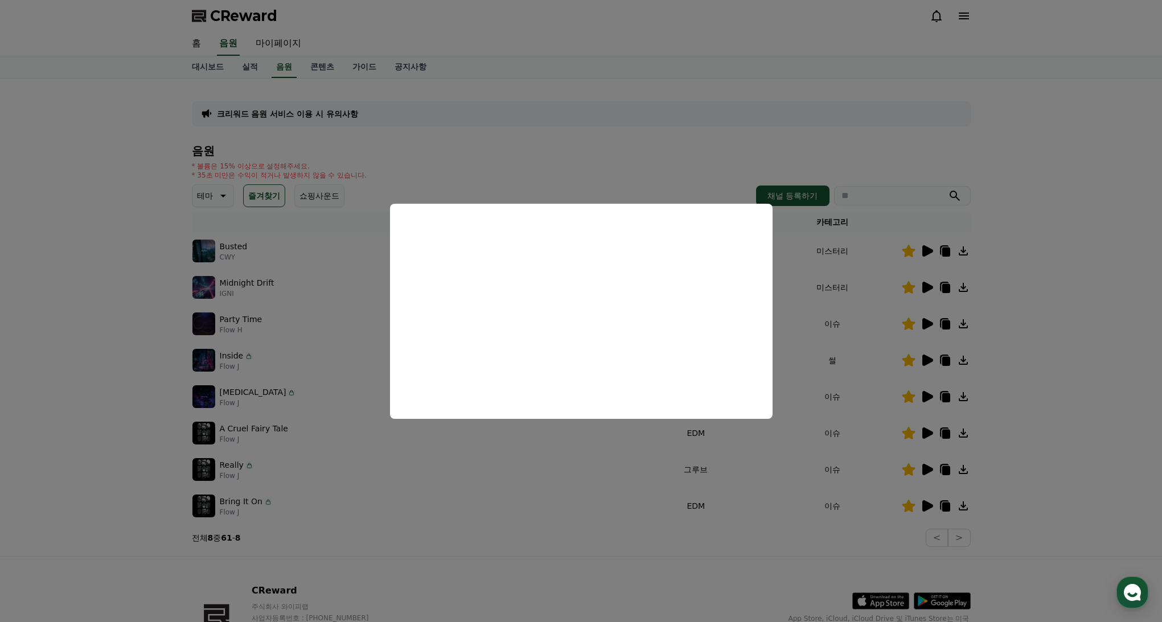
click at [929, 360] on icon at bounding box center [927, 360] width 11 height 11
click at [924, 397] on button "close modal" at bounding box center [581, 311] width 1162 height 622
click at [924, 396] on icon at bounding box center [927, 396] width 11 height 11
click at [924, 437] on button "close modal" at bounding box center [581, 311] width 1162 height 622
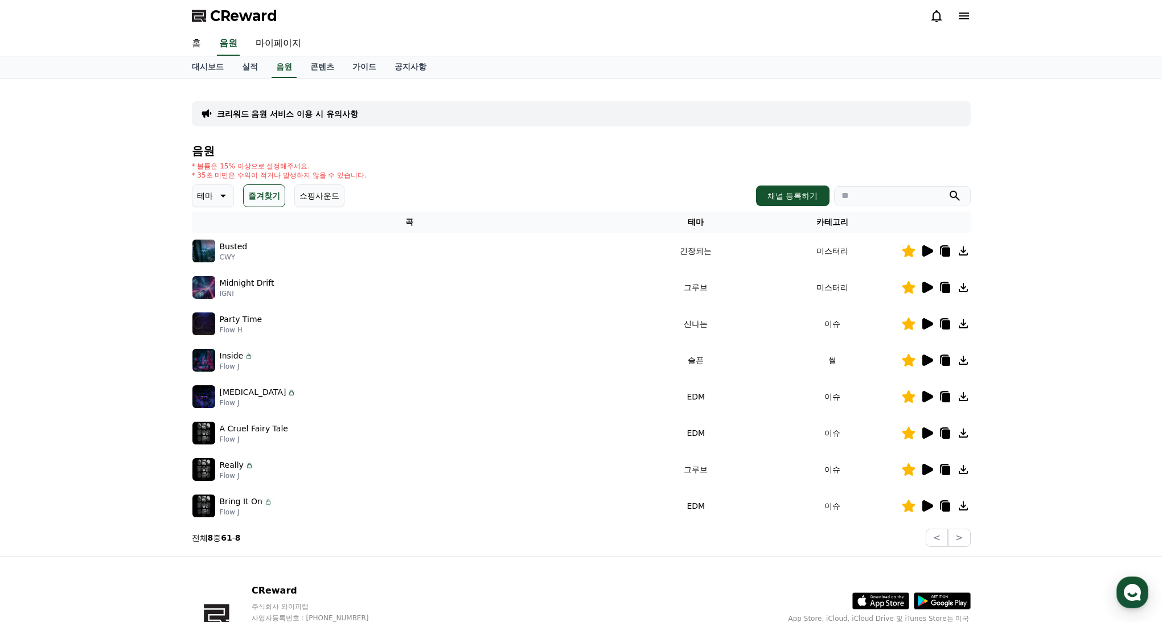
click at [926, 435] on icon at bounding box center [927, 432] width 11 height 11
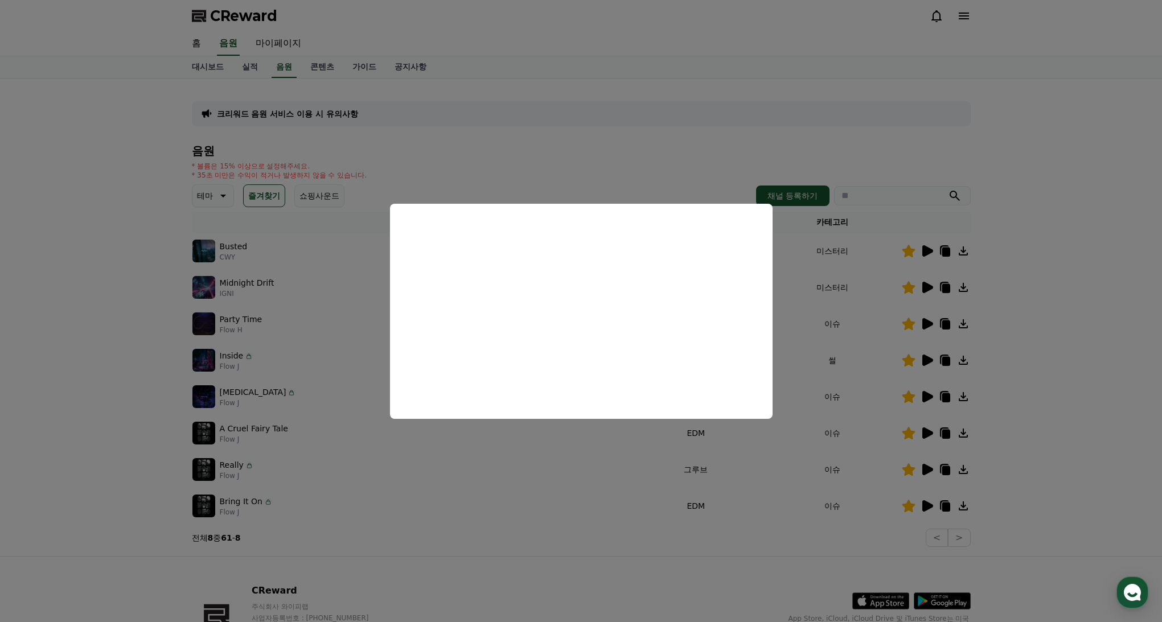
click at [927, 457] on button "close modal" at bounding box center [581, 311] width 1162 height 622
click at [928, 463] on icon at bounding box center [927, 470] width 14 height 14
click at [927, 504] on button "close modal" at bounding box center [581, 311] width 1162 height 622
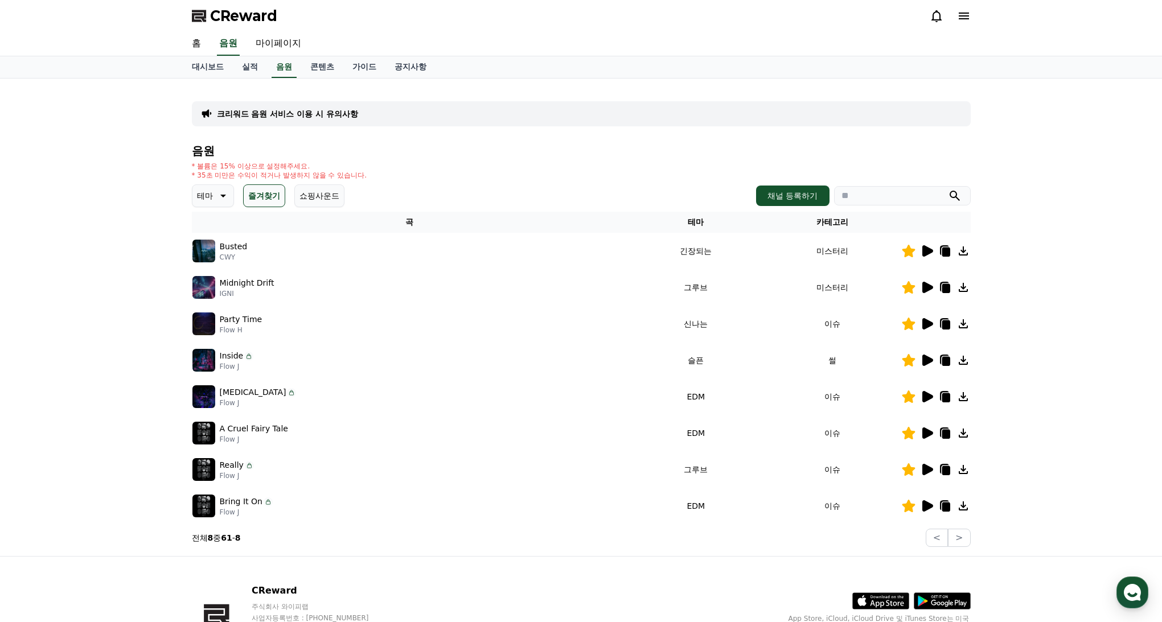
click at [927, 508] on icon at bounding box center [927, 505] width 11 height 11
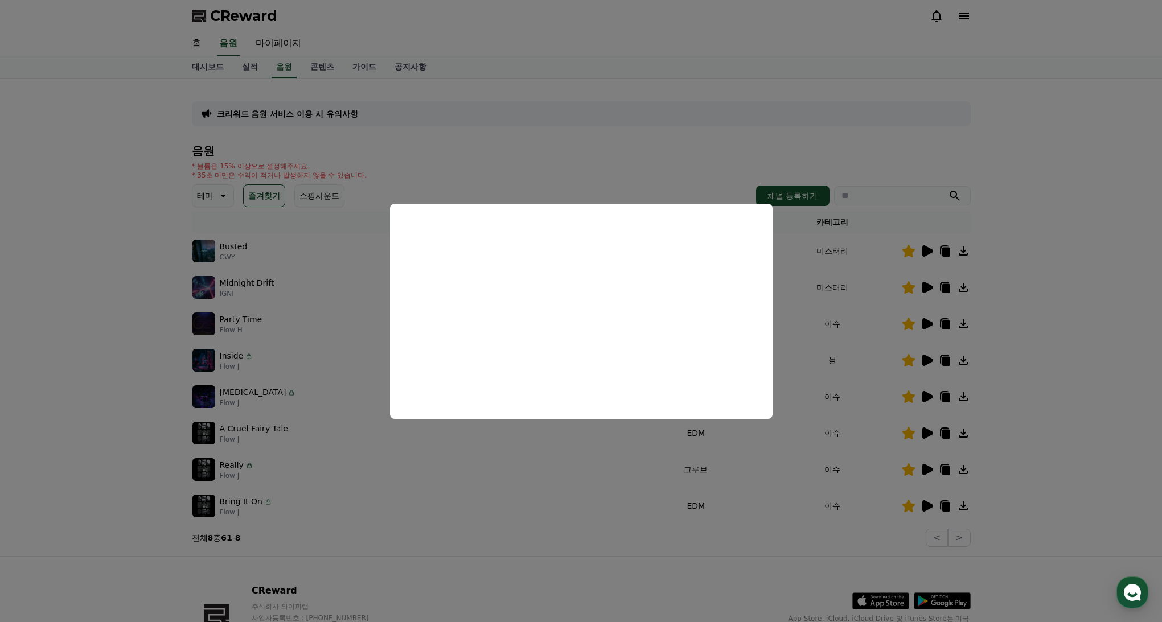
click at [1100, 345] on button "close modal" at bounding box center [581, 311] width 1162 height 622
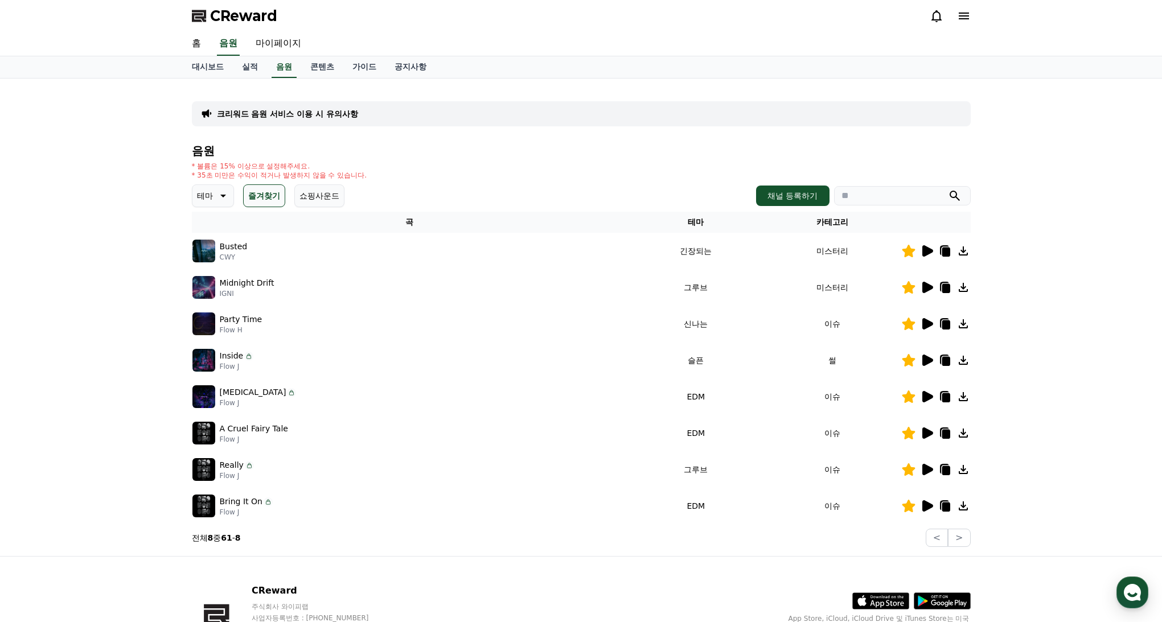
click at [924, 323] on icon at bounding box center [927, 323] width 11 height 11
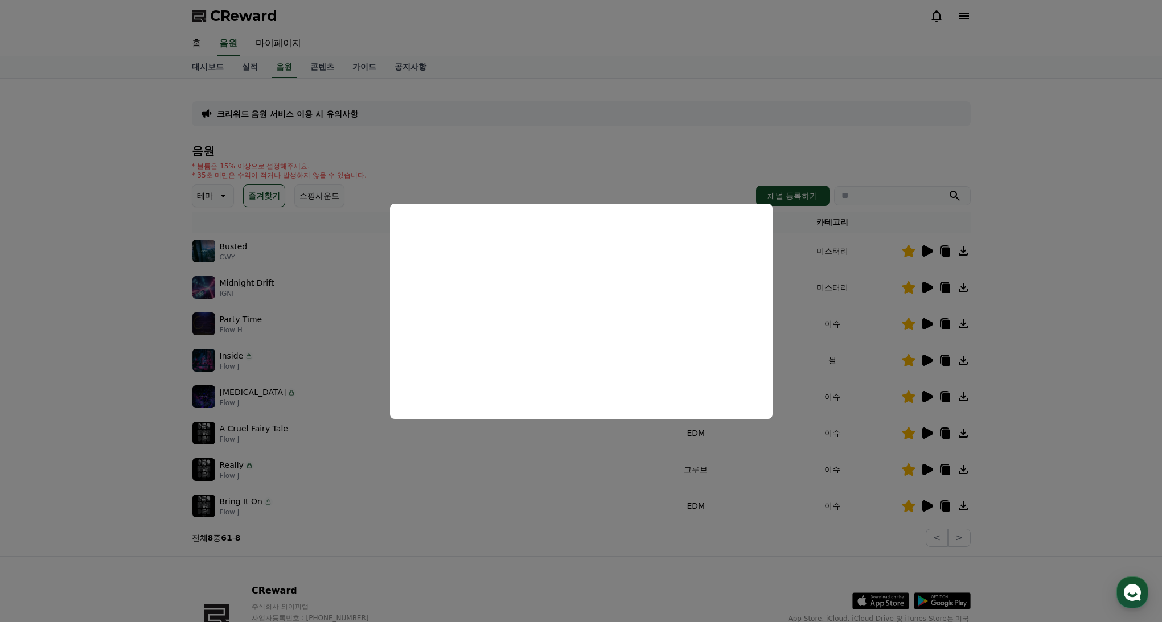
click at [1072, 253] on button "close modal" at bounding box center [581, 311] width 1162 height 622
click at [1068, 242] on div "크리워드 음원 서비스 이용 시 유의사항 음원 * 볼륨은 15% 이상으로 설정해주세요. * 35초 미만은 수익이 적거나 발생하지 않을 수 있습니…" at bounding box center [581, 318] width 1162 height 478
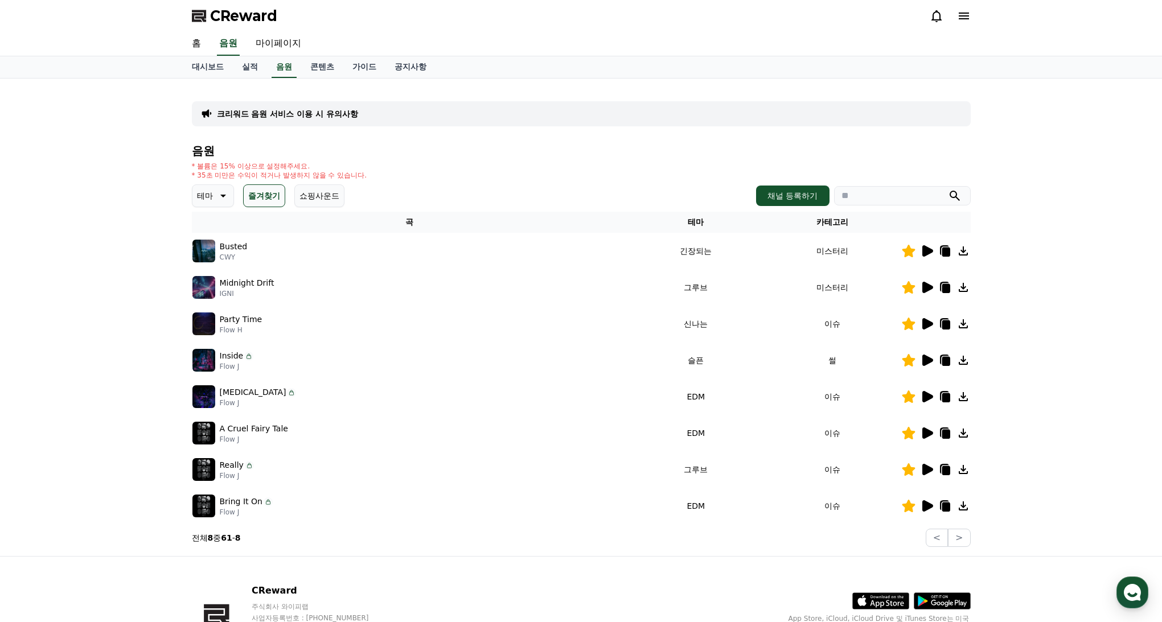
click at [1068, 242] on div "크리워드 음원 서비스 이용 시 유의사항 음원 * 볼륨은 15% 이상으로 설정해주세요. * 35초 미만은 수익이 적거나 발생하지 않을 수 있습니…" at bounding box center [581, 318] width 1162 height 478
